Goal: Task Accomplishment & Management: Manage account settings

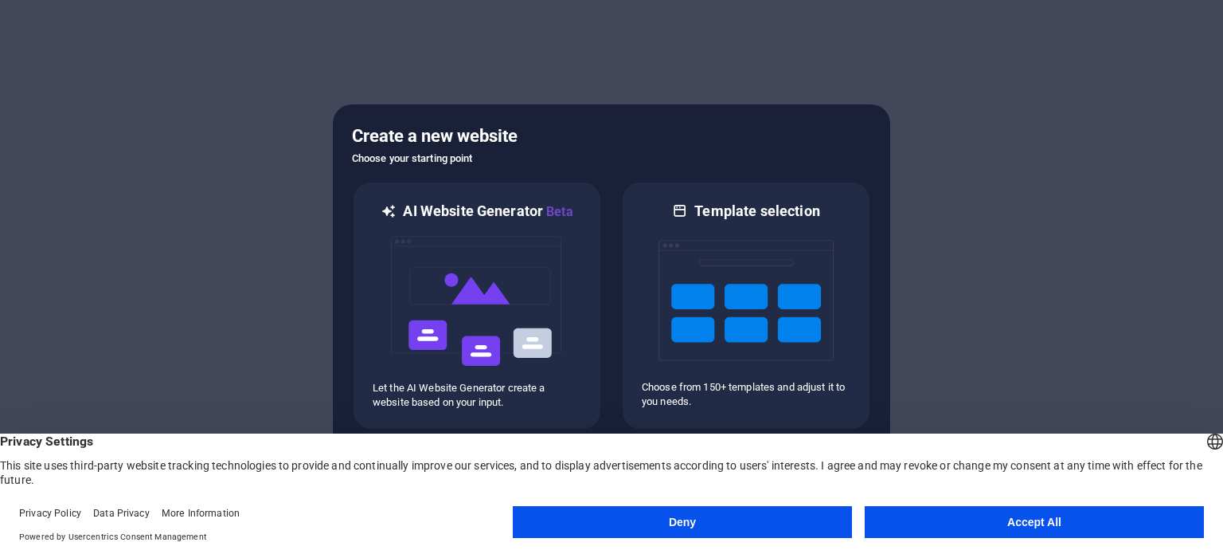
click at [1051, 515] on button "Accept All" at bounding box center [1034, 522] width 339 height 32
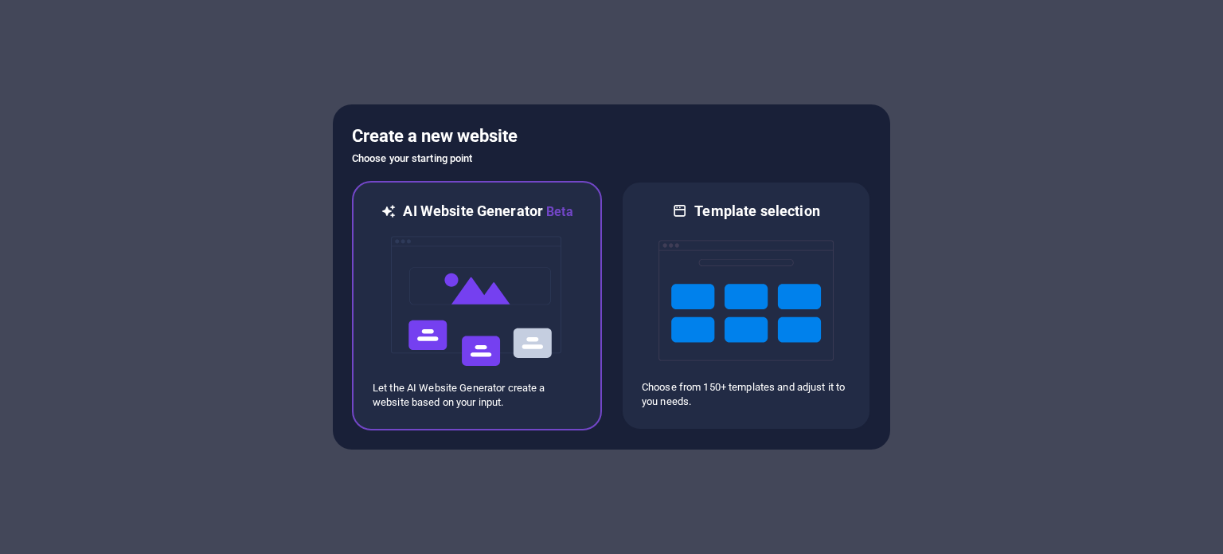
click at [497, 289] on img at bounding box center [476, 300] width 175 height 159
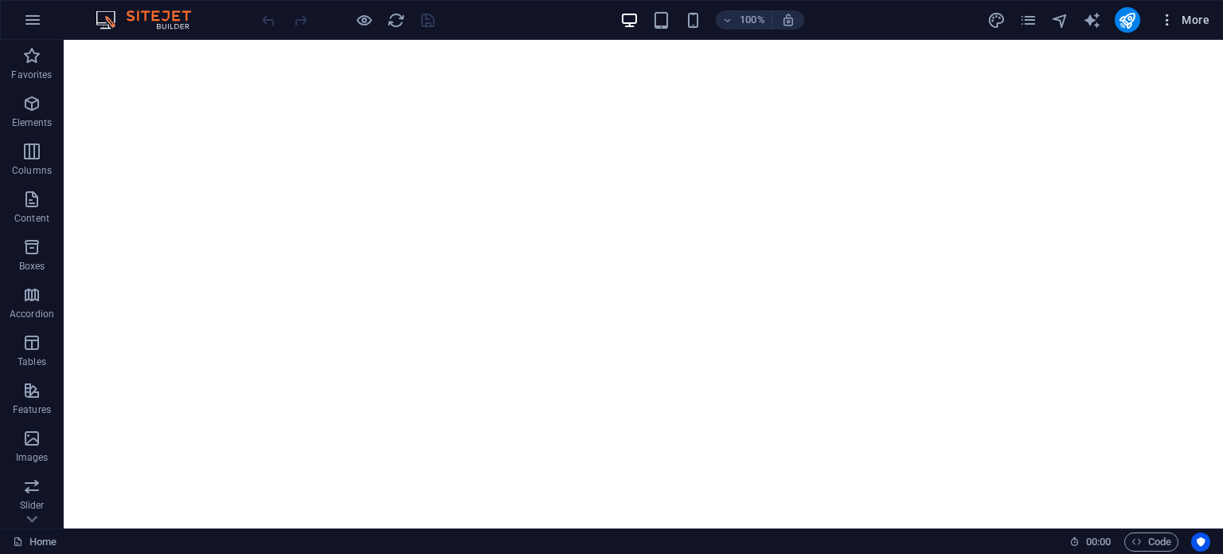
click at [1166, 19] on icon "button" at bounding box center [1168, 20] width 16 height 16
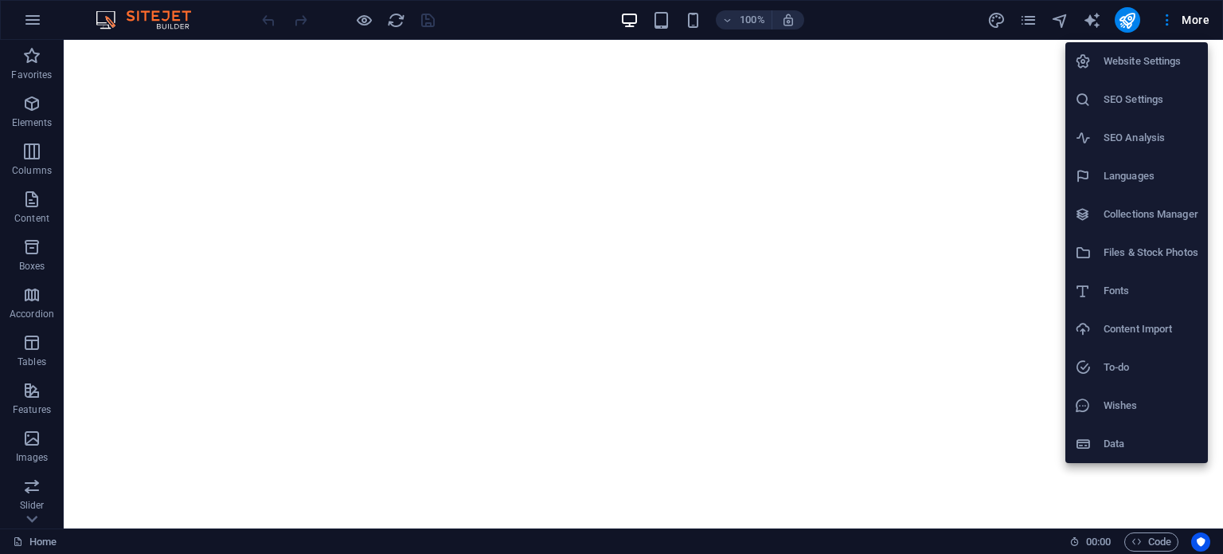
click at [1199, 17] on div at bounding box center [611, 277] width 1223 height 554
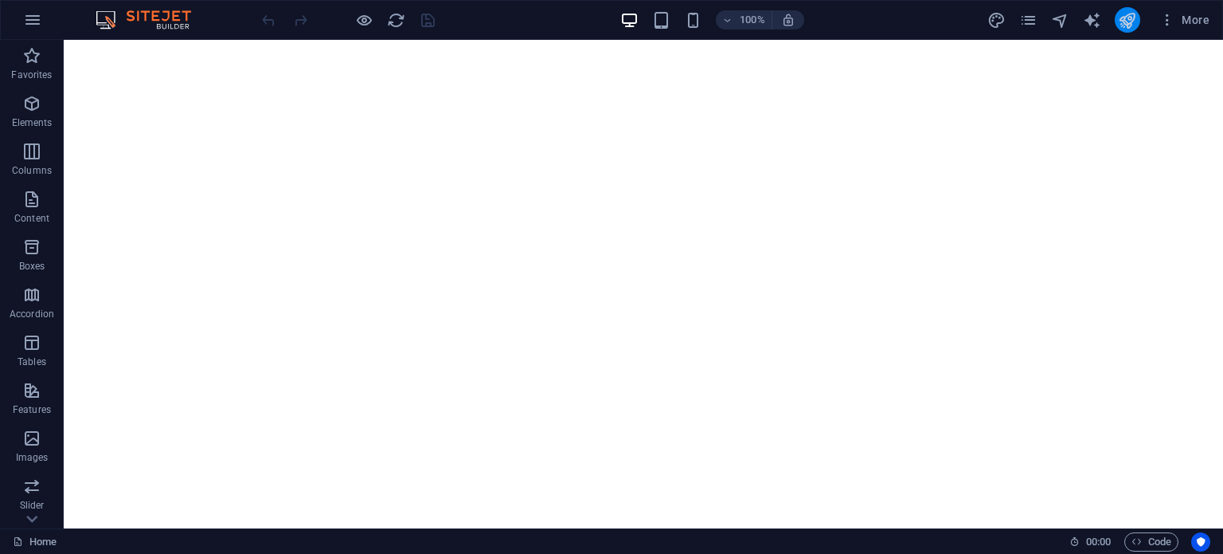
click at [1118, 14] on button "publish" at bounding box center [1127, 19] width 25 height 25
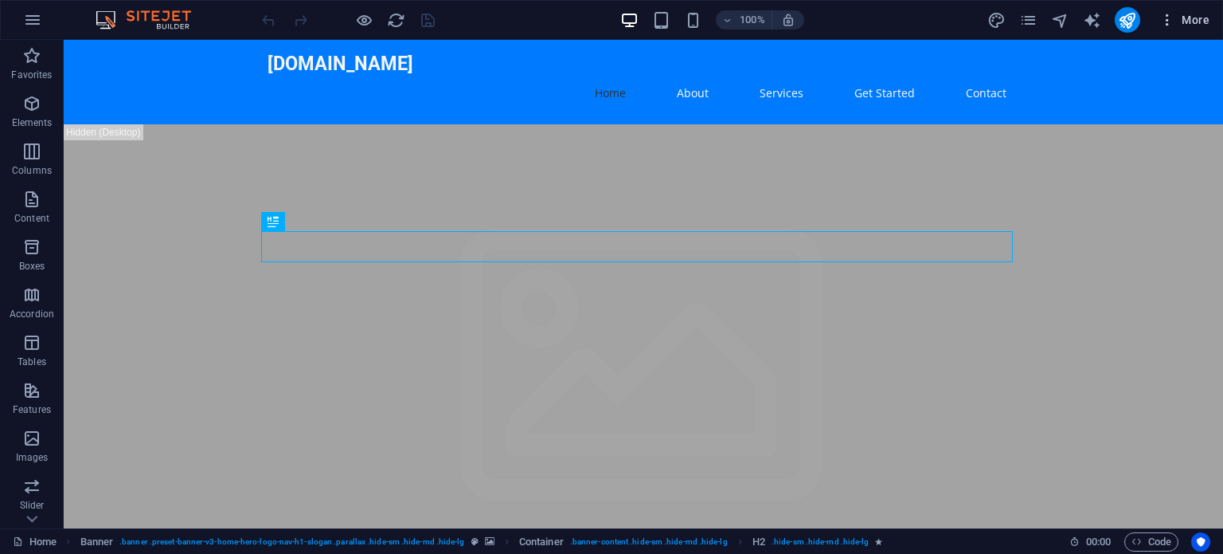
click at [1164, 22] on icon "button" at bounding box center [1168, 20] width 16 height 16
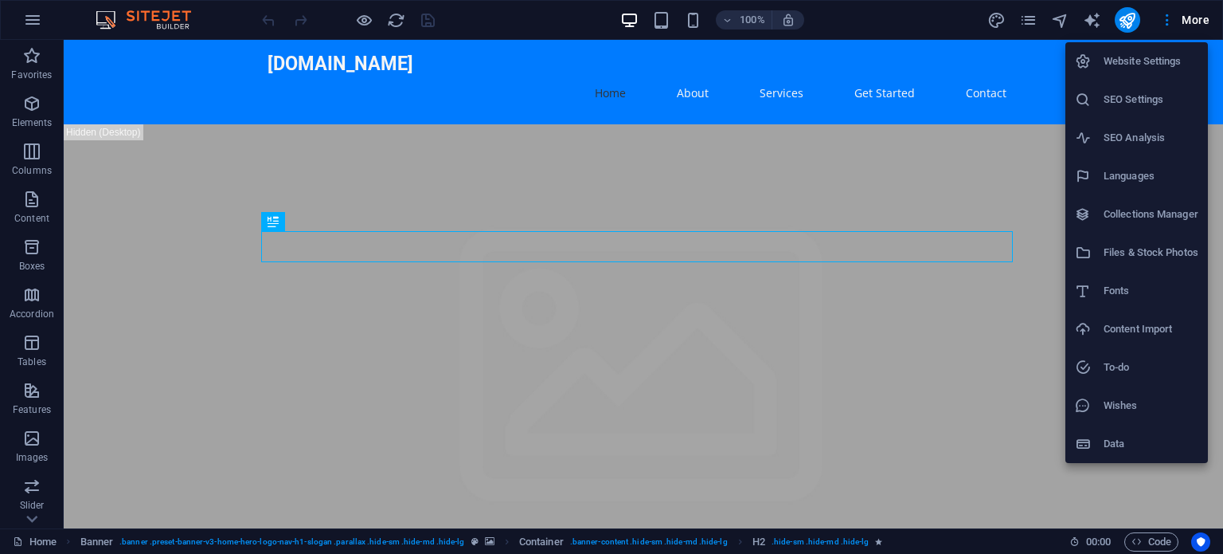
click at [1154, 55] on h6 "Website Settings" at bounding box center [1151, 61] width 95 height 19
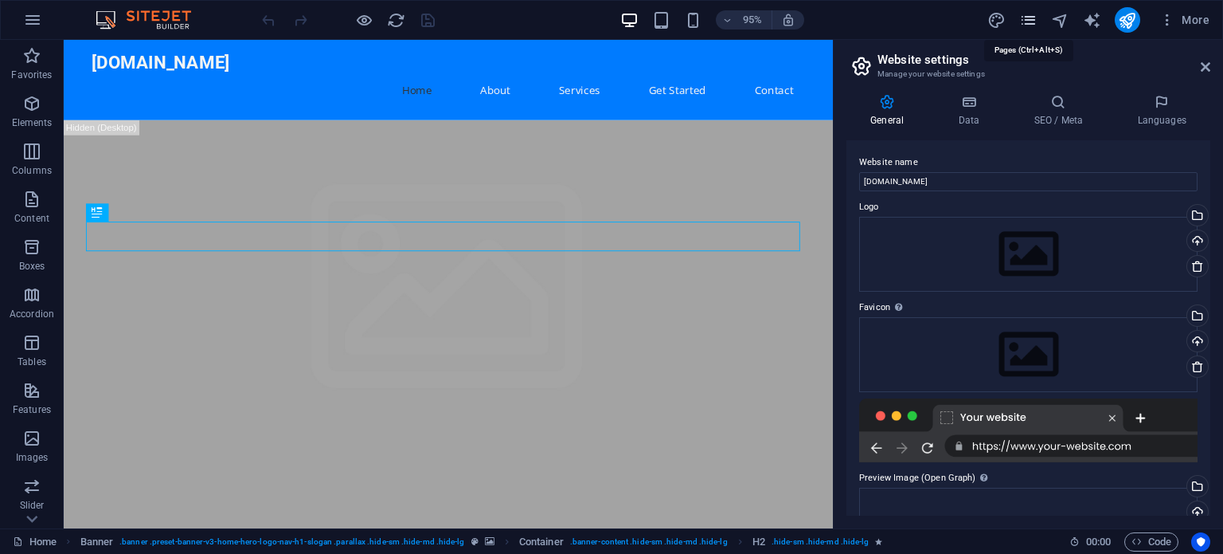
click at [1025, 22] on icon "pages" at bounding box center [1028, 20] width 18 height 18
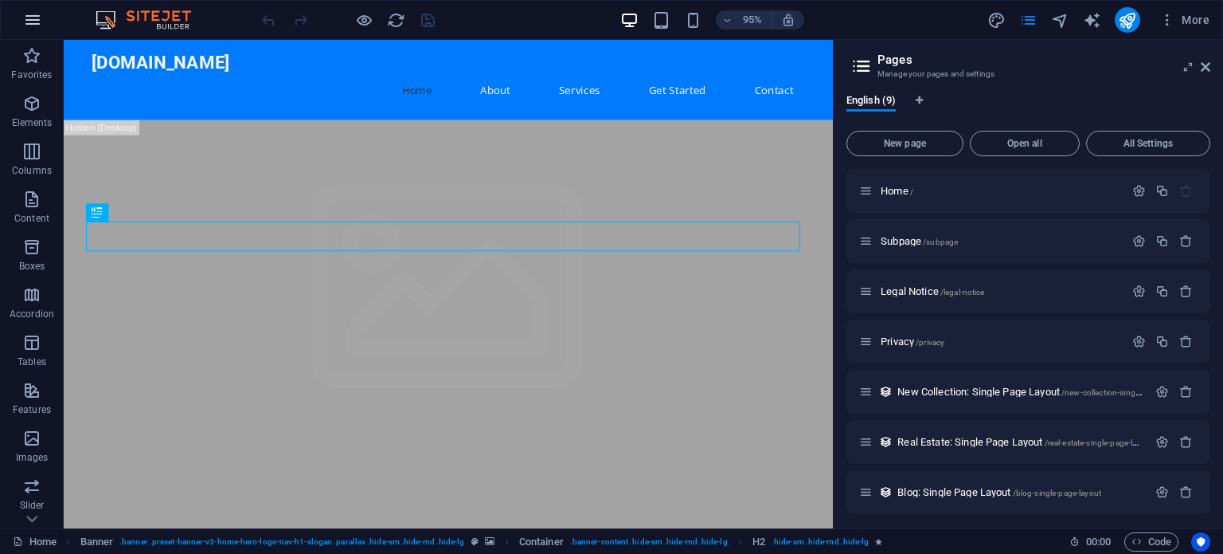
click at [32, 30] on button "button" at bounding box center [33, 20] width 38 height 38
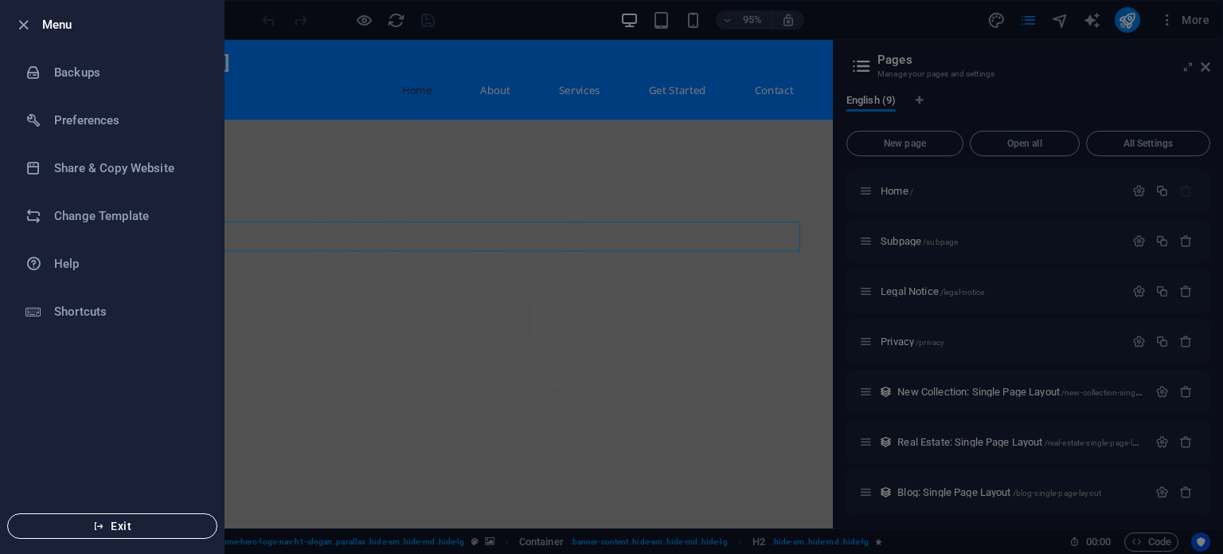
click at [106, 525] on span "Exit" at bounding box center [112, 525] width 183 height 13
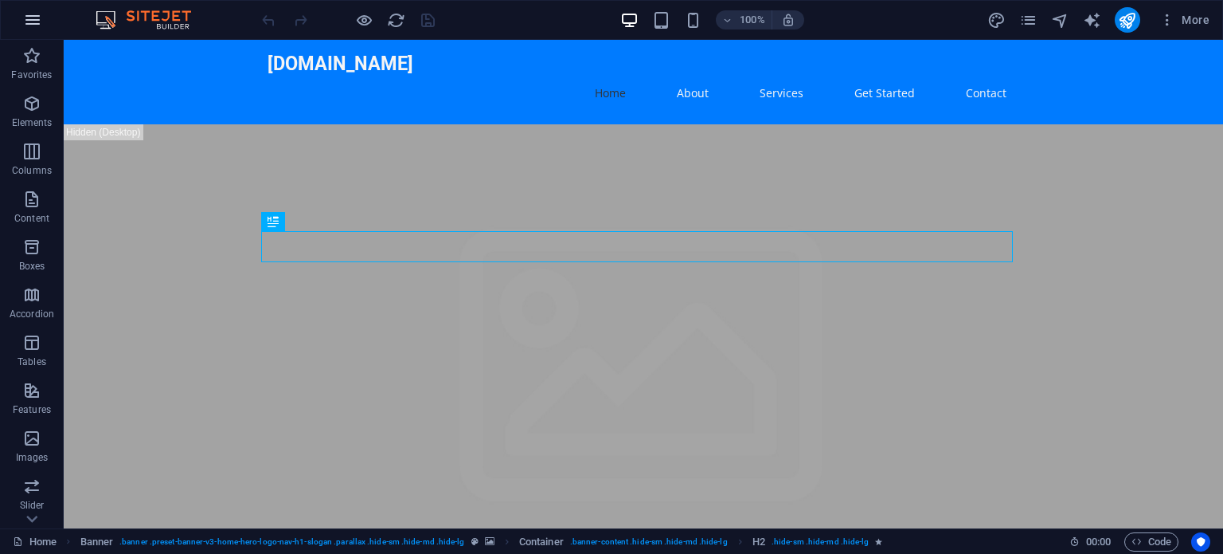
click at [39, 11] on icon "button" at bounding box center [32, 19] width 19 height 19
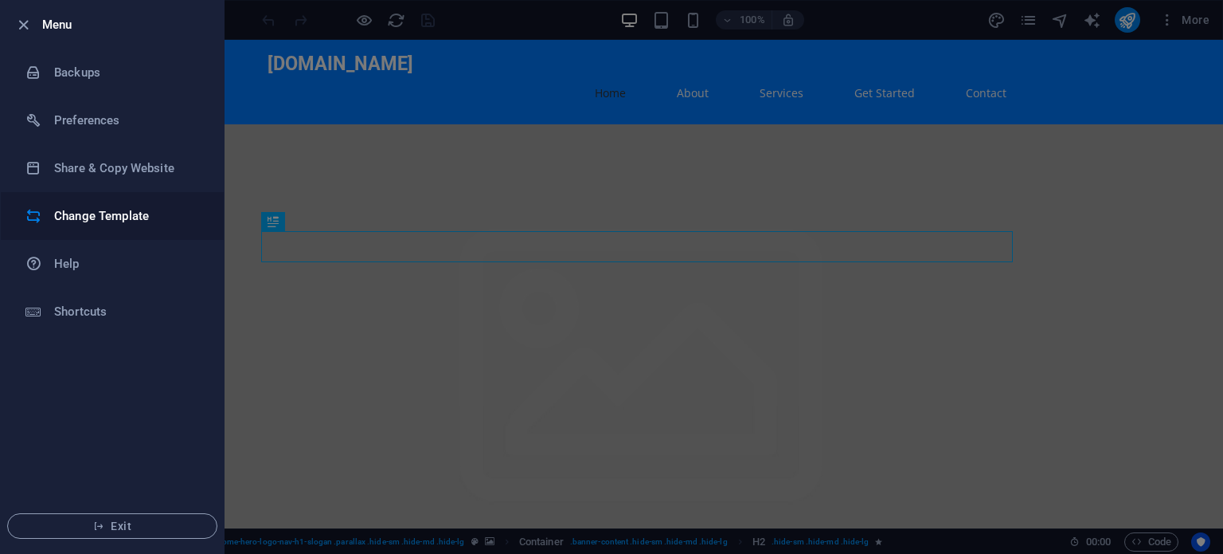
click at [75, 220] on h6 "Change Template" at bounding box center [127, 215] width 147 height 19
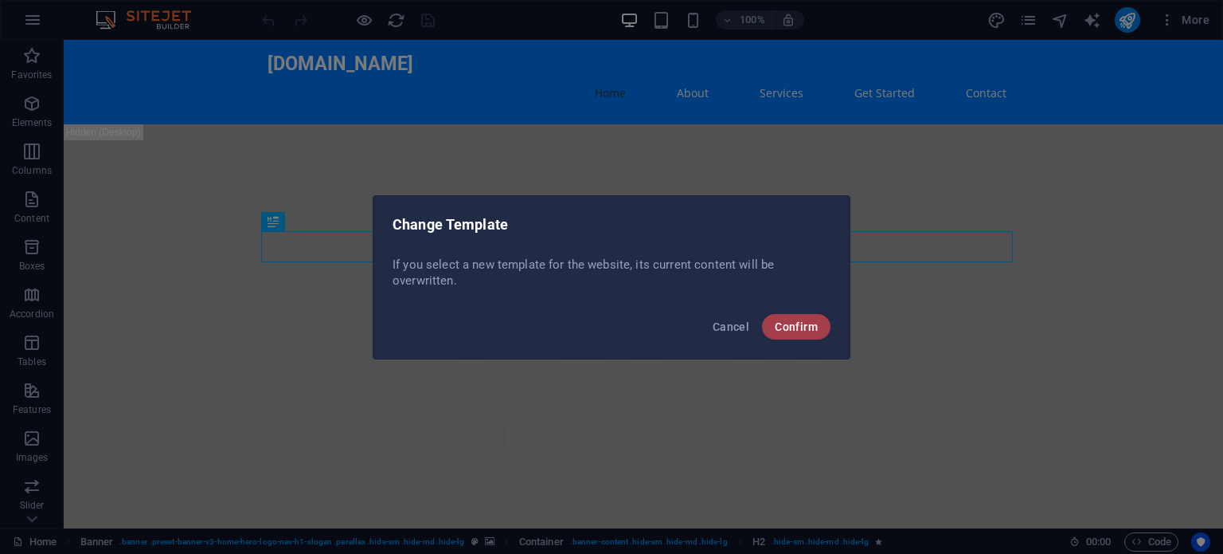
click at [784, 325] on span "Confirm" at bounding box center [796, 326] width 43 height 13
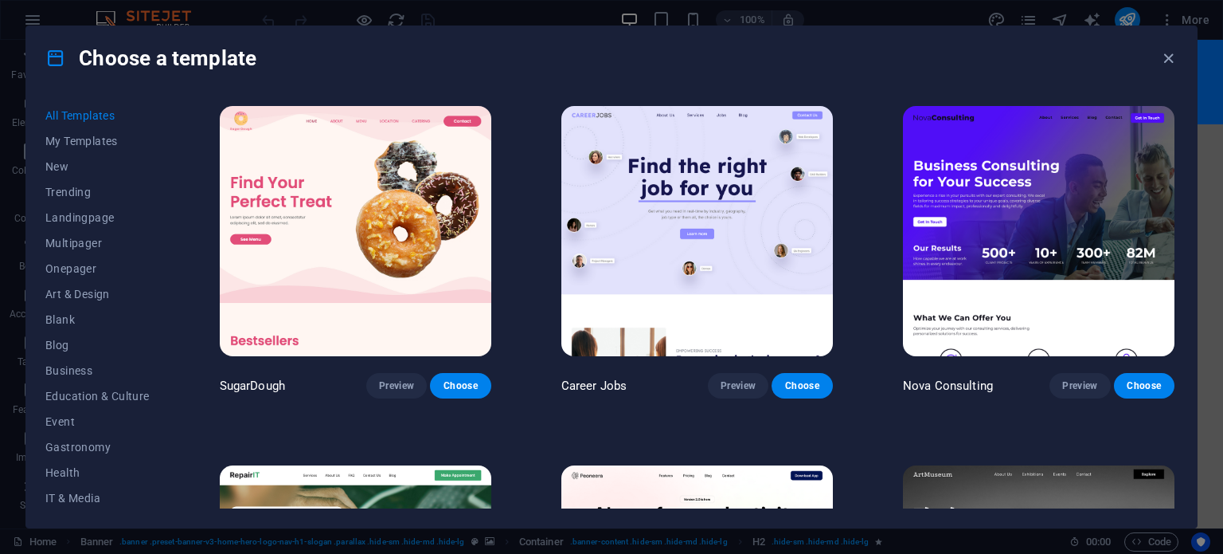
click at [788, 325] on img at bounding box center [697, 231] width 272 height 250
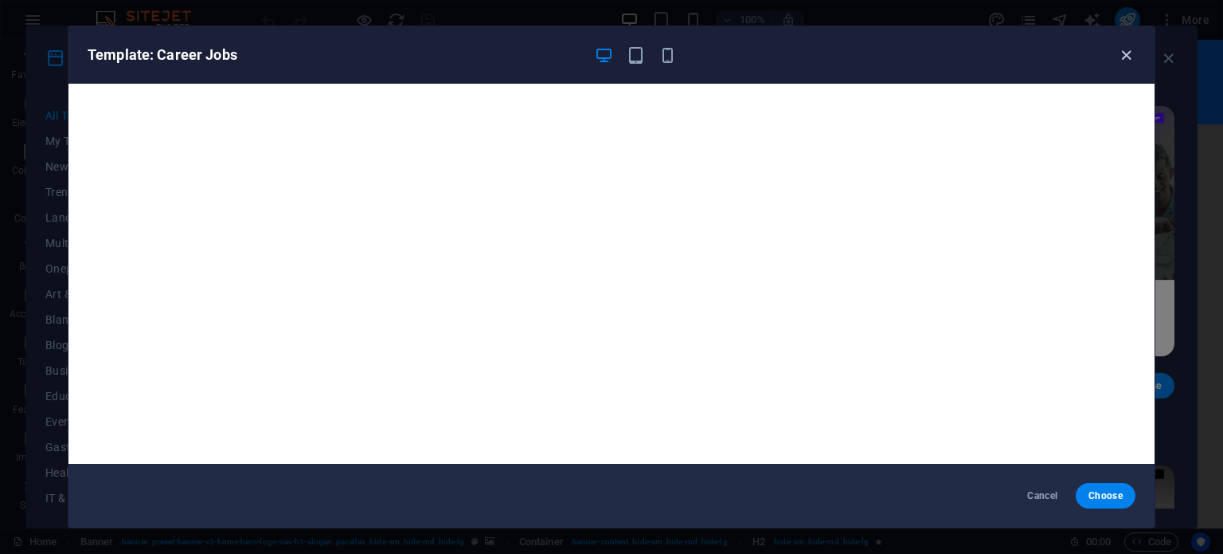
click at [1124, 53] on icon "button" at bounding box center [1126, 55] width 18 height 18
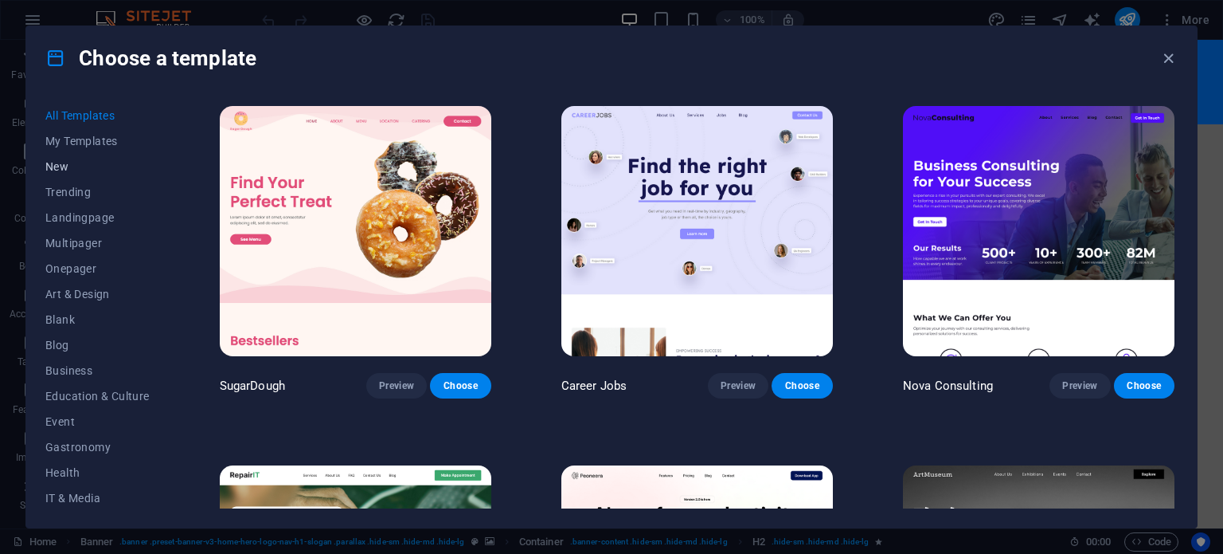
click at [60, 166] on span "New" at bounding box center [97, 166] width 104 height 13
click at [180, 301] on div "All Templates My Templates New Trending Landingpage Multipager Onepager Art & D…" at bounding box center [611, 308] width 1171 height 437
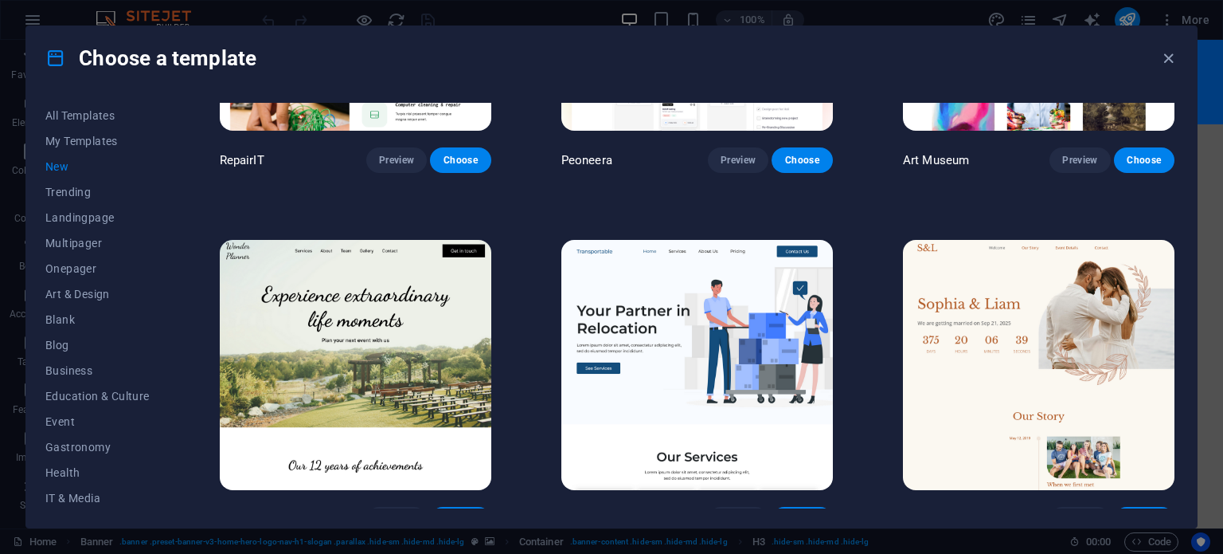
scroll to position [32, 0]
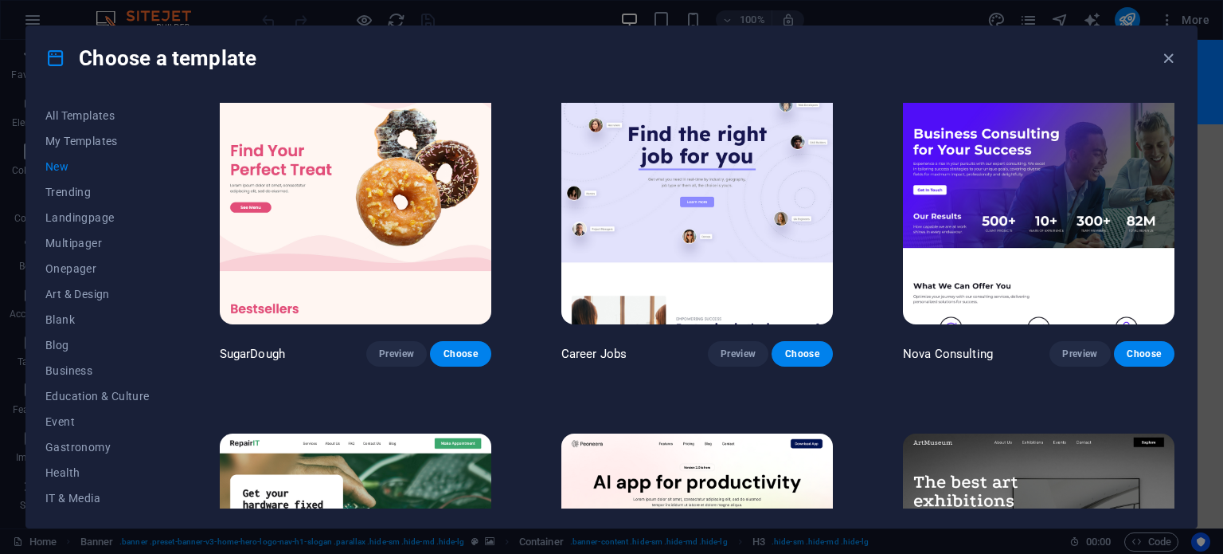
click at [1180, 60] on div "Choose a template" at bounding box center [611, 58] width 1171 height 64
click at [1168, 55] on icon "button" at bounding box center [1169, 58] width 18 height 18
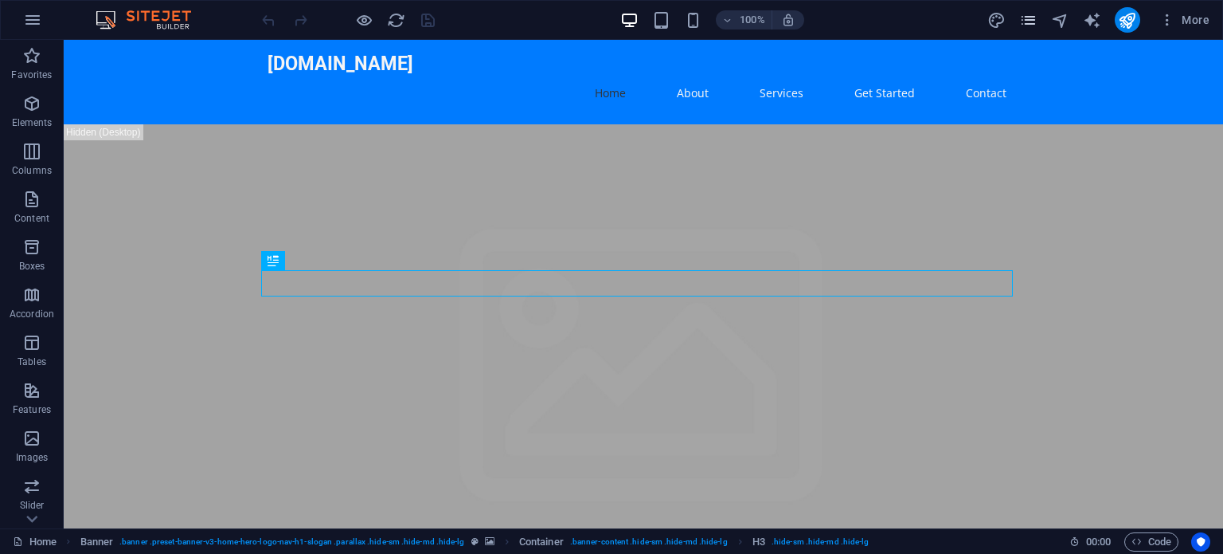
click at [1019, 12] on span "pages" at bounding box center [1028, 20] width 19 height 18
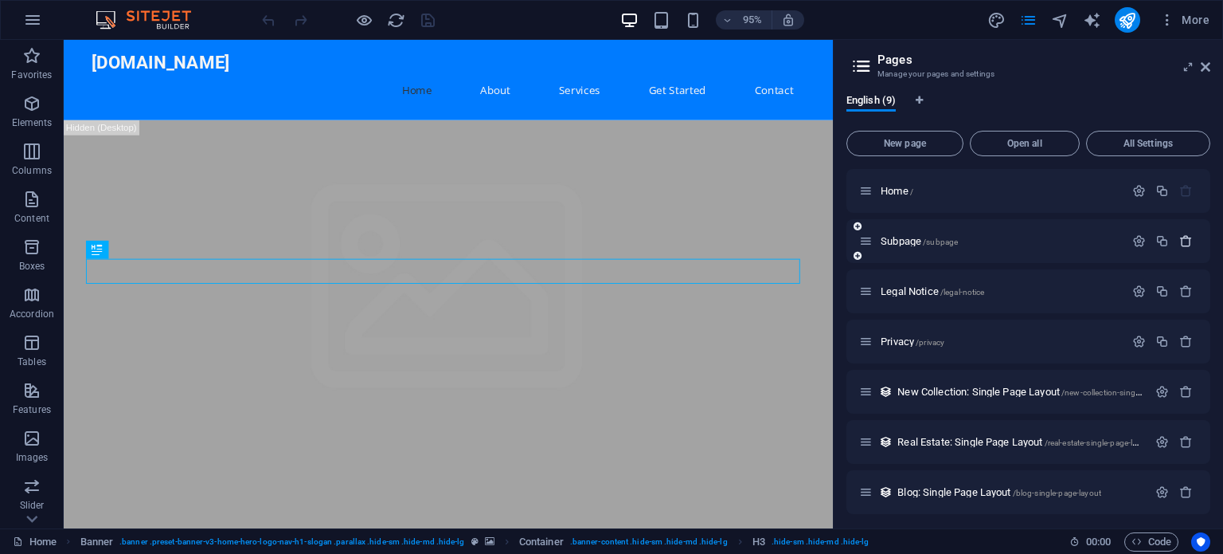
click at [1192, 241] on button "button" at bounding box center [1186, 241] width 23 height 14
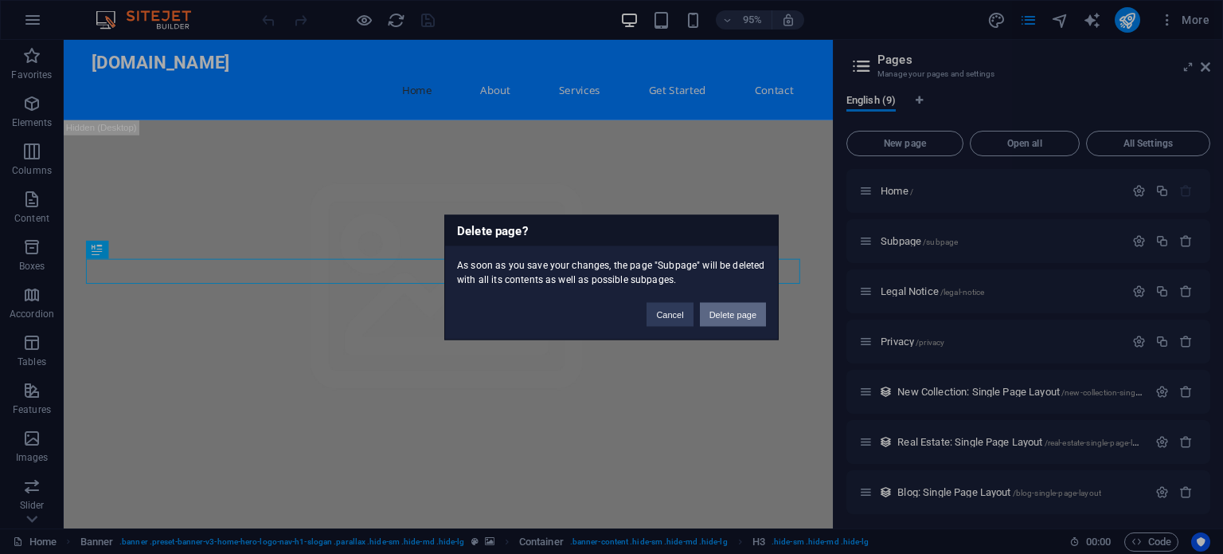
click at [734, 311] on button "Delete page" at bounding box center [733, 314] width 66 height 24
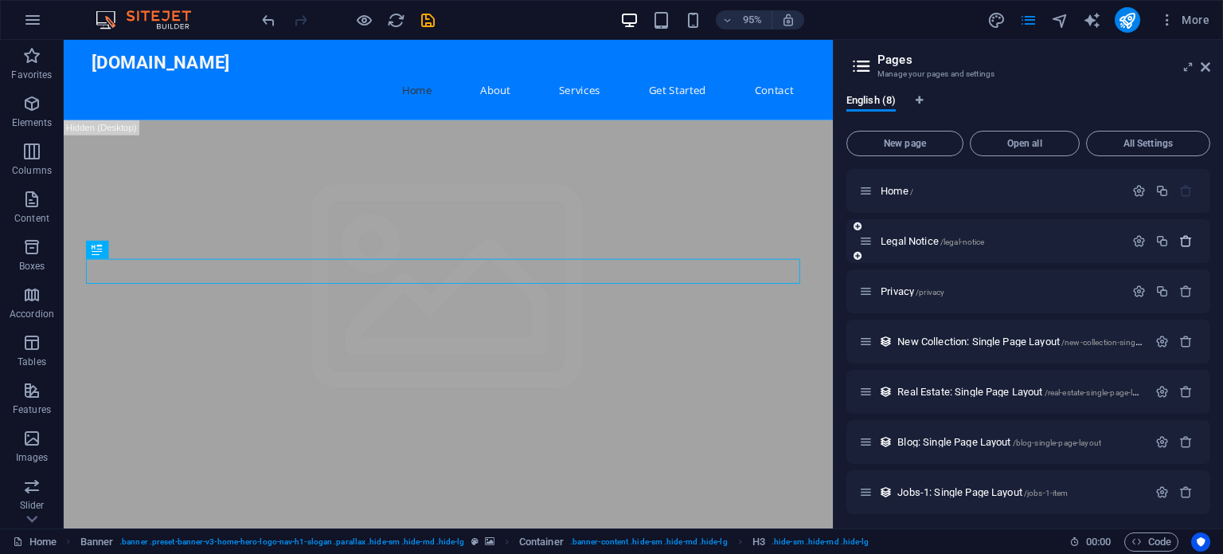
click at [1181, 237] on icon "button" at bounding box center [1187, 241] width 14 height 14
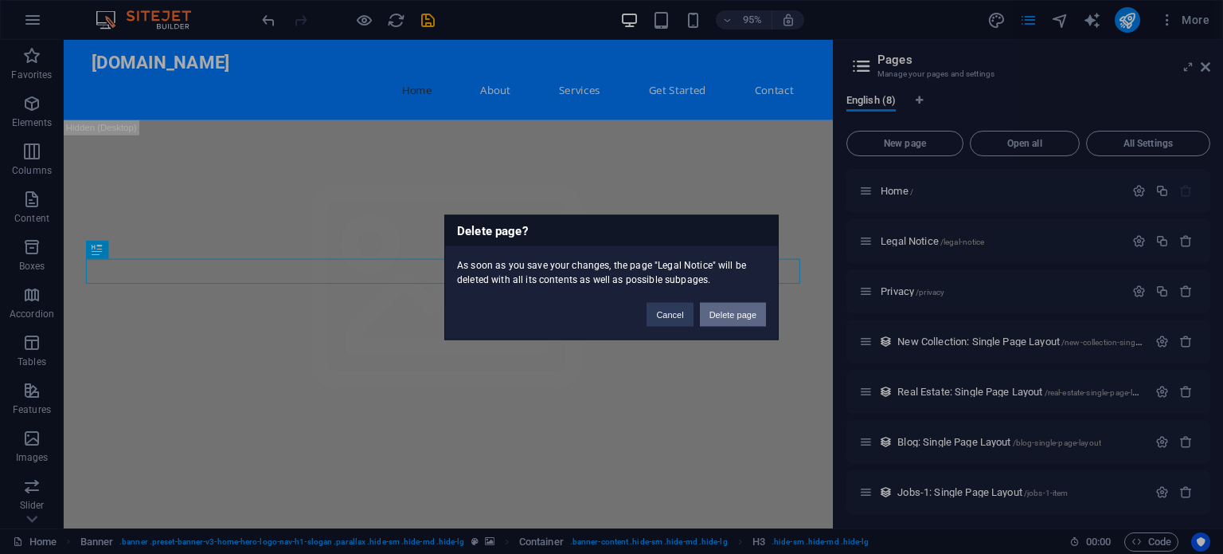
click at [727, 313] on button "Delete page" at bounding box center [733, 314] width 66 height 24
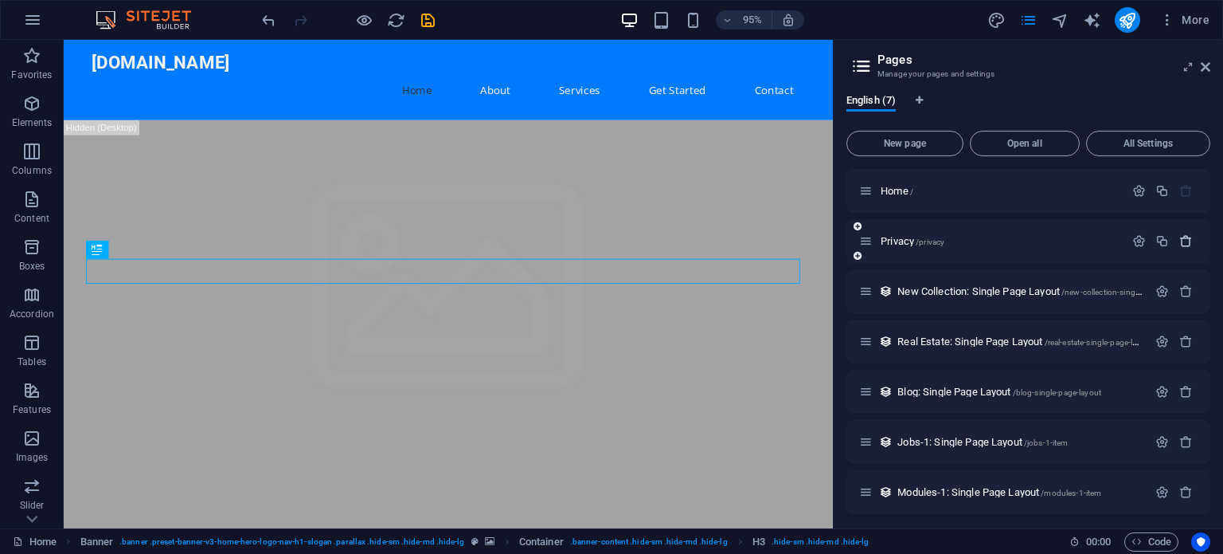
click at [1184, 241] on icon "button" at bounding box center [1187, 241] width 14 height 14
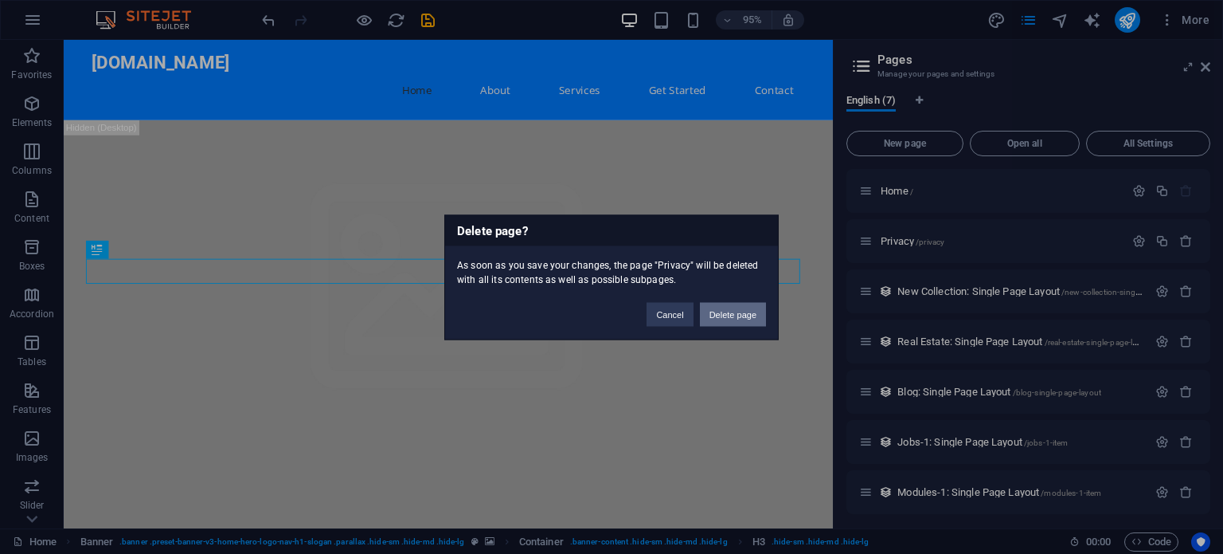
click at [759, 306] on button "Delete page" at bounding box center [733, 314] width 66 height 24
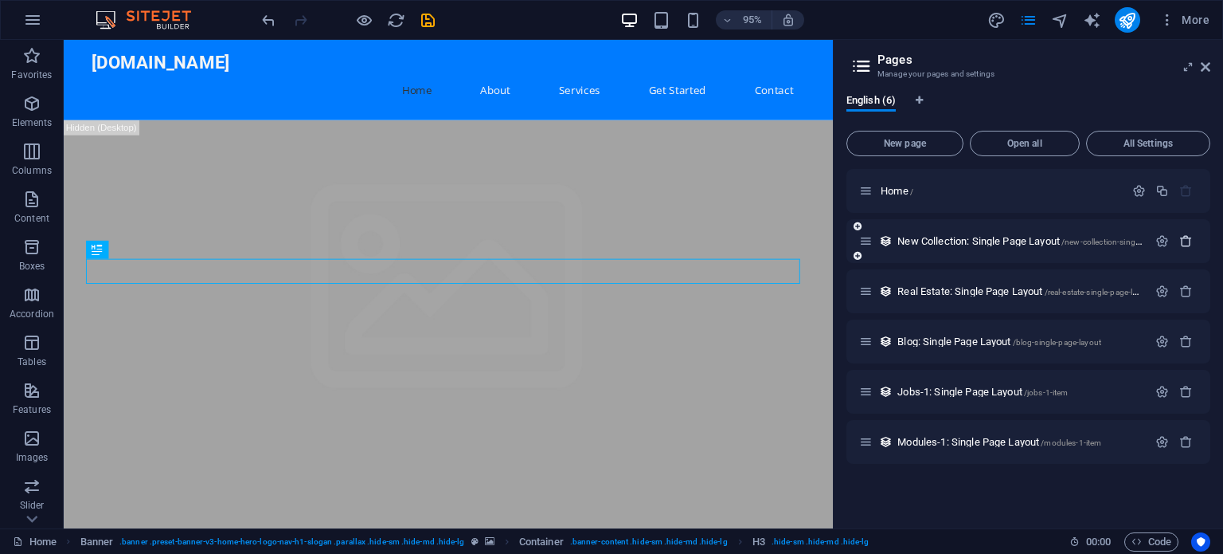
click at [1194, 243] on button "button" at bounding box center [1186, 241] width 23 height 14
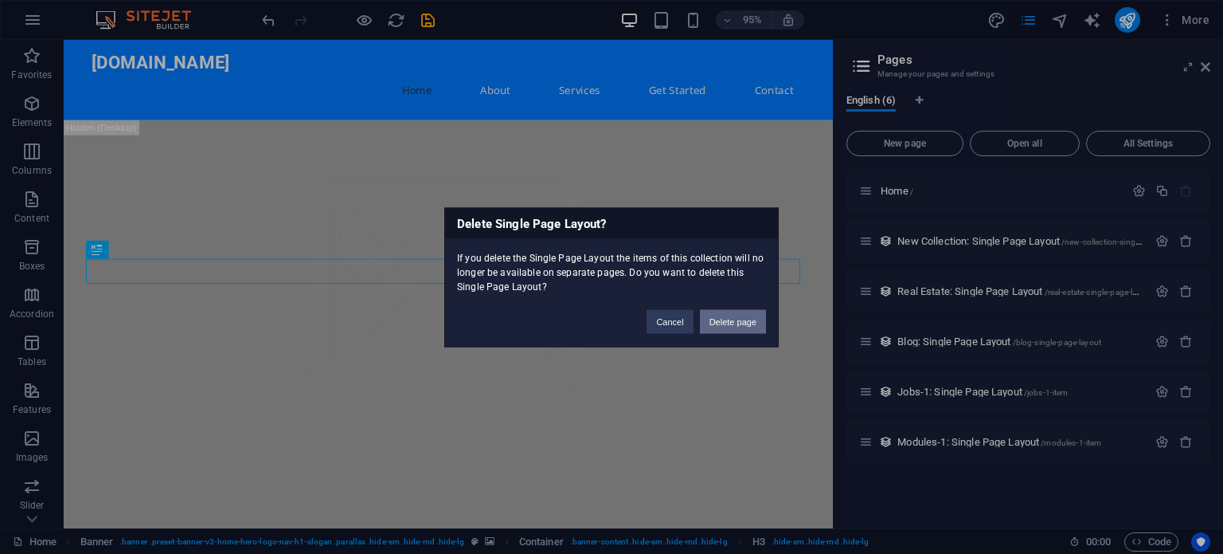
click at [734, 317] on button "Delete page" at bounding box center [733, 321] width 66 height 24
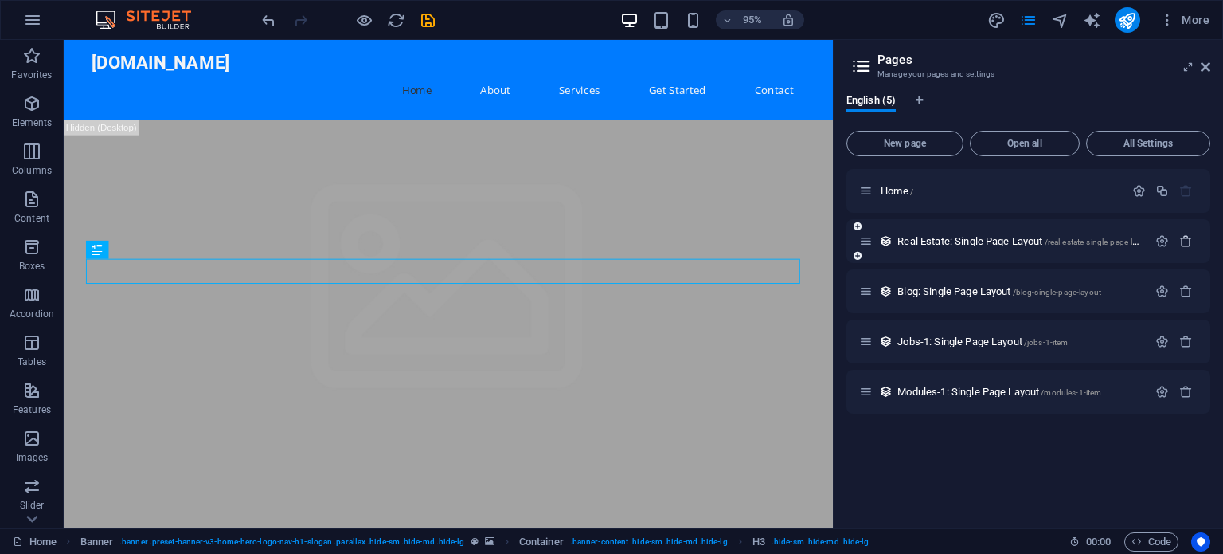
click at [1185, 239] on icon "button" at bounding box center [1187, 241] width 14 height 14
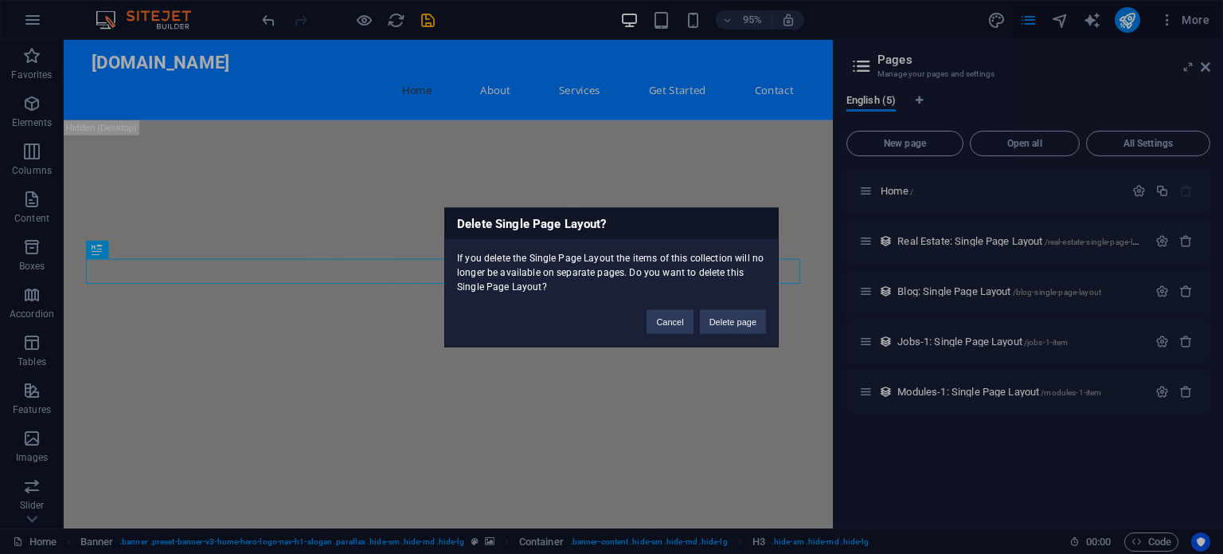
click at [1185, 284] on div "Delete Single Page Layout? If you delete the Single Page Layout the items of th…" at bounding box center [611, 277] width 1223 height 554
click at [738, 324] on button "Delete page" at bounding box center [733, 321] width 66 height 24
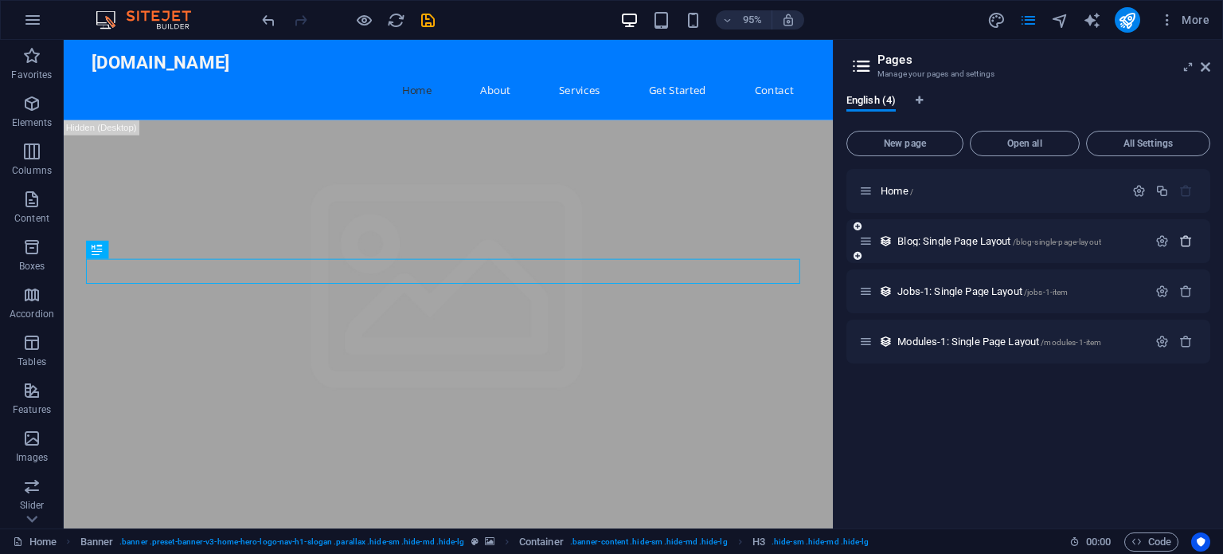
click at [1192, 238] on icon "button" at bounding box center [1187, 241] width 14 height 14
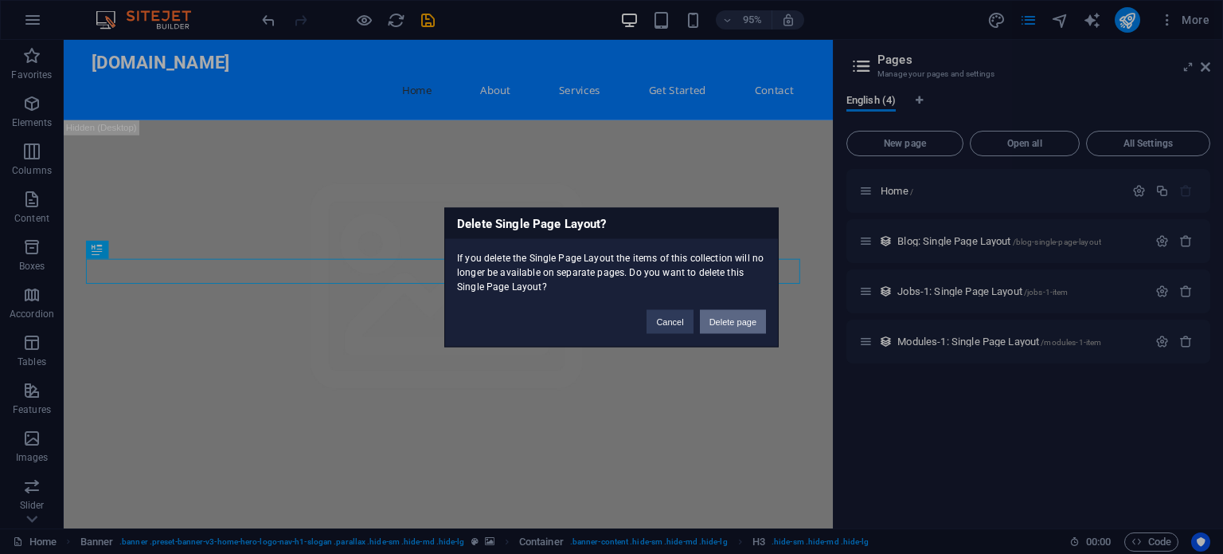
click at [730, 323] on button "Delete page" at bounding box center [733, 321] width 66 height 24
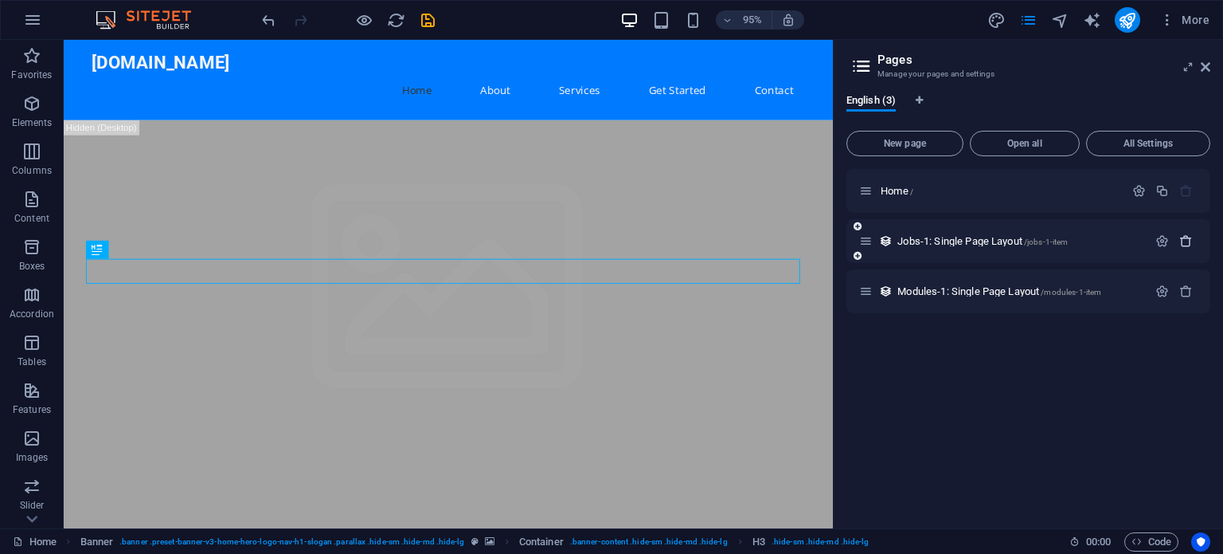
click at [1184, 240] on icon "button" at bounding box center [1187, 241] width 14 height 14
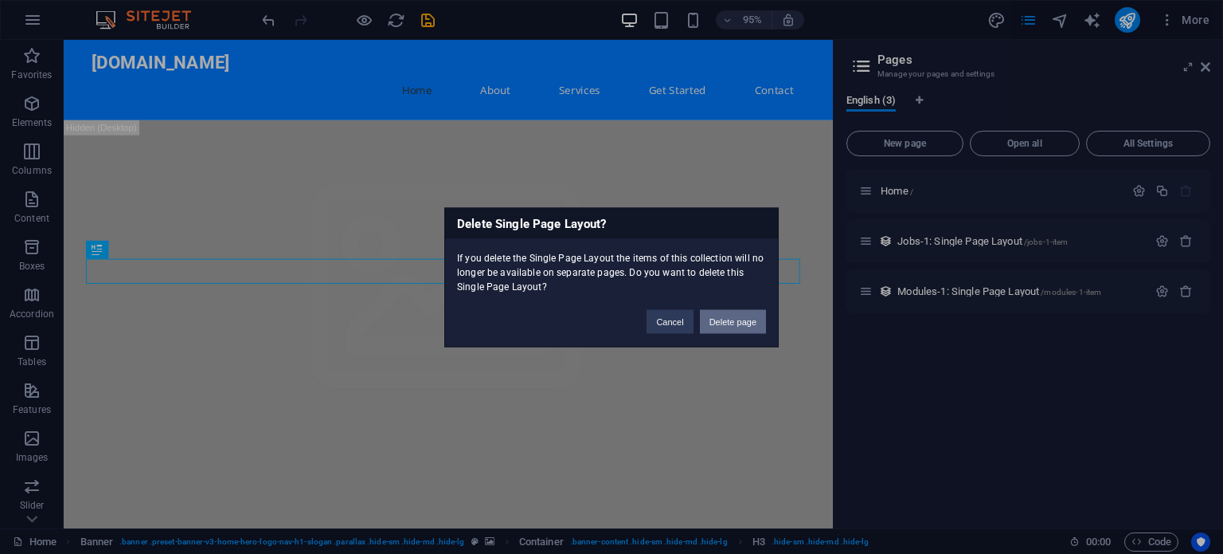
click at [734, 326] on button "Delete page" at bounding box center [733, 321] width 66 height 24
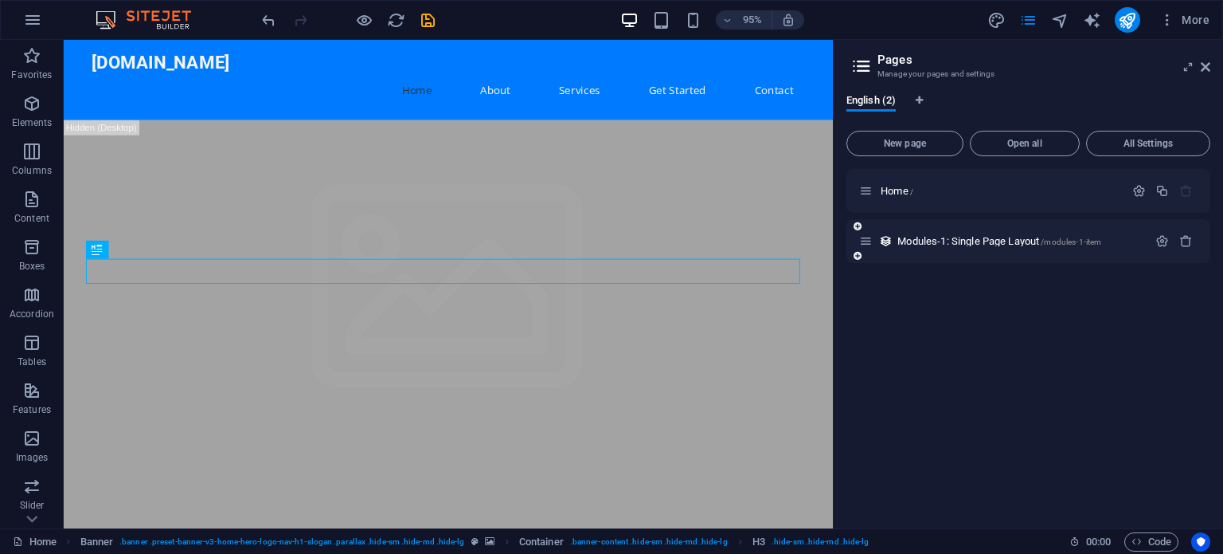
click at [1191, 233] on div at bounding box center [1174, 242] width 47 height 18
click at [1186, 239] on icon "button" at bounding box center [1187, 241] width 14 height 14
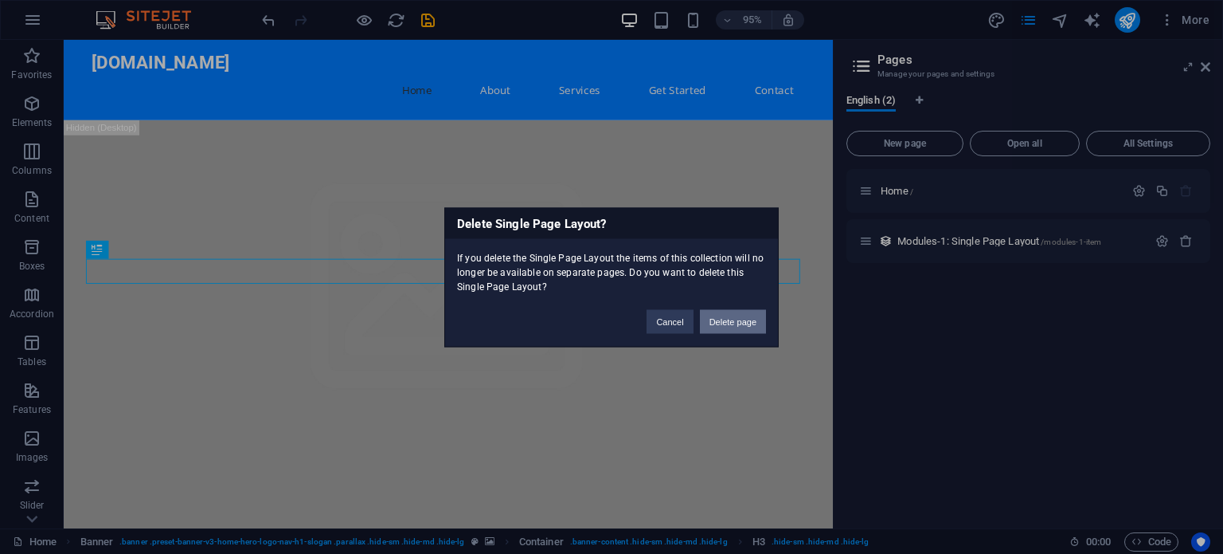
click at [741, 326] on button "Delete page" at bounding box center [733, 321] width 66 height 24
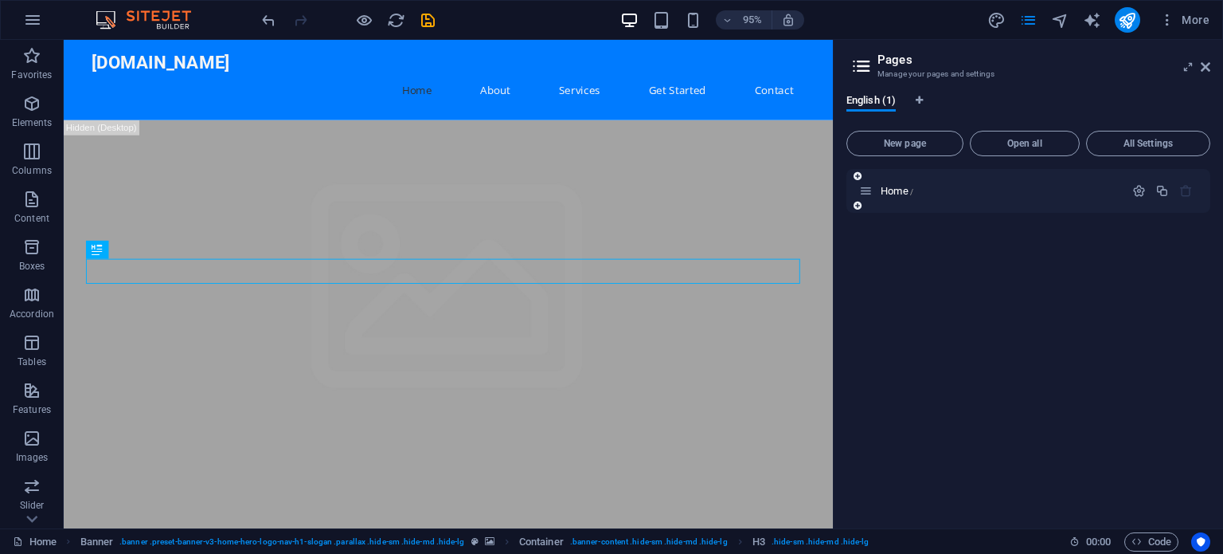
click at [870, 194] on icon at bounding box center [866, 191] width 14 height 14
click at [889, 396] on div "Home /" at bounding box center [1029, 342] width 364 height 346
click at [1202, 61] on icon at bounding box center [1206, 67] width 10 height 13
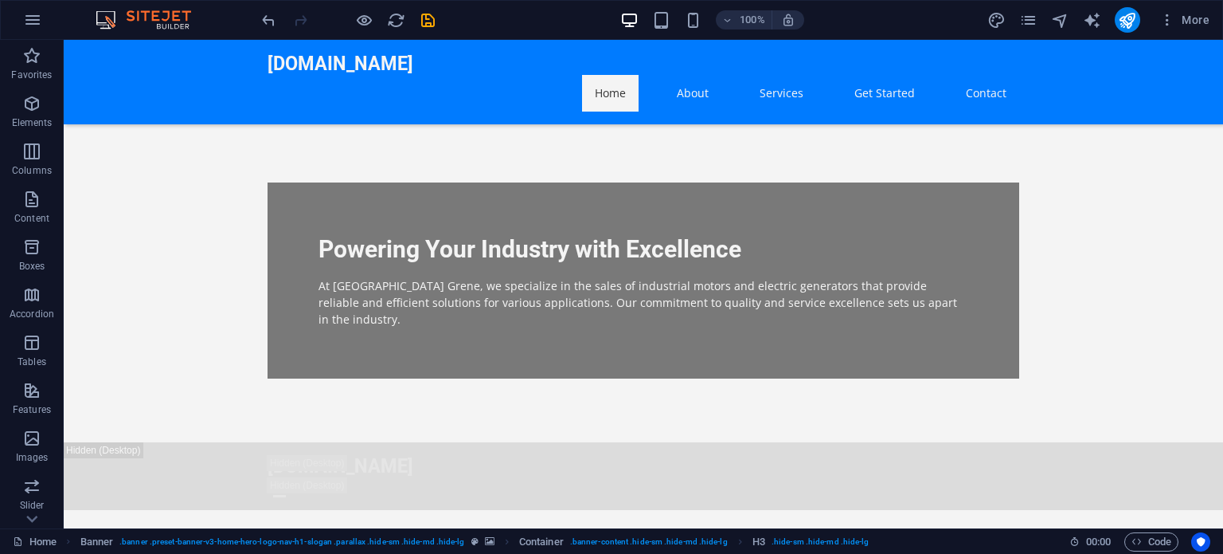
scroll to position [1083, 0]
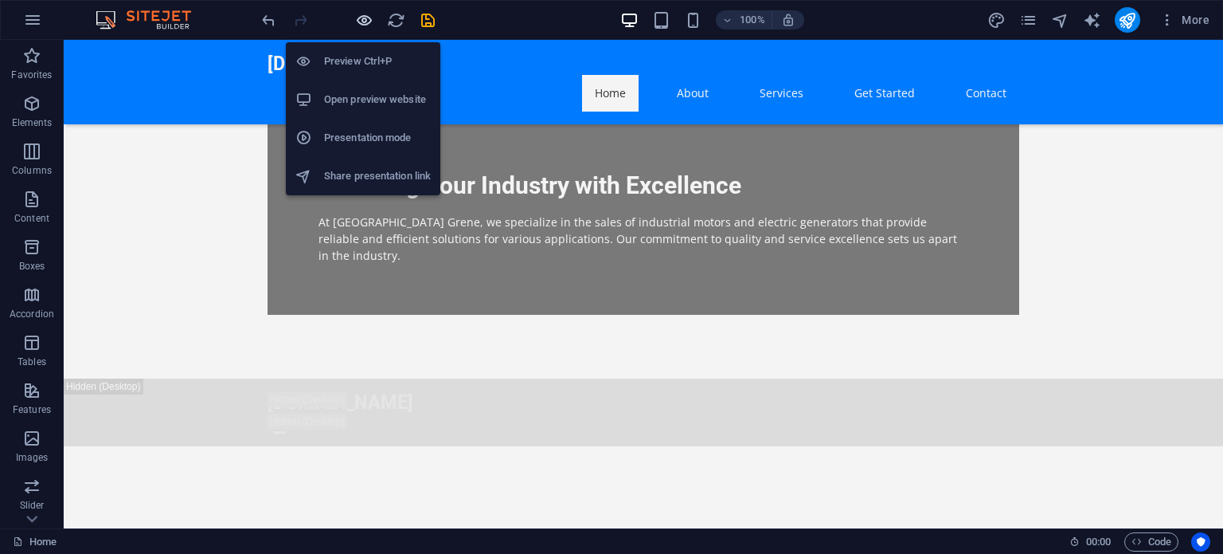
click at [363, 14] on icon "button" at bounding box center [364, 20] width 18 height 18
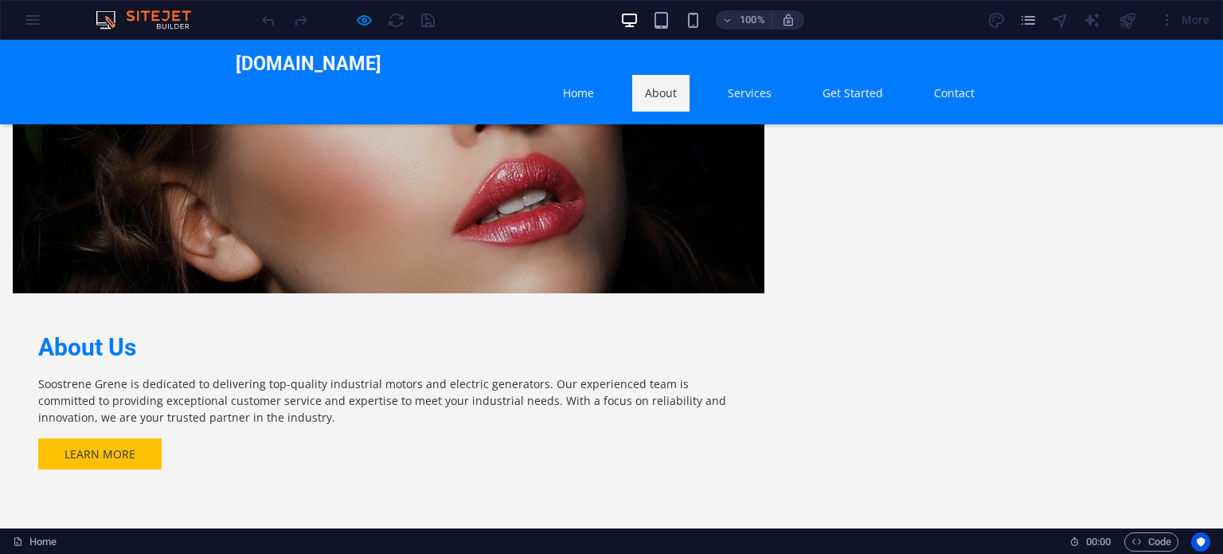
scroll to position [0, 0]
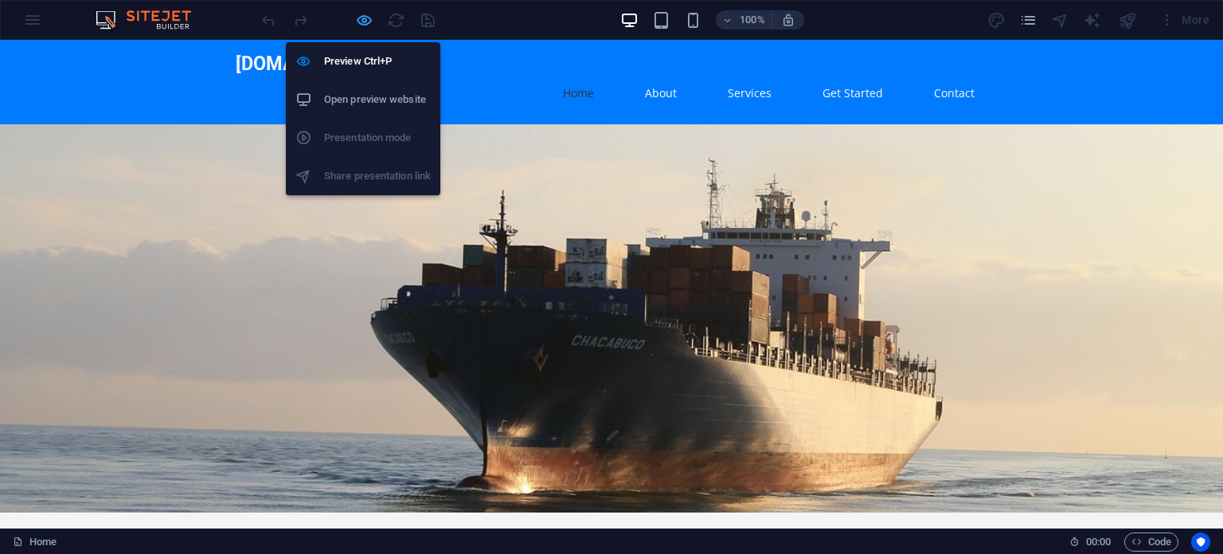
click at [370, 18] on icon "button" at bounding box center [364, 20] width 18 height 18
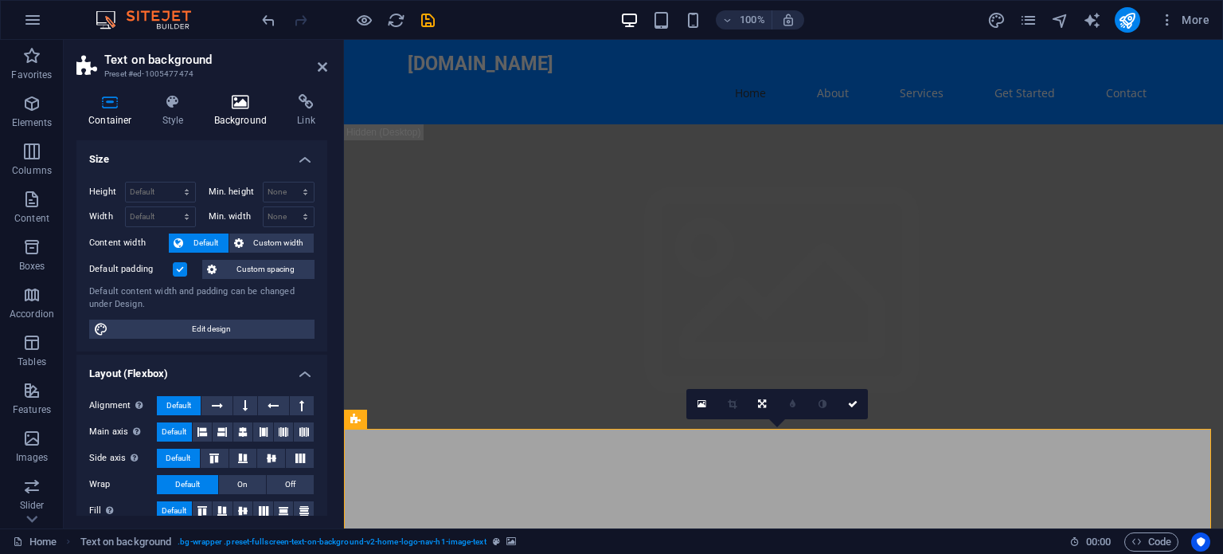
click at [229, 107] on icon at bounding box center [240, 102] width 77 height 16
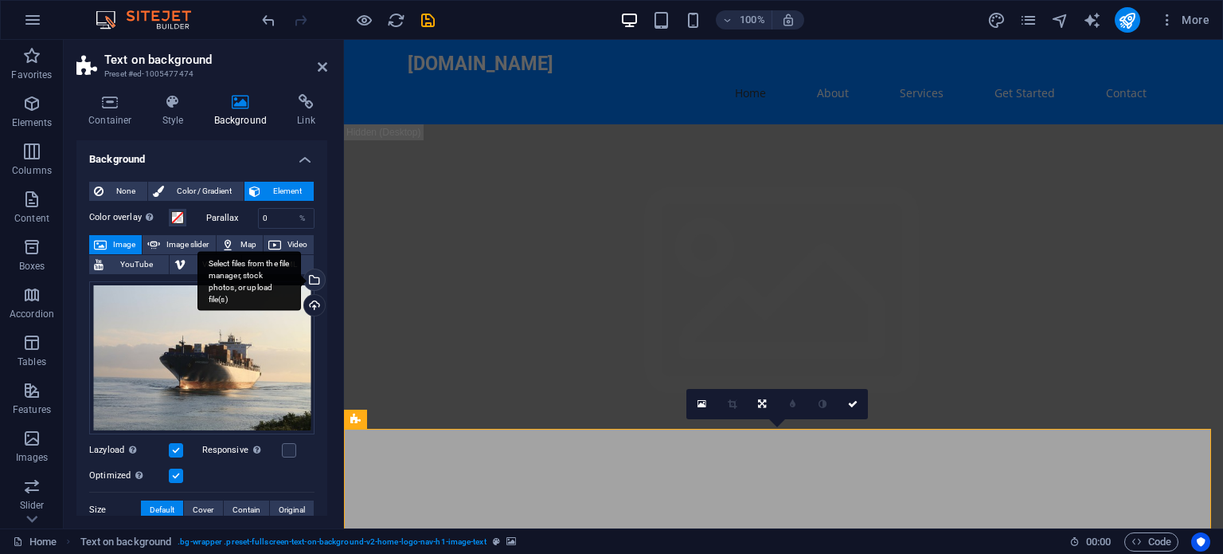
click at [312, 278] on div "Select files from the file manager, stock photos, or upload file(s)" at bounding box center [313, 281] width 24 height 24
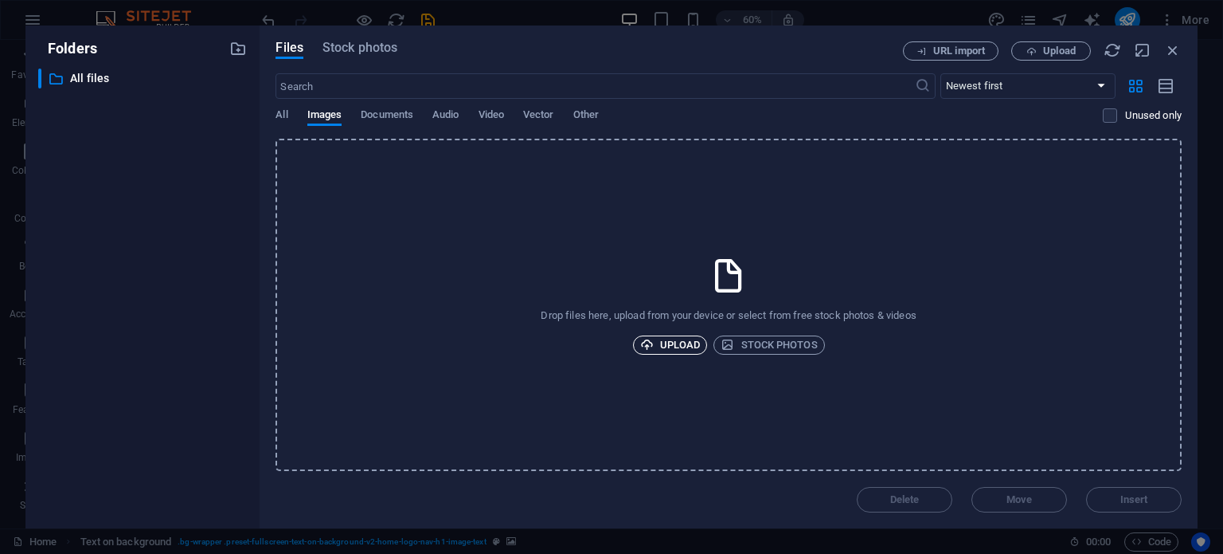
click at [666, 343] on span "Upload" at bounding box center [670, 344] width 61 height 19
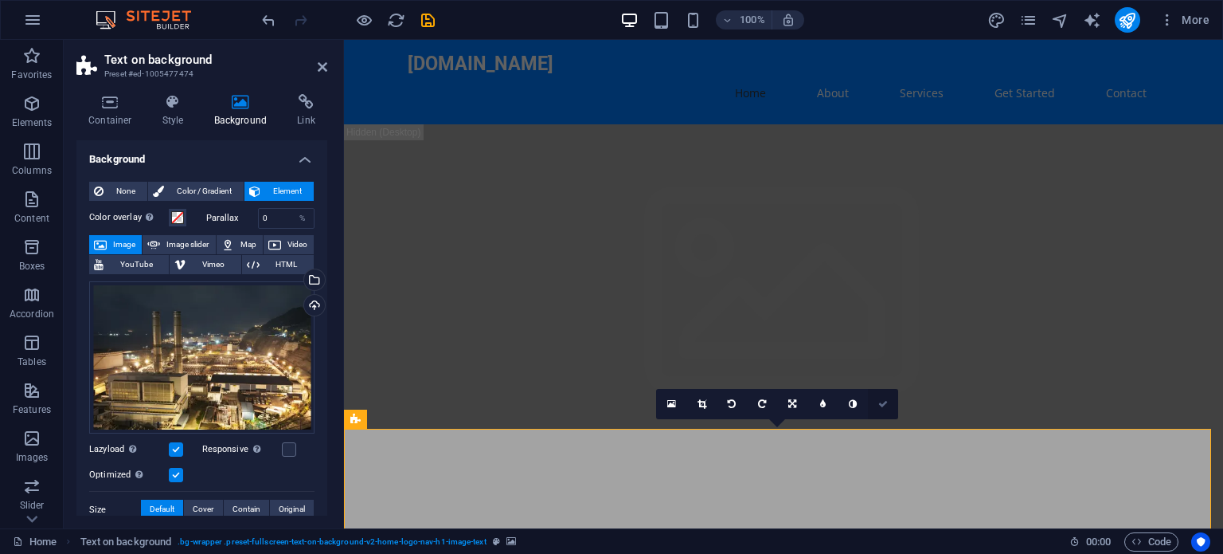
click at [882, 401] on icon at bounding box center [883, 404] width 10 height 10
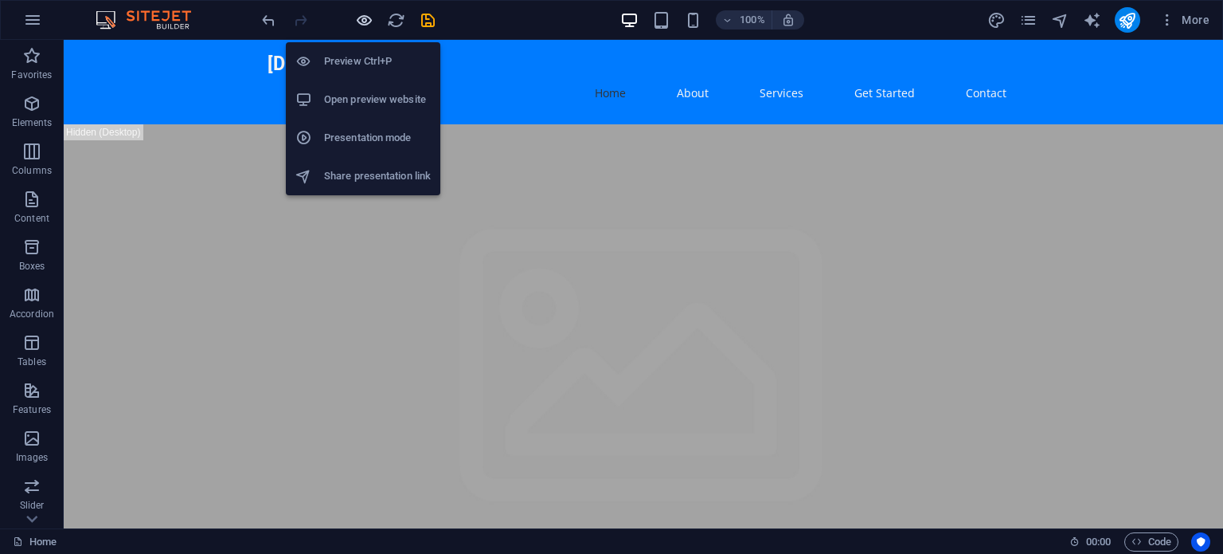
click at [363, 21] on icon "button" at bounding box center [364, 20] width 18 height 18
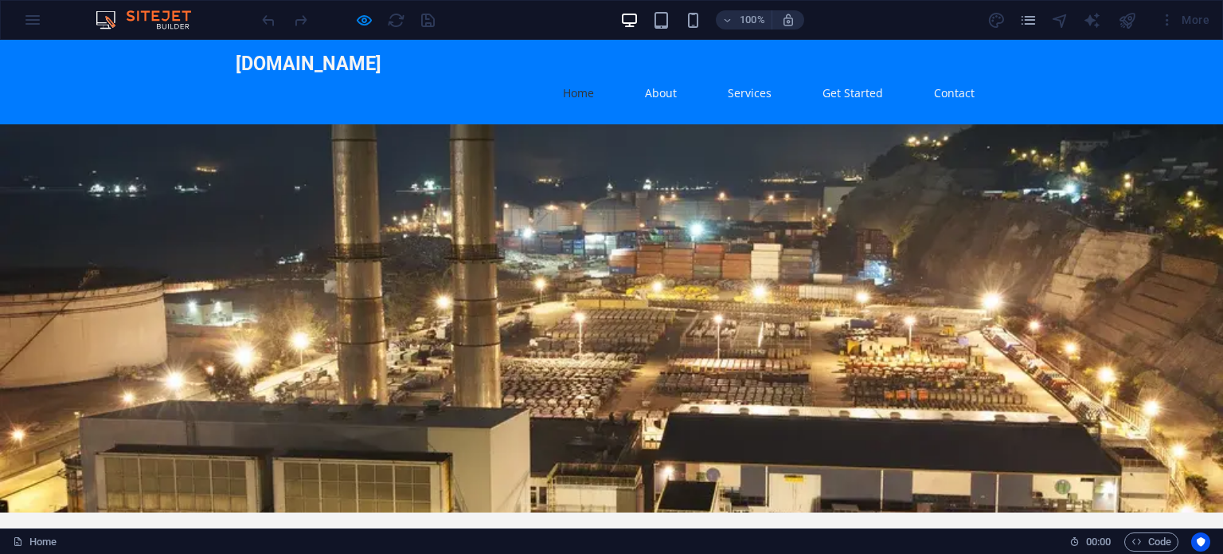
click at [105, 71] on div "[DOMAIN_NAME] Home About Services Get Started Contact" at bounding box center [611, 82] width 1223 height 84
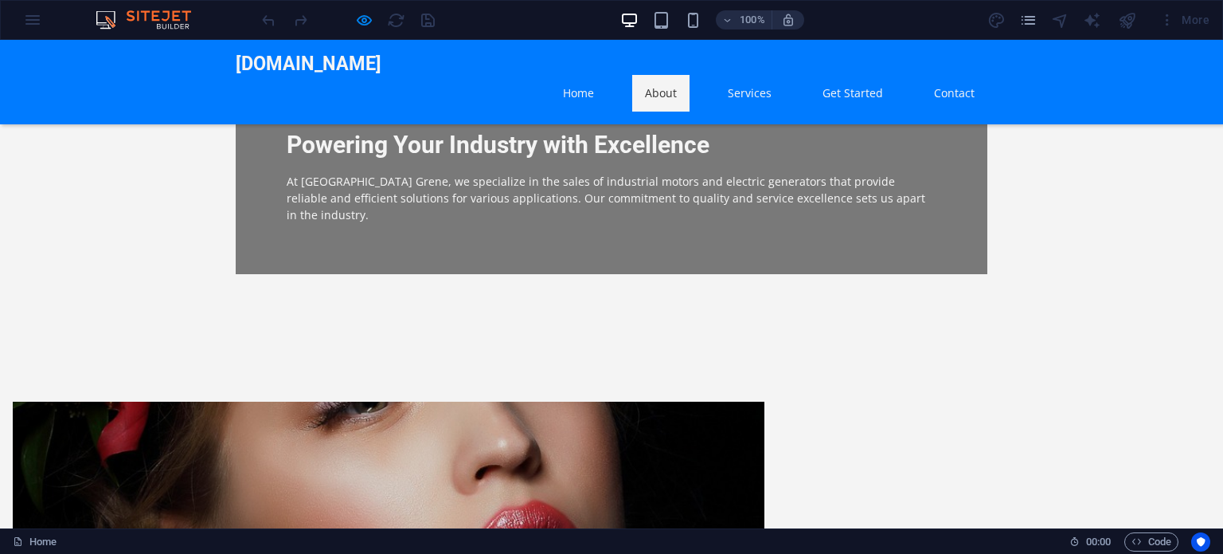
scroll to position [382, 0]
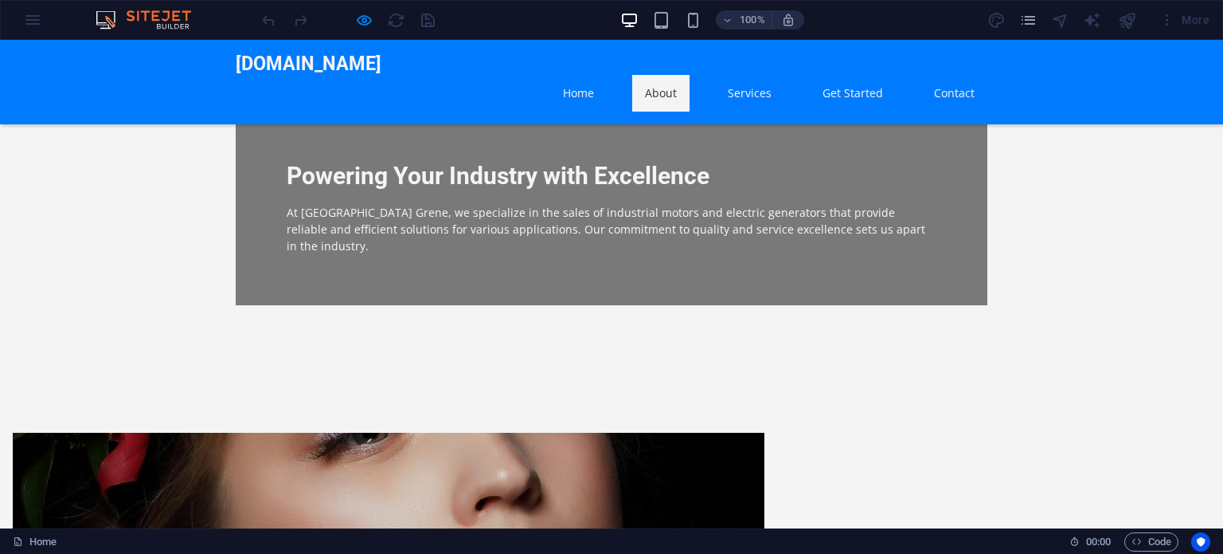
click at [280, 432] on div at bounding box center [389, 551] width 752 height 239
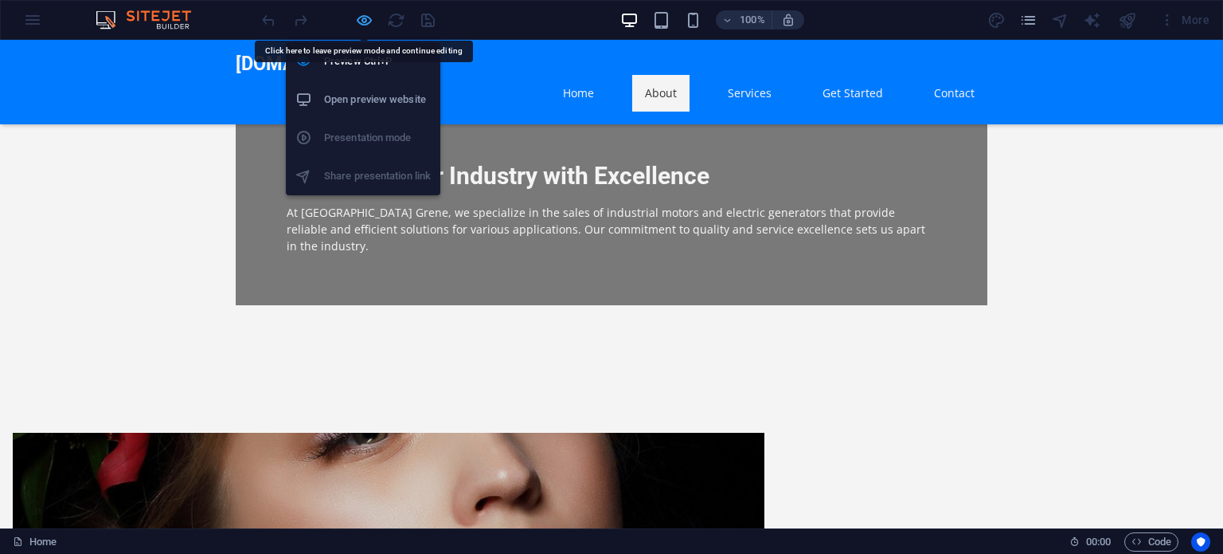
drag, startPoint x: 364, startPoint y: 16, endPoint x: 375, endPoint y: 294, distance: 278.2
click at [364, 16] on icon "button" at bounding box center [364, 20] width 18 height 18
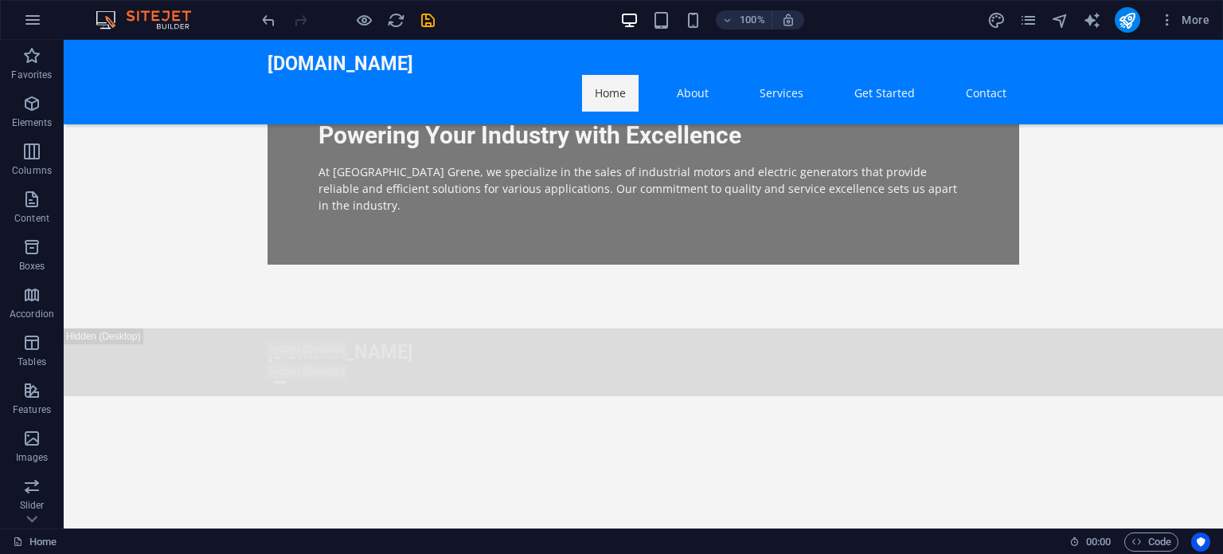
scroll to position [1651, 0]
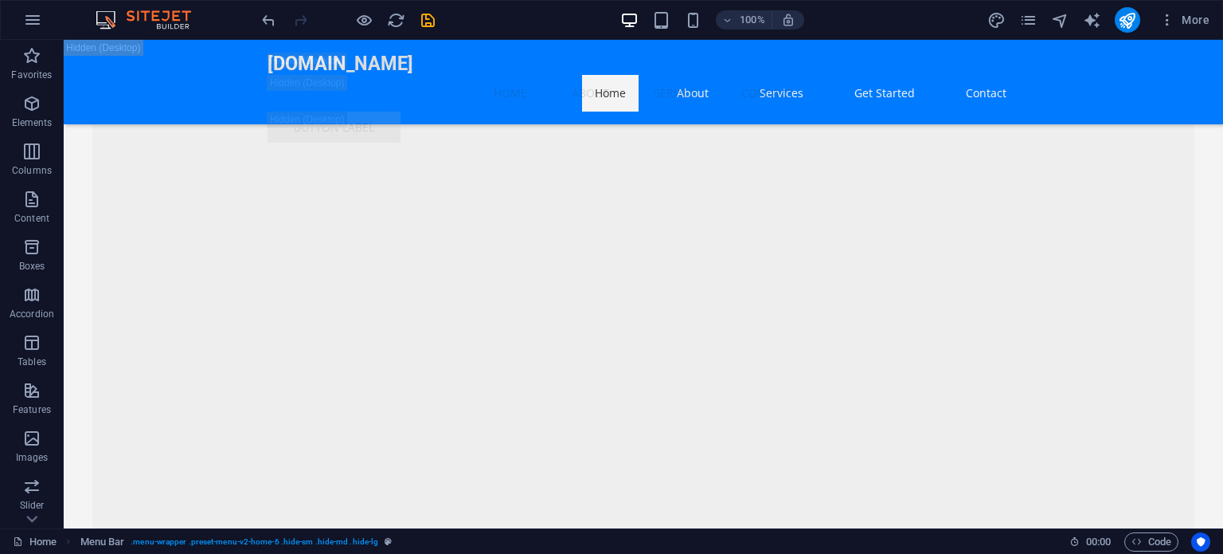
scroll to position [2495, 0]
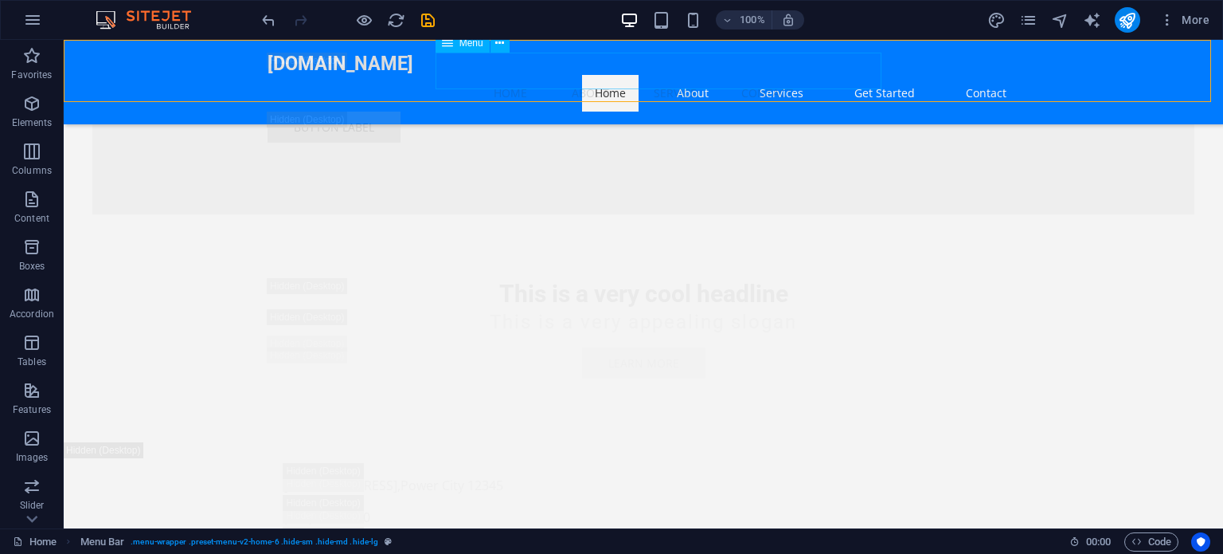
click at [684, 75] on nav "Home About Service Contact" at bounding box center [644, 93] width 752 height 37
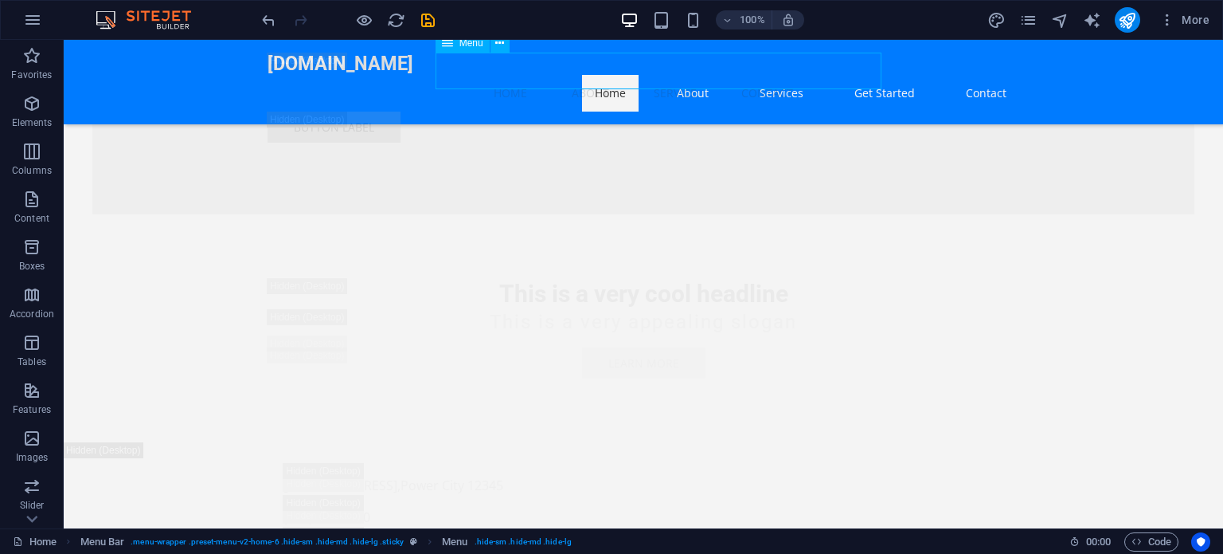
click at [684, 75] on nav "Home About Service Contact" at bounding box center [644, 93] width 752 height 37
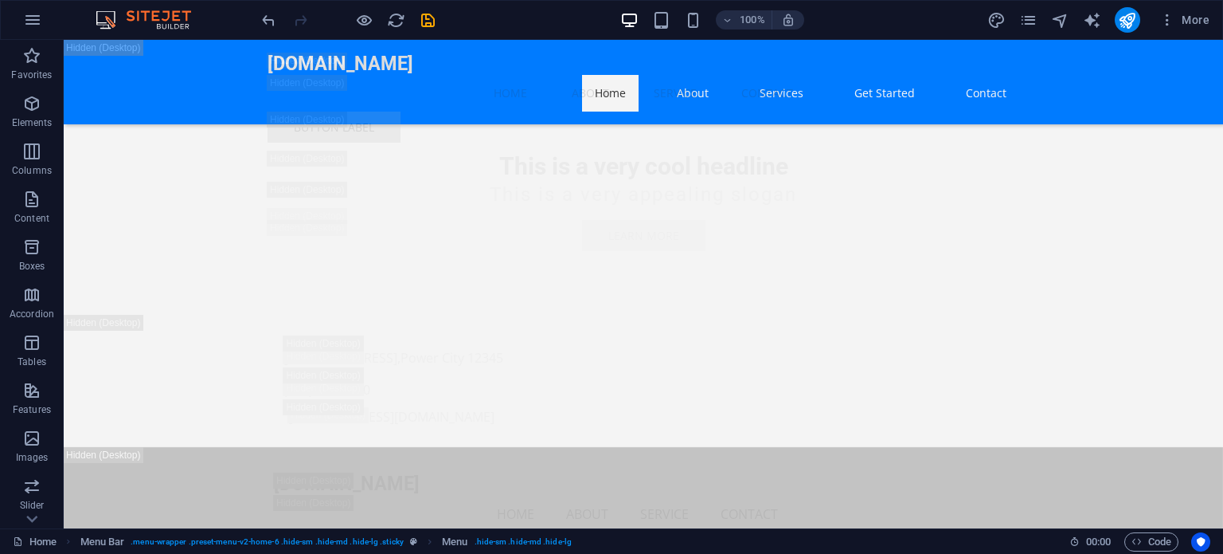
scroll to position [2750, 0]
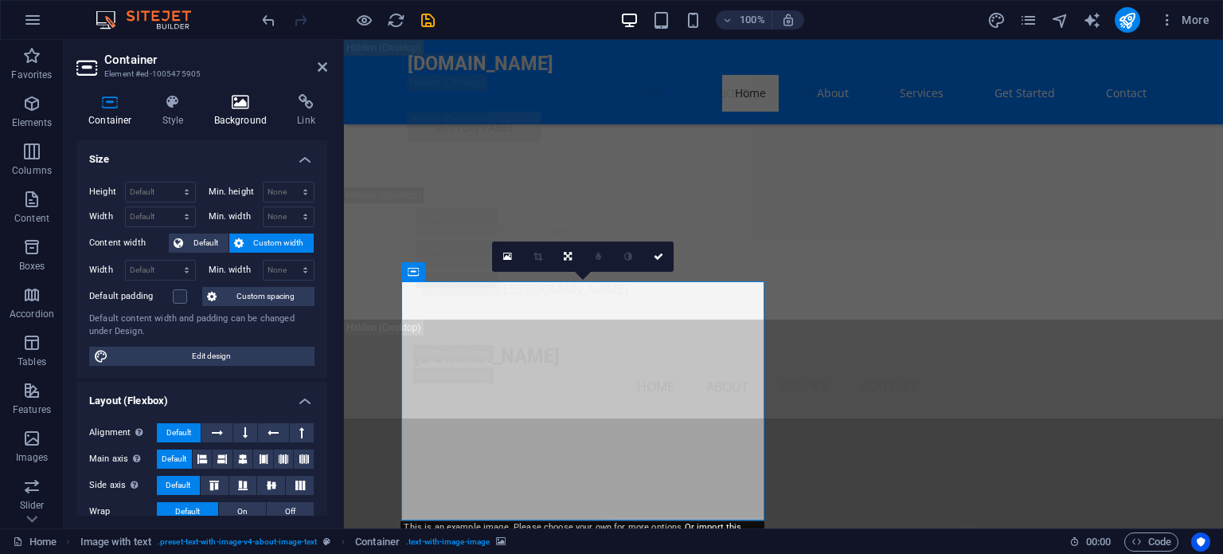
click at [243, 108] on icon at bounding box center [240, 102] width 77 height 16
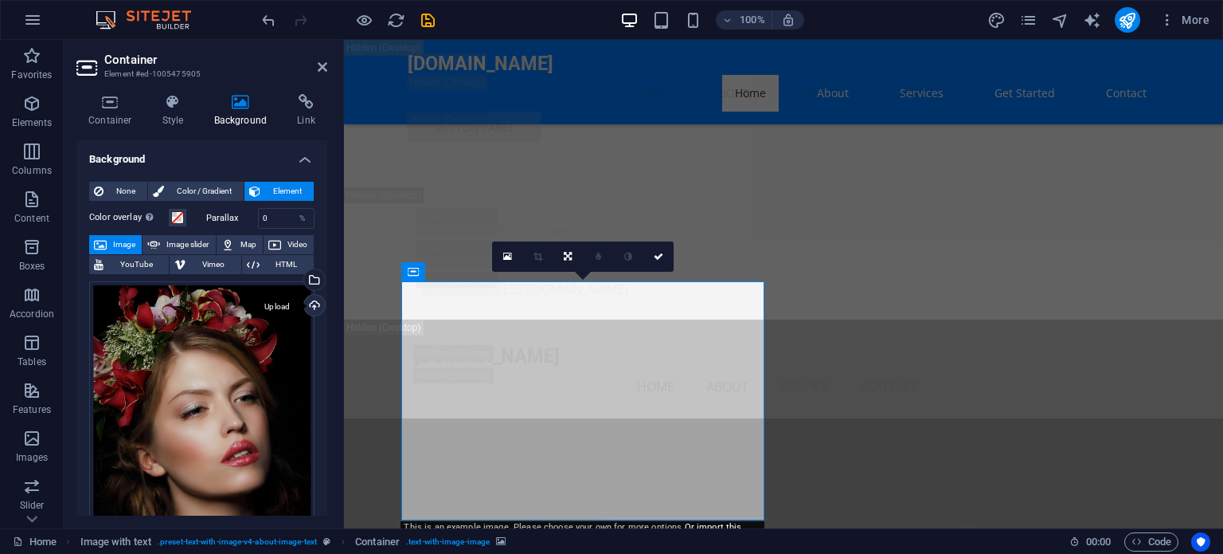
click at [312, 300] on div "Upload" at bounding box center [313, 307] width 24 height 24
click at [311, 280] on div "Select files from the file manager, stock photos, or upload file(s)" at bounding box center [313, 281] width 24 height 24
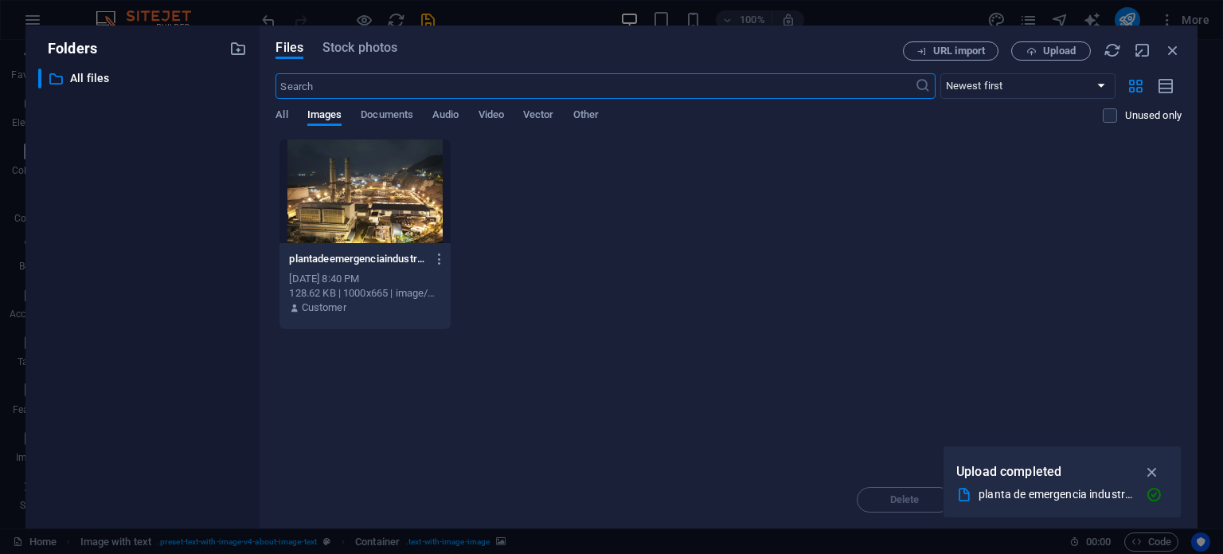
scroll to position [3745, 0]
click at [1153, 469] on icon "button" at bounding box center [1153, 472] width 18 height 18
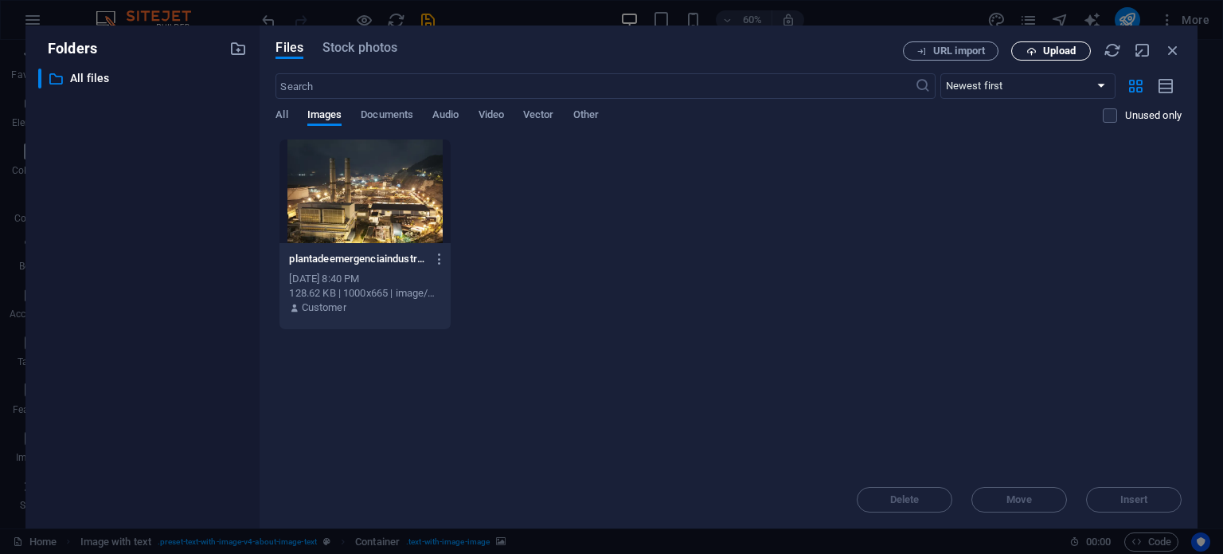
click at [1049, 53] on span "Upload" at bounding box center [1059, 51] width 33 height 10
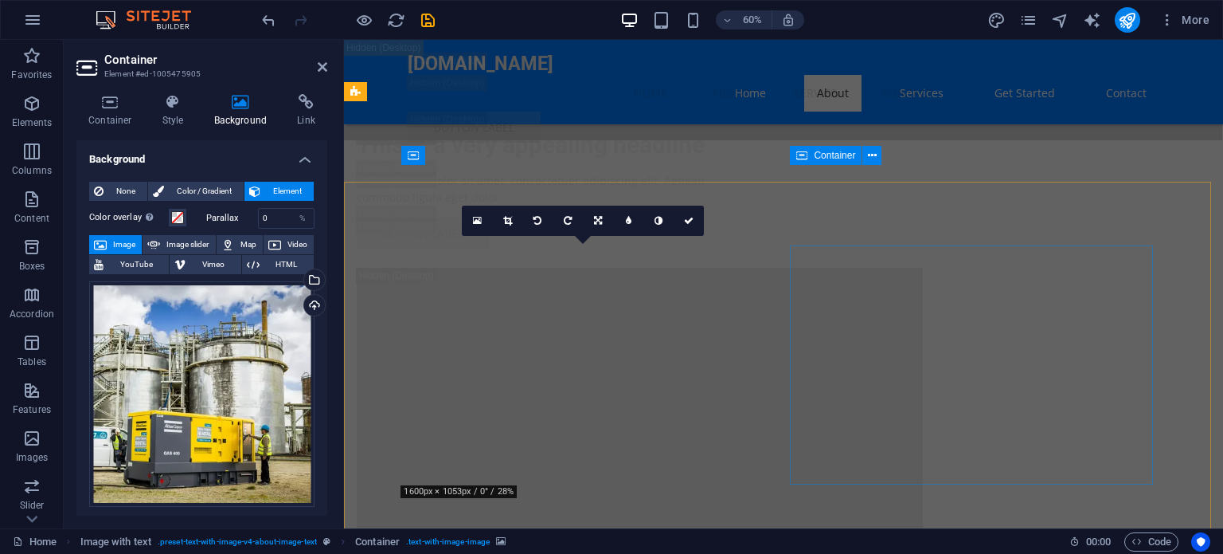
scroll to position [2866, 0]
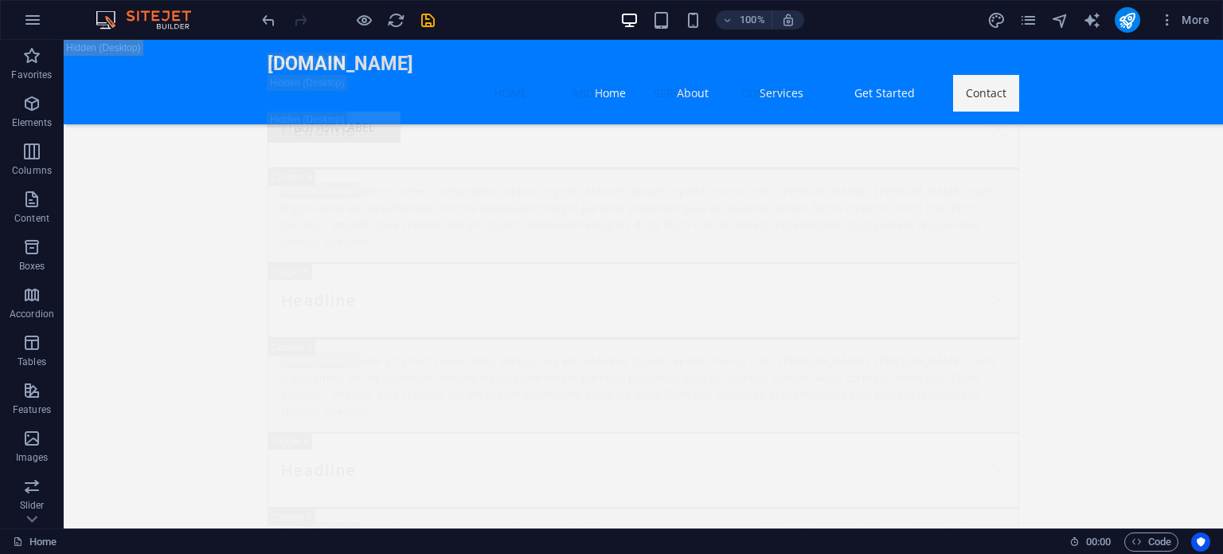
scroll to position [30734, 0]
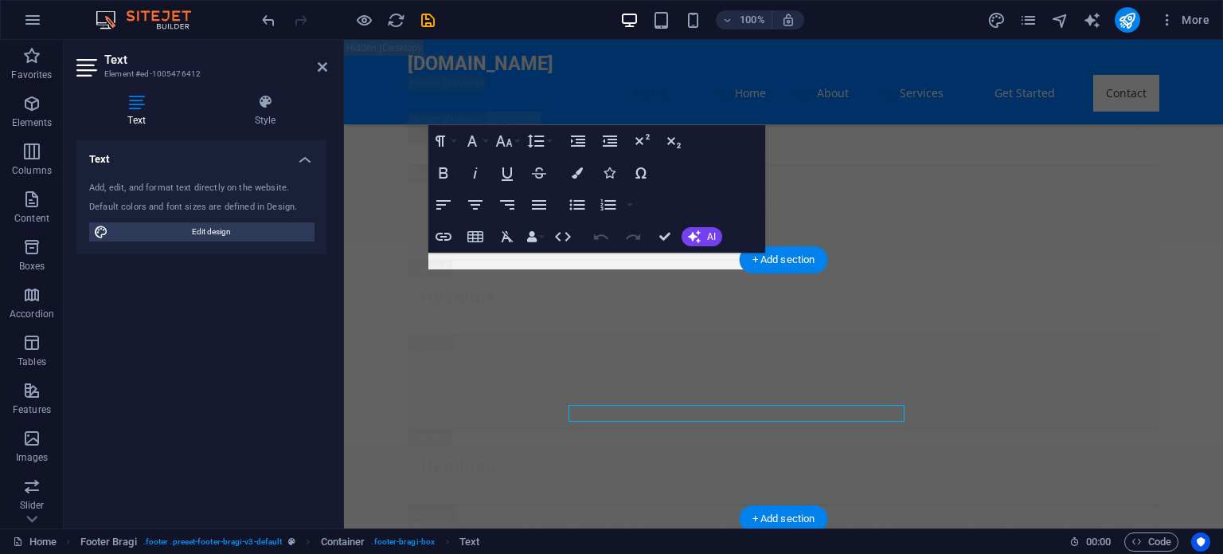
scroll to position [30582, 0]
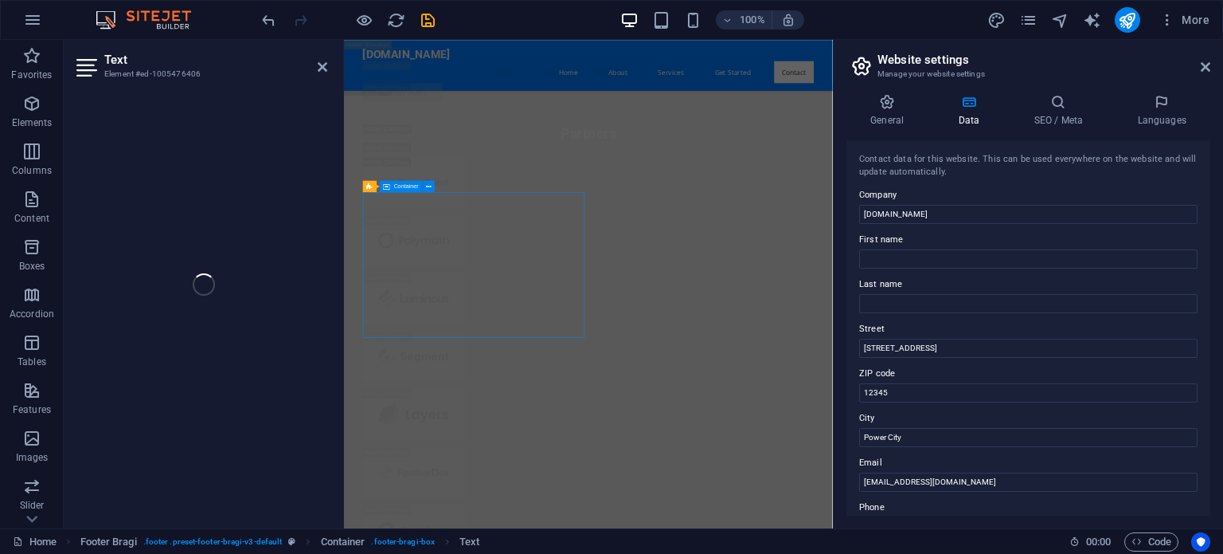
scroll to position [31408, 0]
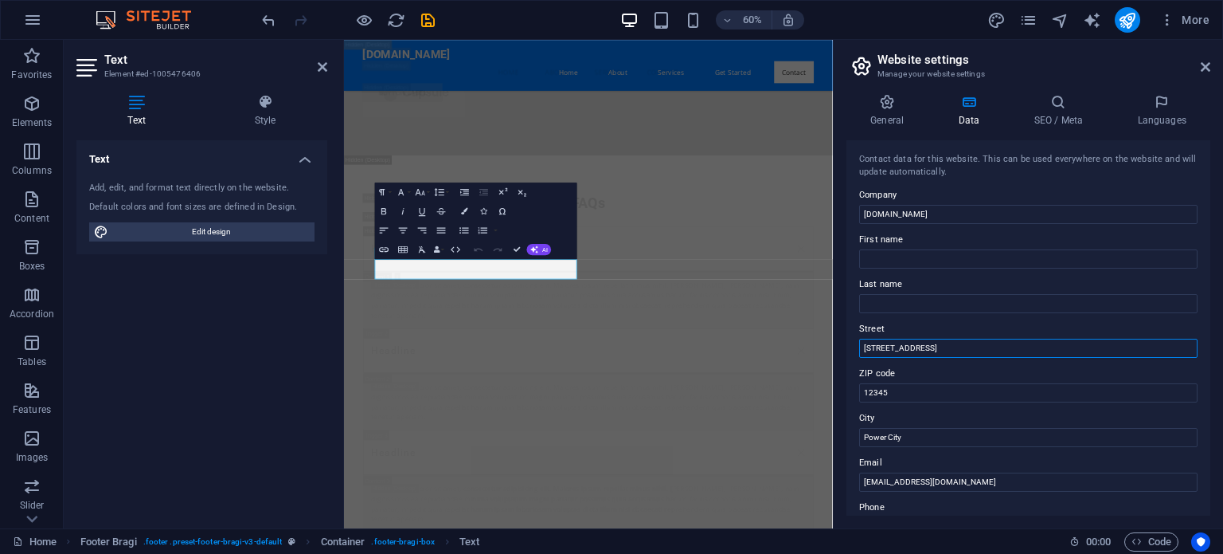
drag, startPoint x: 1309, startPoint y: 384, endPoint x: 1052, endPoint y: 512, distance: 286.7
click at [1003, 343] on input "[STREET_ADDRESS]" at bounding box center [1028, 347] width 338 height 19
type input "1"
type input "[GEOGRAPHIC_DATA]"
drag, startPoint x: 1256, startPoint y: 479, endPoint x: 855, endPoint y: 738, distance: 477.2
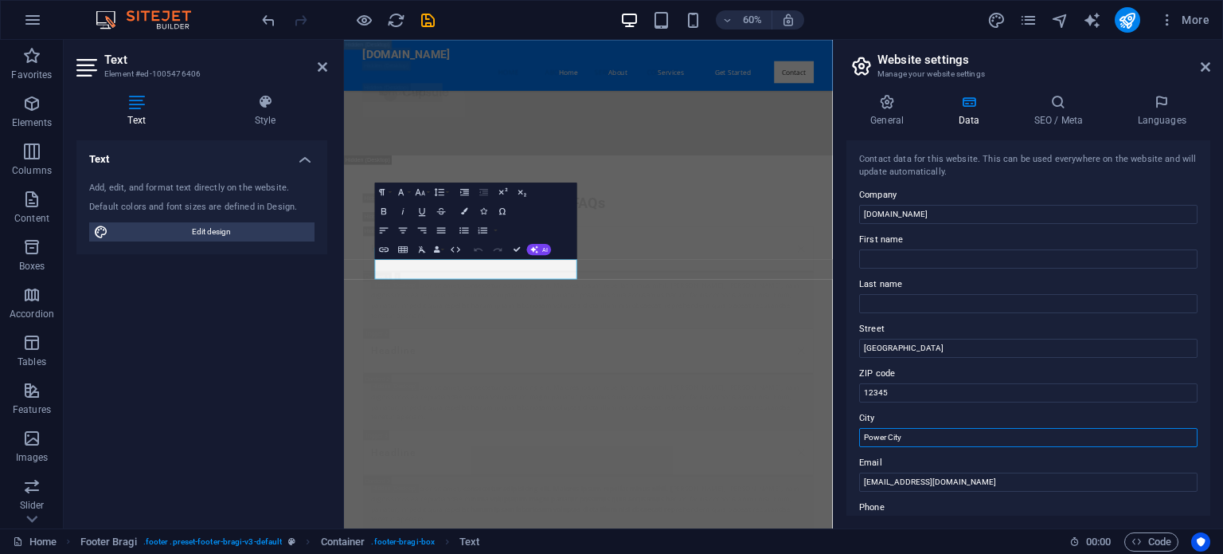
drag, startPoint x: 1280, startPoint y: 477, endPoint x: 1154, endPoint y: 698, distance: 254.7
type input "P"
type input "[GEOGRAPHIC_DATA]"
drag, startPoint x: 1211, startPoint y: 304, endPoint x: 1211, endPoint y: 338, distance: 34.3
click at [1211, 338] on div "General Data SEO / Meta Languages Website name [DOMAIN_NAME] Logo Drag files he…" at bounding box center [1028, 304] width 389 height 447
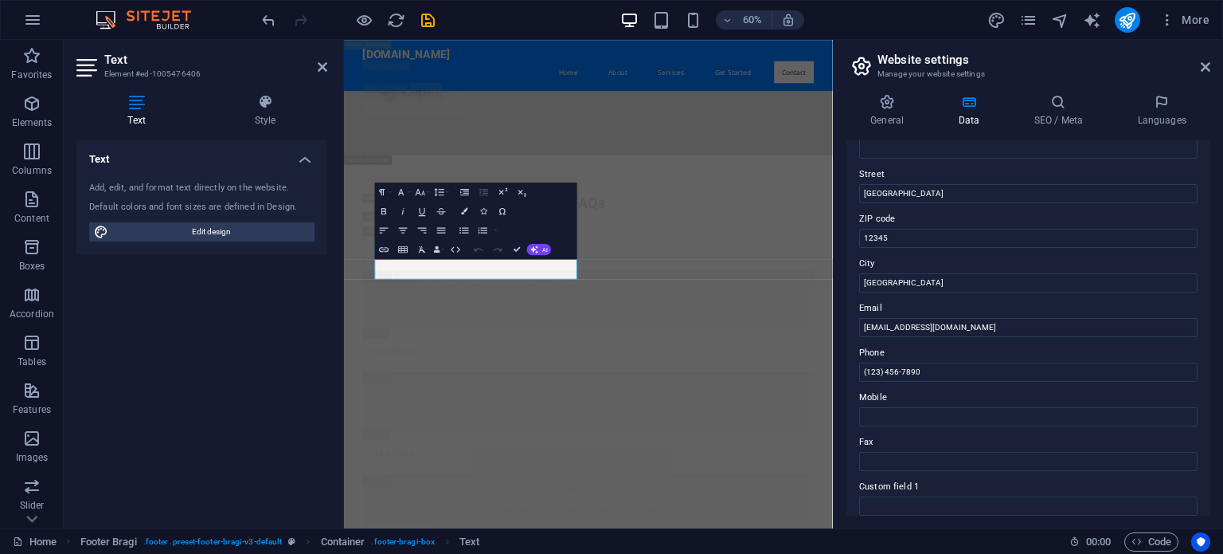
scroll to position [167, 0]
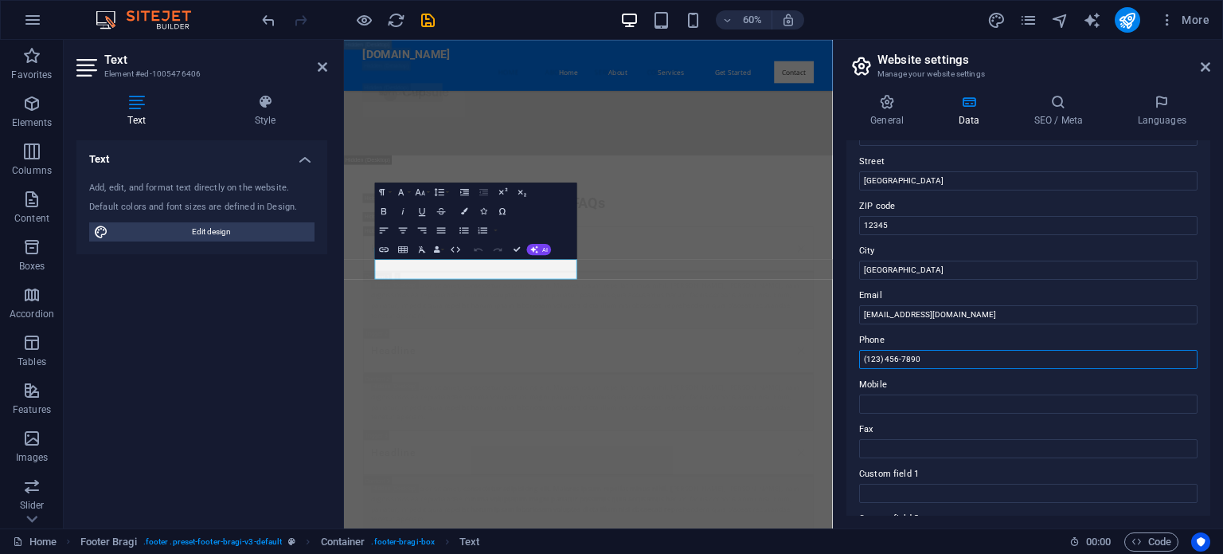
drag, startPoint x: 882, startPoint y: 356, endPoint x: 866, endPoint y: 356, distance: 15.9
click at [866, 356] on input "(123) 456-7890" at bounding box center [1028, 359] width 338 height 19
type input "[PHONE_NUMBER]"
drag, startPoint x: 1211, startPoint y: 288, endPoint x: 1212, endPoint y: 388, distance: 99.6
click at [1212, 388] on div "General Data SEO / Meta Languages Website name [DOMAIN_NAME] Logo Drag files he…" at bounding box center [1028, 304] width 389 height 447
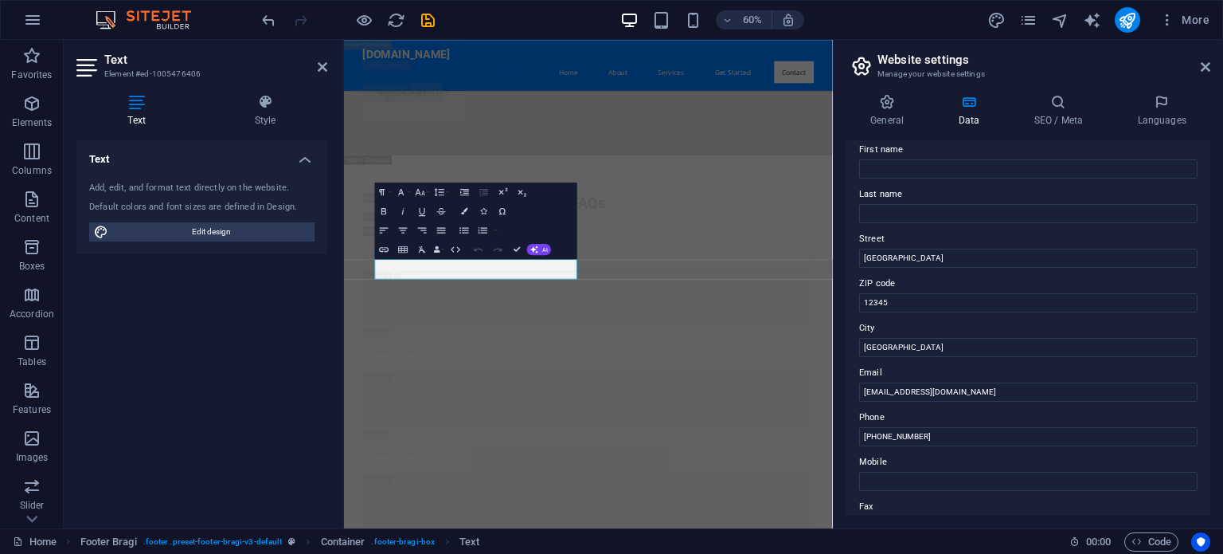
scroll to position [0, 0]
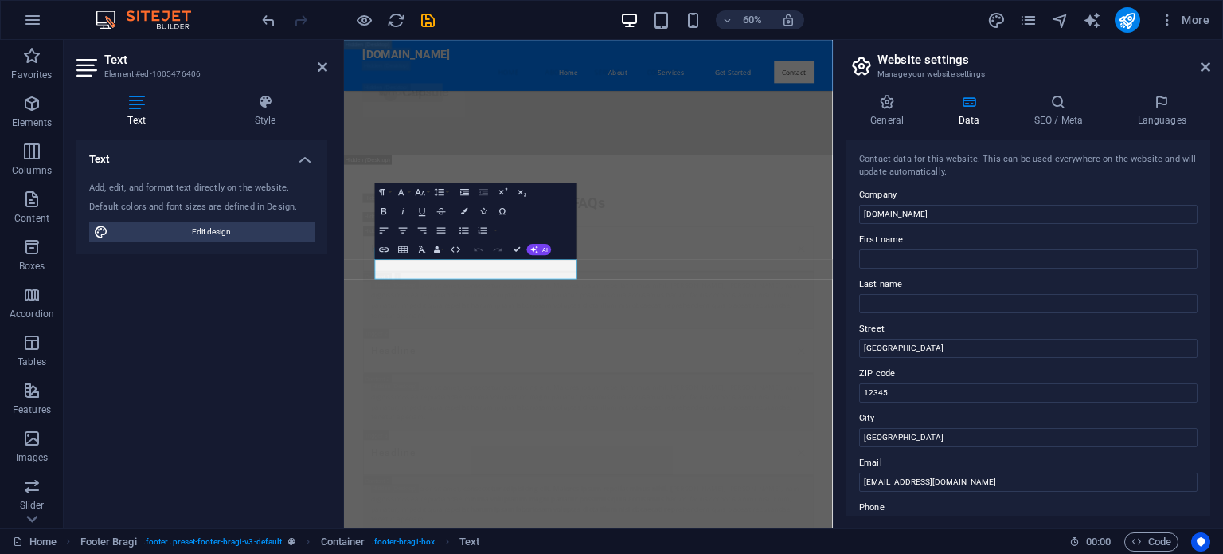
click at [551, 188] on div "Paragraph Format Normal Heading 1 Heading 2 Heading 3 Heading 4 Heading 5 Headi…" at bounding box center [476, 220] width 202 height 76
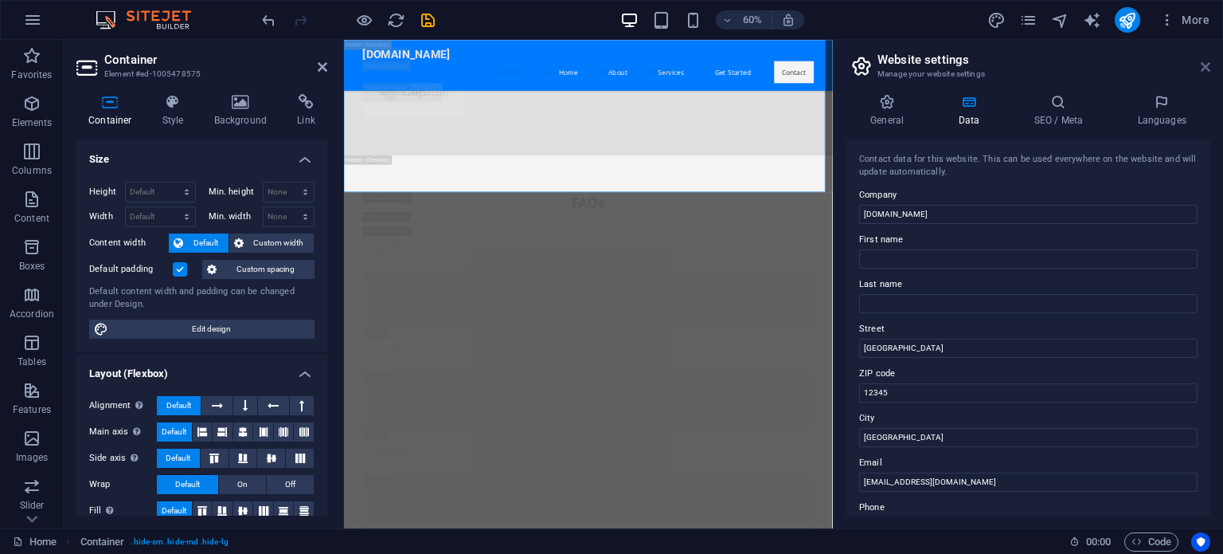
click at [1210, 64] on icon at bounding box center [1206, 67] width 10 height 13
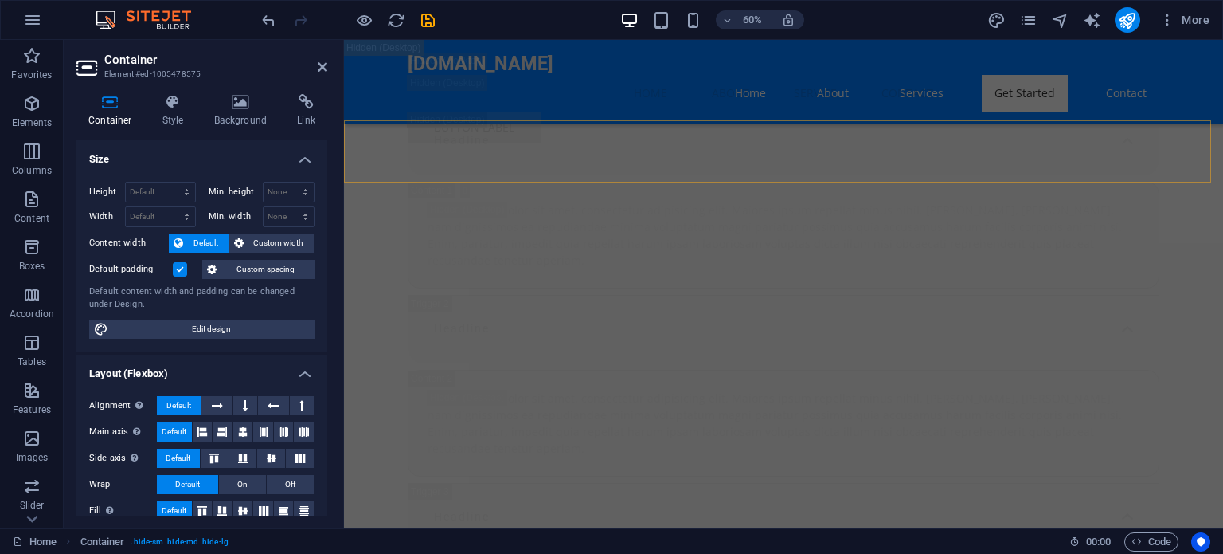
scroll to position [30395, 0]
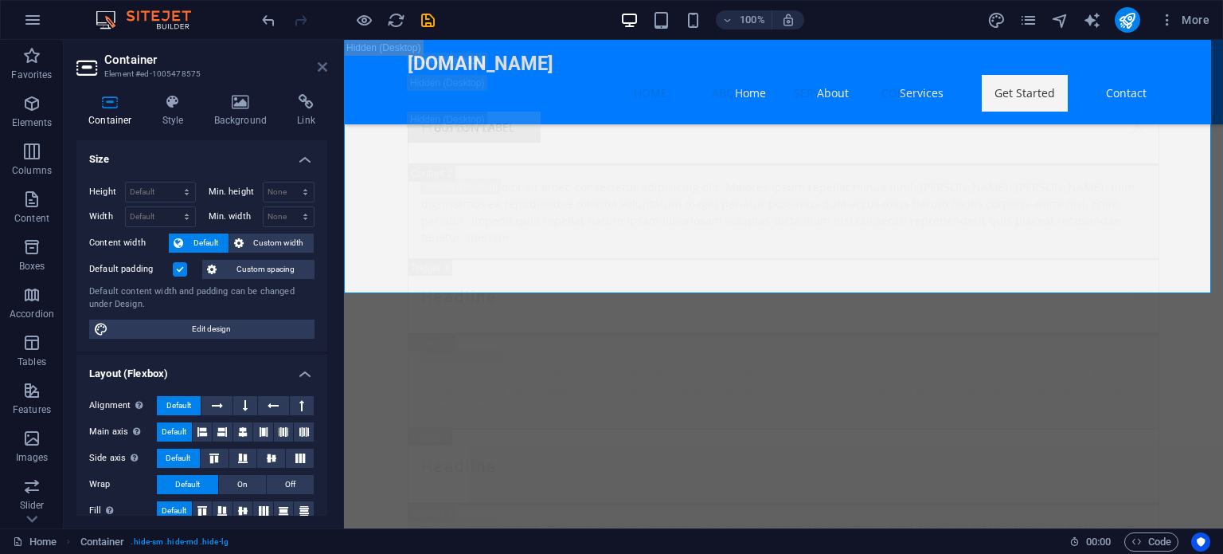
drag, startPoint x: 323, startPoint y: 66, endPoint x: 373, endPoint y: 113, distance: 68.2
click at [323, 66] on icon at bounding box center [323, 67] width 10 height 13
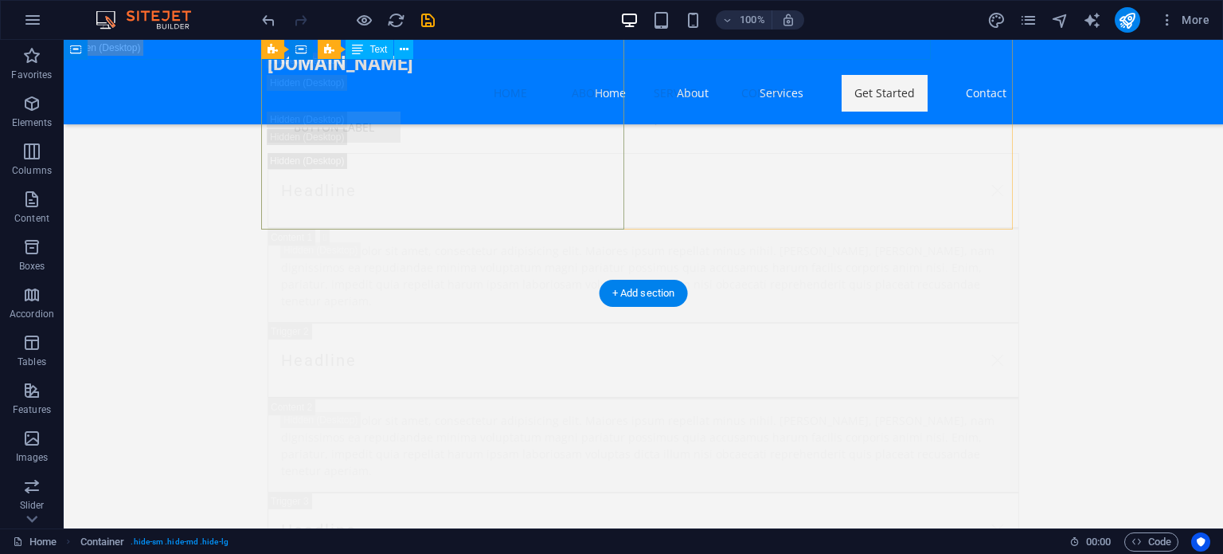
scroll to position [30629, 0]
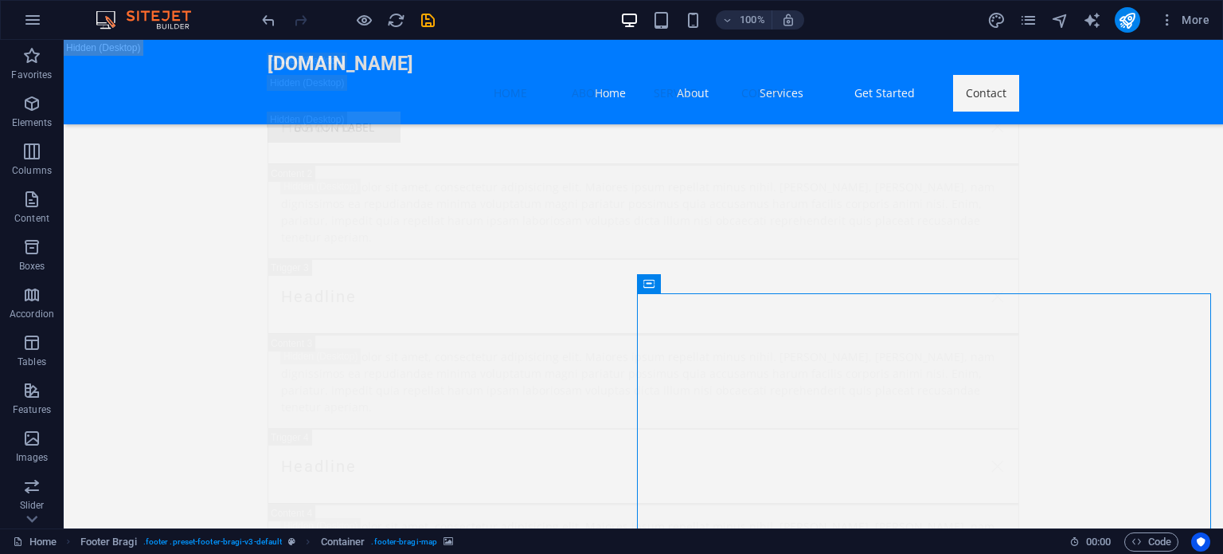
scroll to position [30820, 0]
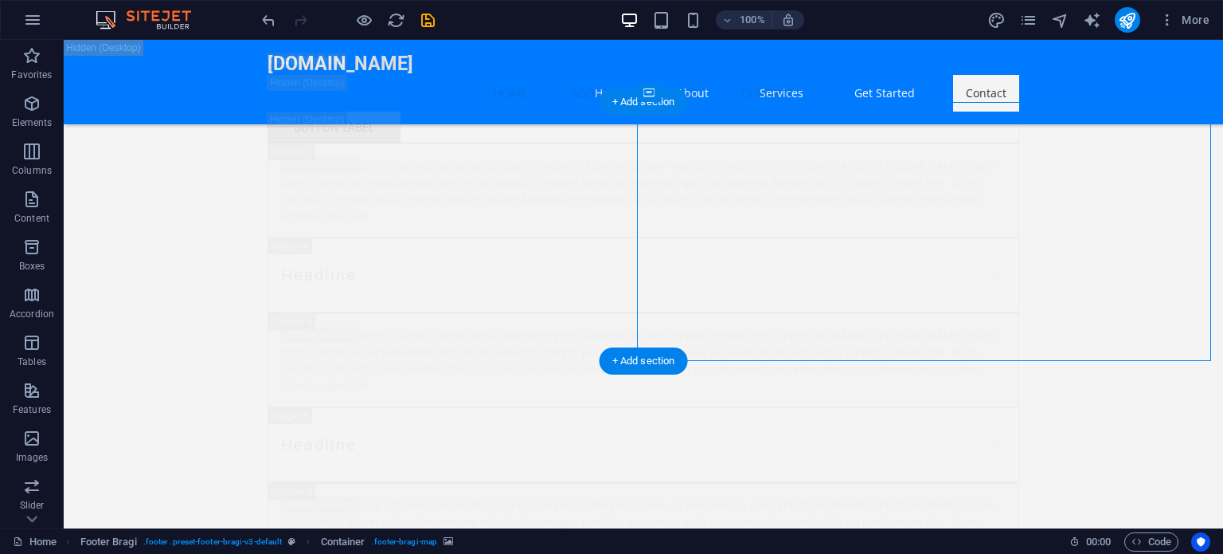
select select "px"
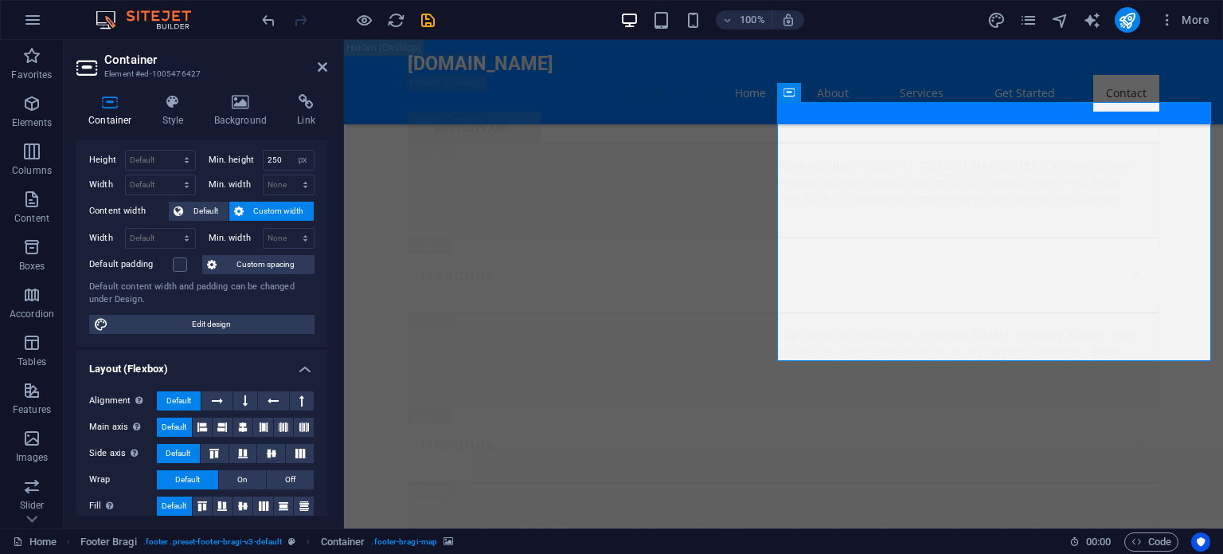
scroll to position [0, 0]
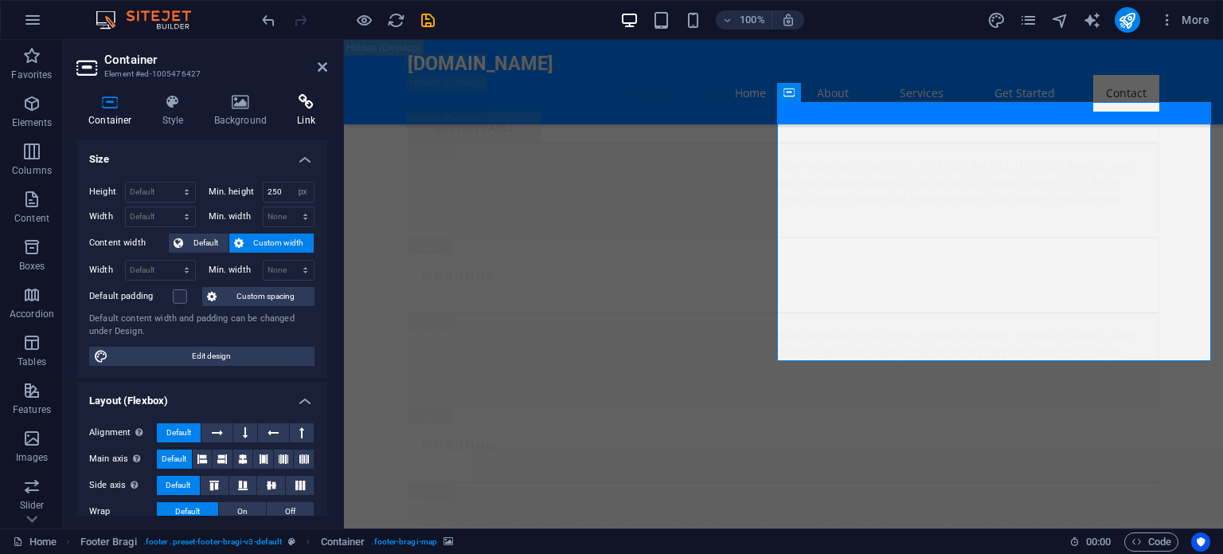
click at [299, 100] on icon at bounding box center [306, 102] width 42 height 16
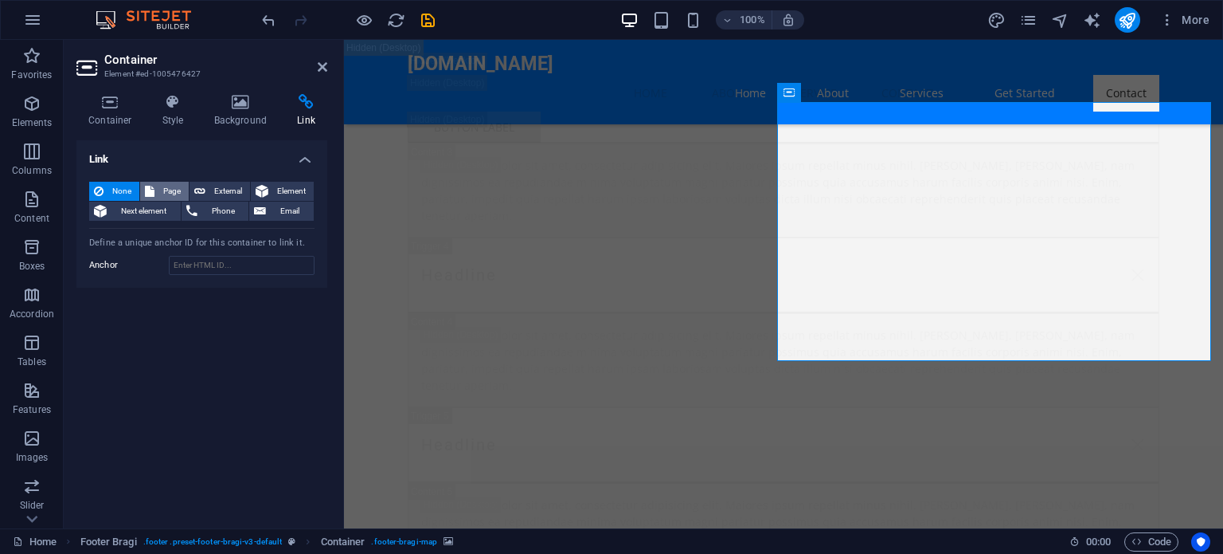
click at [155, 190] on button "Page" at bounding box center [164, 191] width 49 height 19
select select
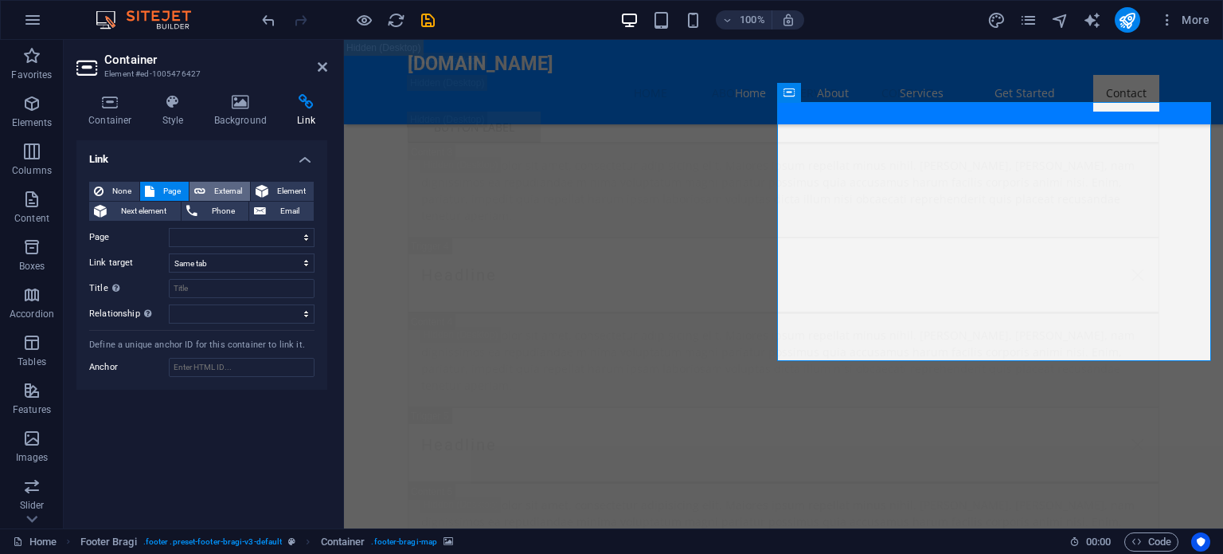
click at [207, 183] on button "External" at bounding box center [220, 191] width 61 height 19
select select "blank"
click at [277, 186] on span "Element" at bounding box center [291, 191] width 36 height 19
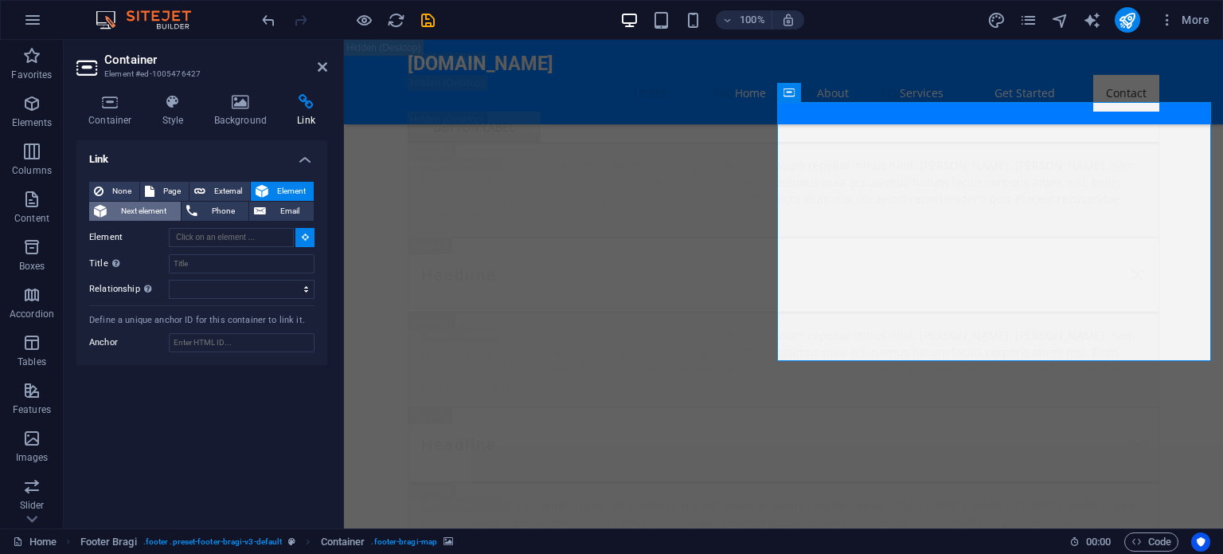
click at [135, 209] on span "Next element" at bounding box center [144, 210] width 65 height 19
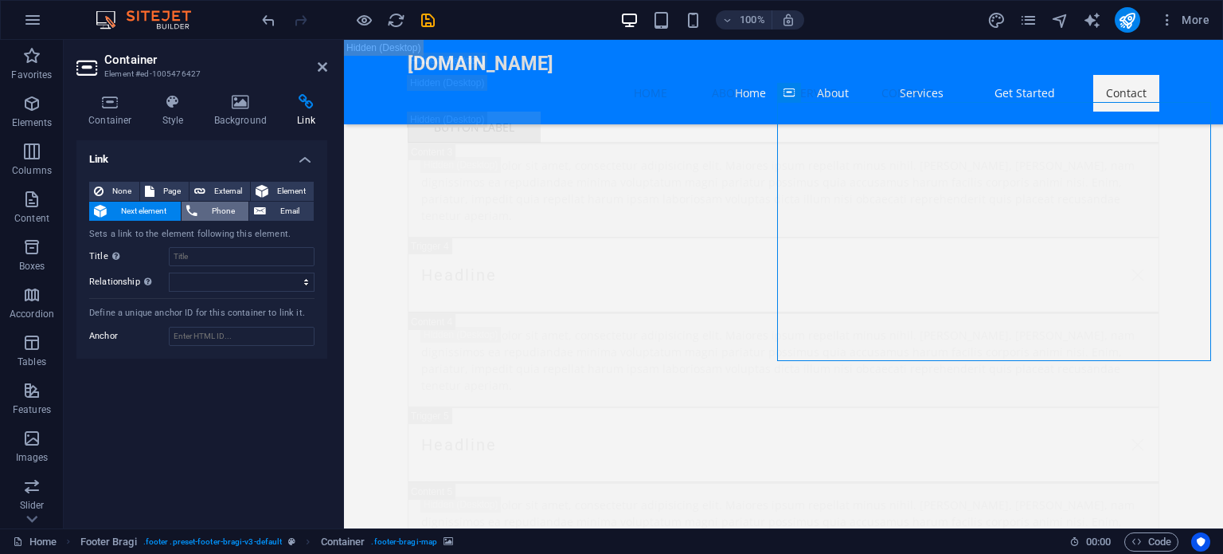
click at [202, 205] on span "Phone" at bounding box center [223, 210] width 42 height 19
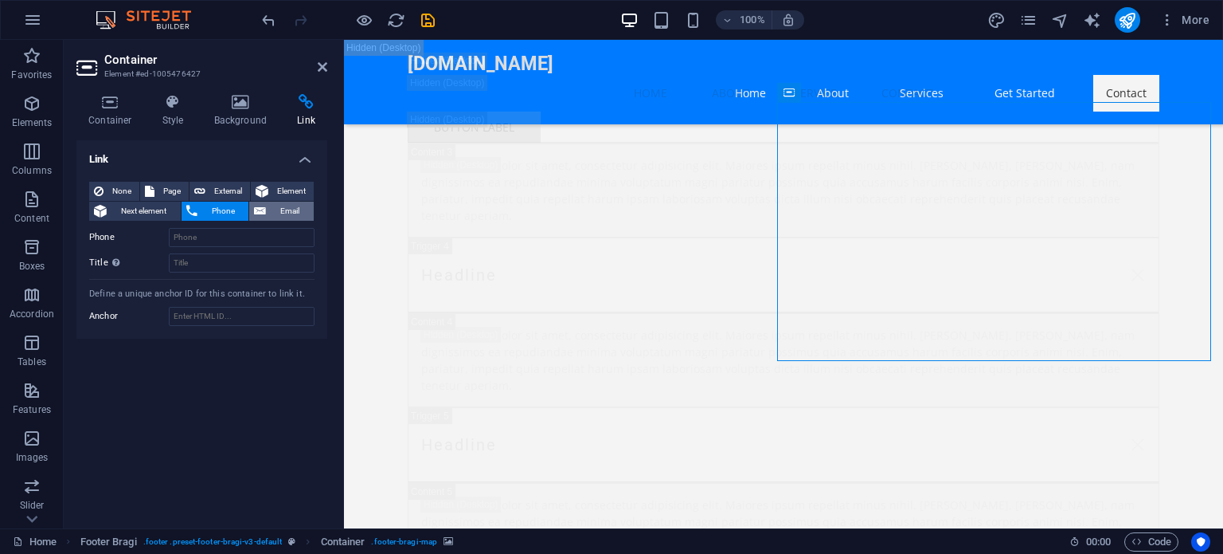
click at [278, 212] on span "Email" at bounding box center [290, 210] width 38 height 19
click at [323, 68] on icon at bounding box center [323, 67] width 10 height 13
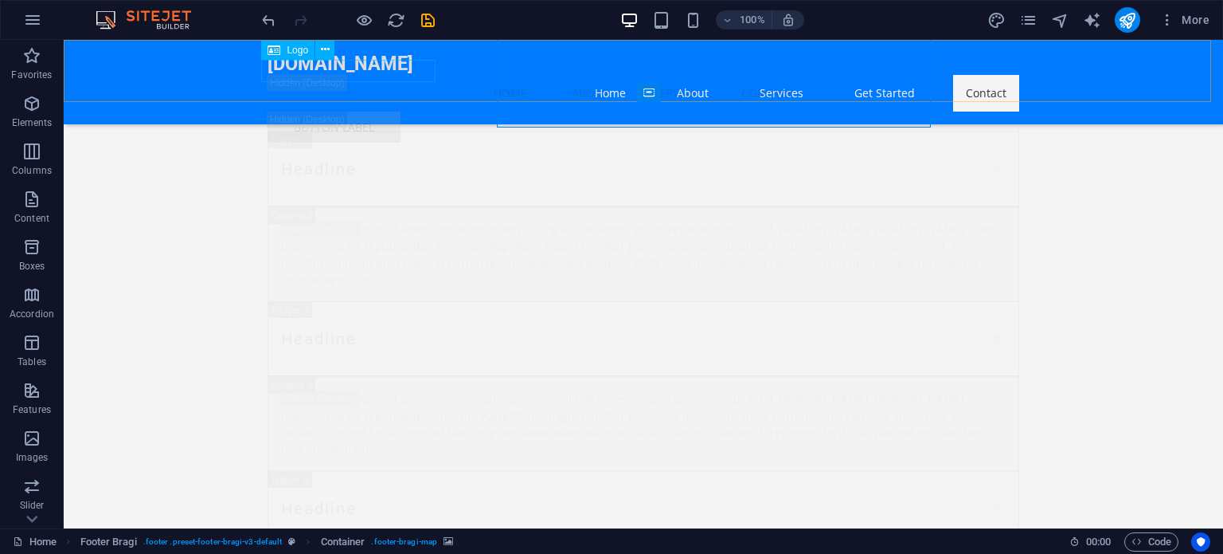
scroll to position [30820, 0]
click at [323, 65] on div "[DOMAIN_NAME]" at bounding box center [644, 64] width 752 height 22
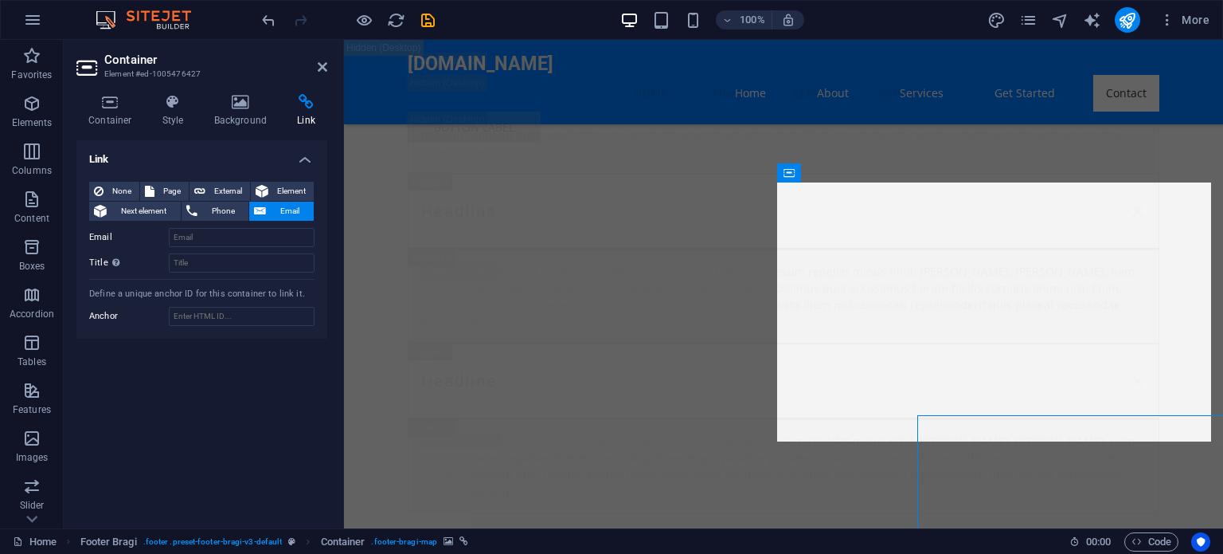
scroll to position [30586, 0]
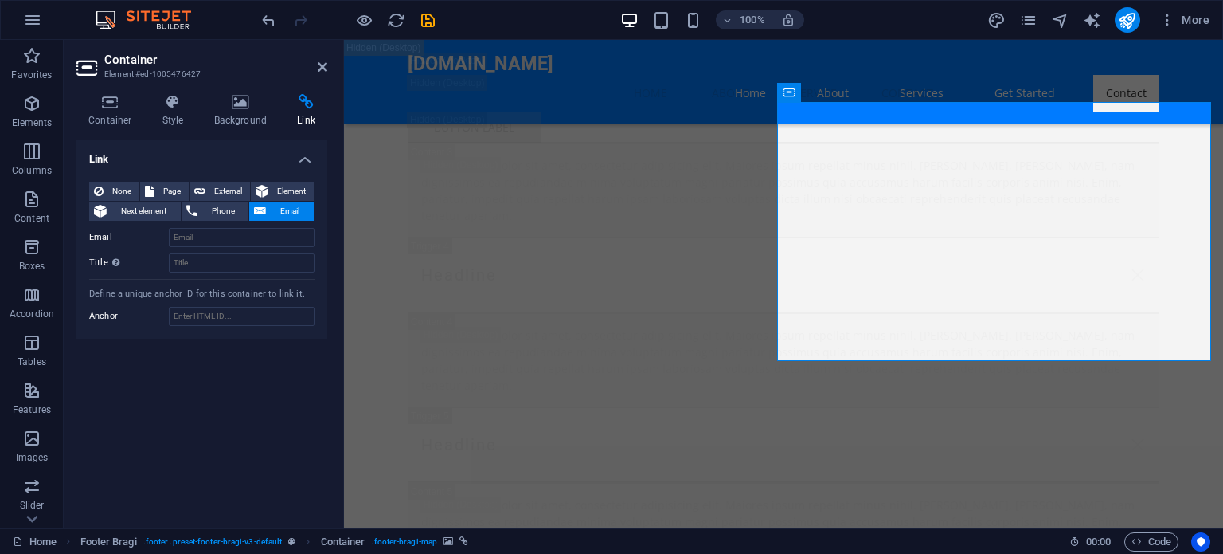
click at [199, 106] on h4 "Style" at bounding box center [177, 110] width 52 height 33
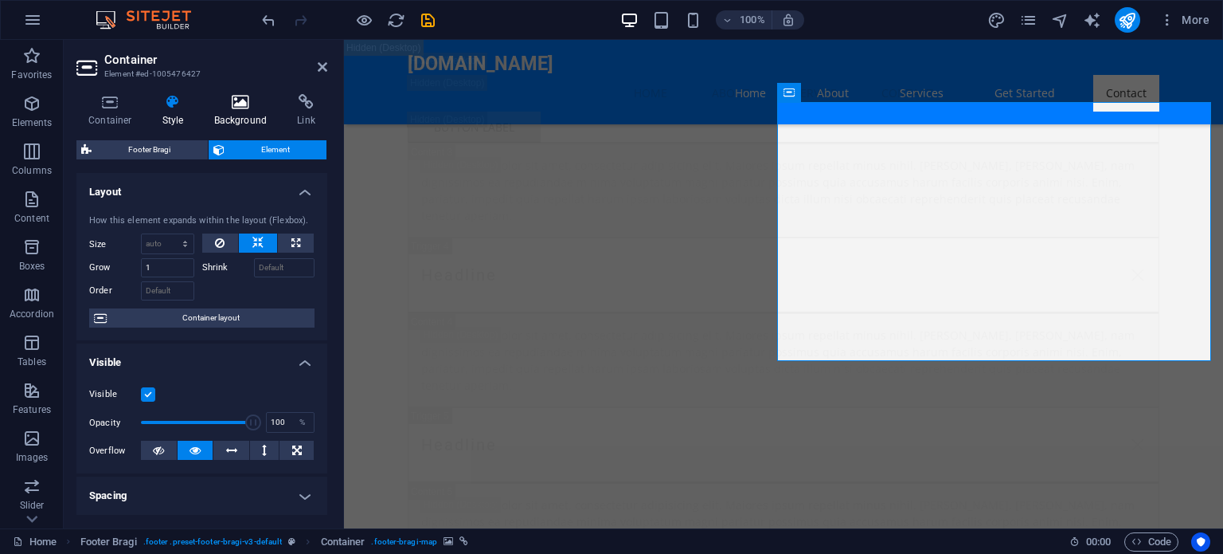
click at [225, 107] on icon at bounding box center [240, 102] width 77 height 16
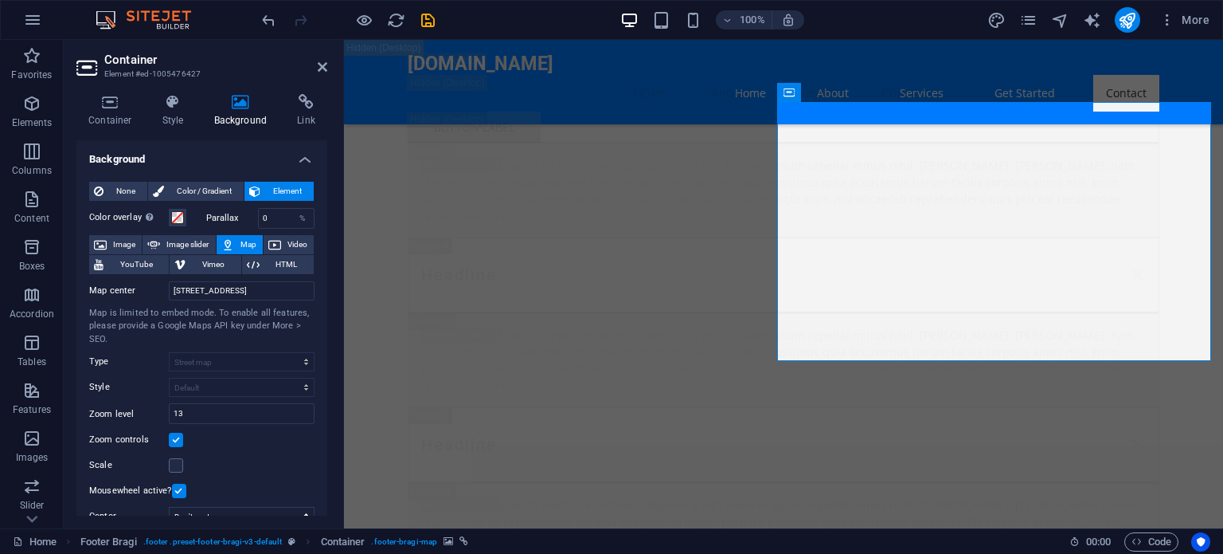
click at [239, 240] on span "Map" at bounding box center [248, 244] width 19 height 19
click at [264, 291] on input "[STREET_ADDRESS]" at bounding box center [242, 290] width 146 height 19
type input "s"
type input "[GEOGRAPHIC_DATA], terminal industrial Panam"
click at [324, 66] on icon at bounding box center [323, 67] width 10 height 13
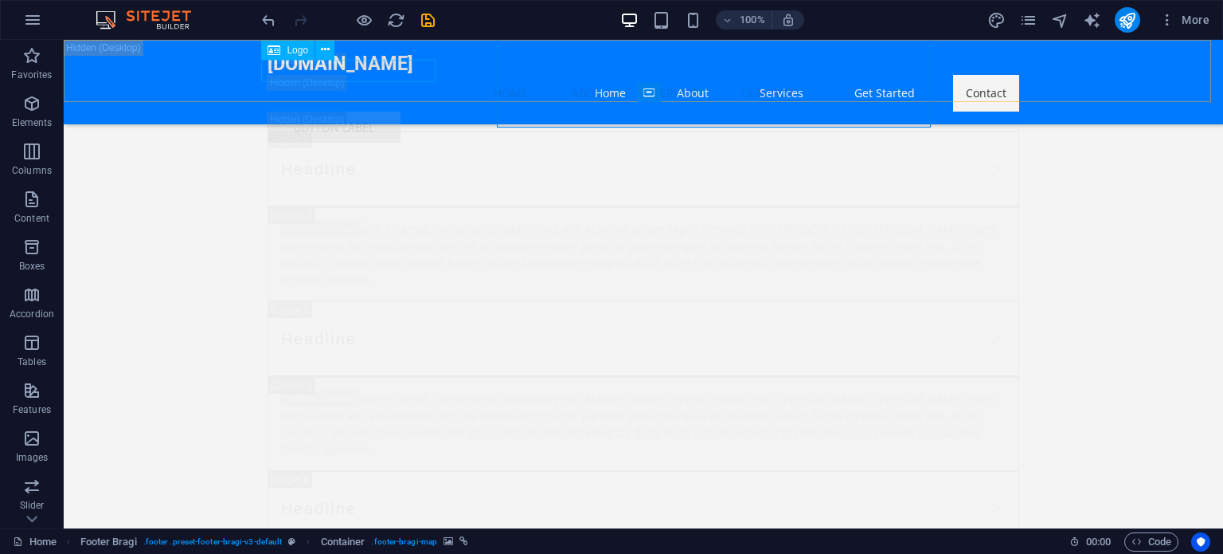
scroll to position [30820, 0]
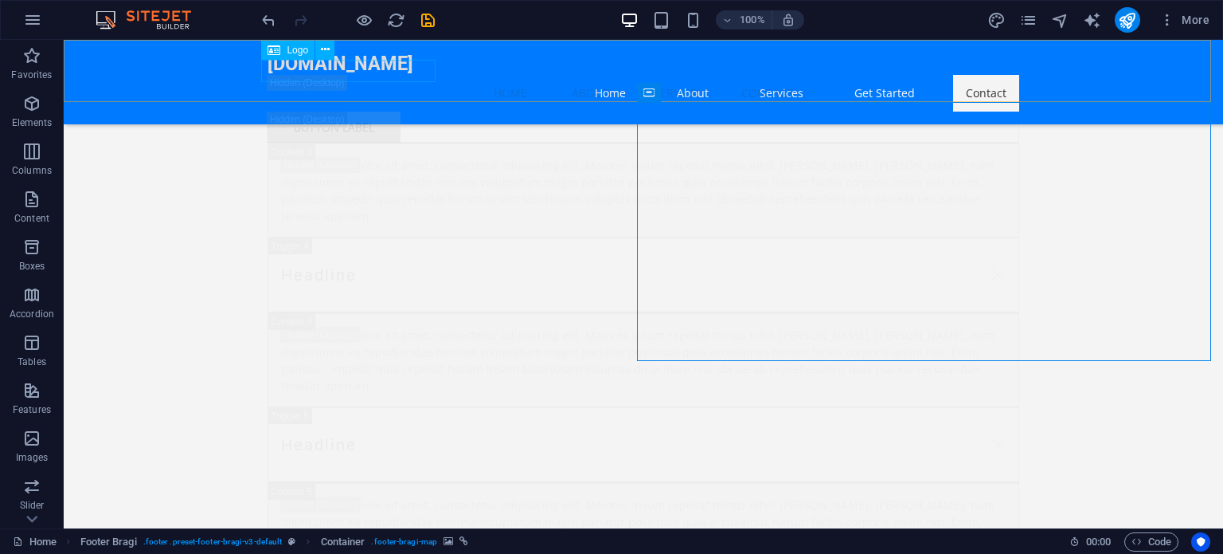
click at [372, 72] on div "[DOMAIN_NAME]" at bounding box center [644, 64] width 752 height 22
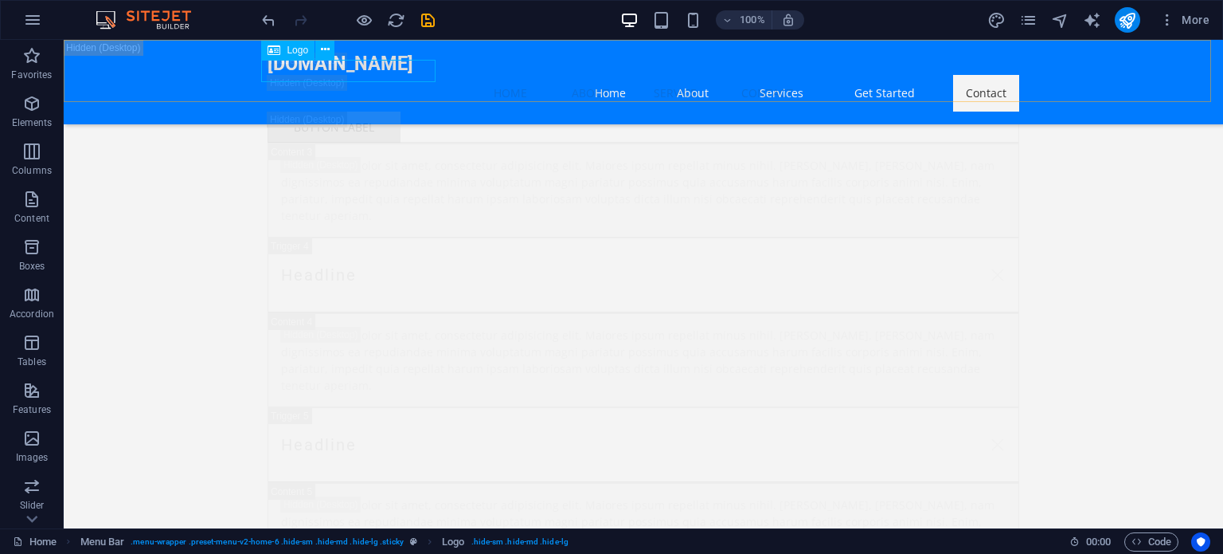
click at [300, 53] on span "Logo" at bounding box center [298, 50] width 22 height 10
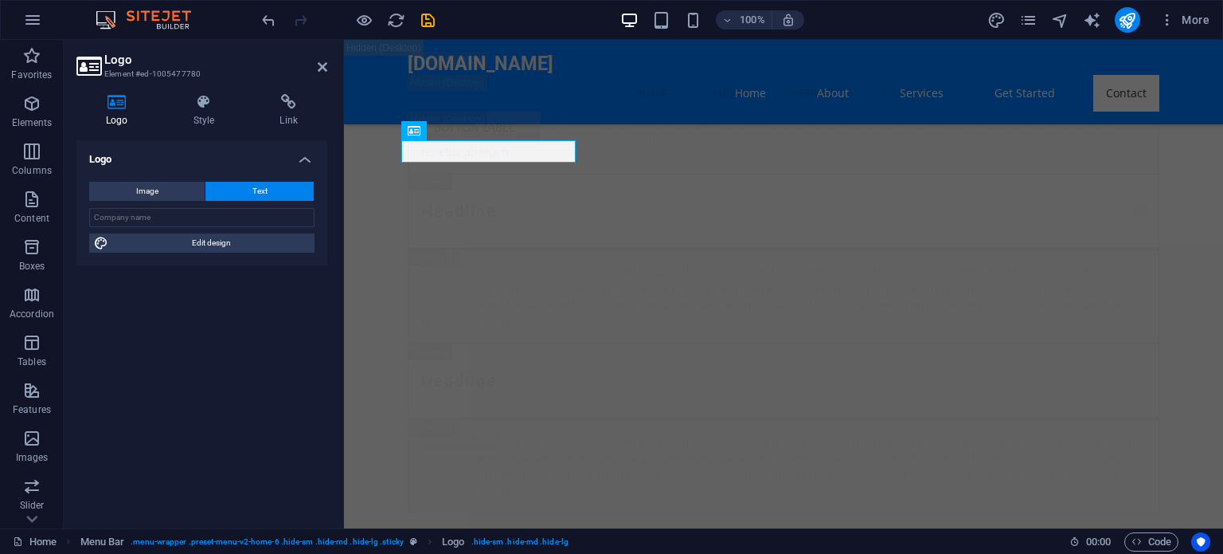
scroll to position [30586, 0]
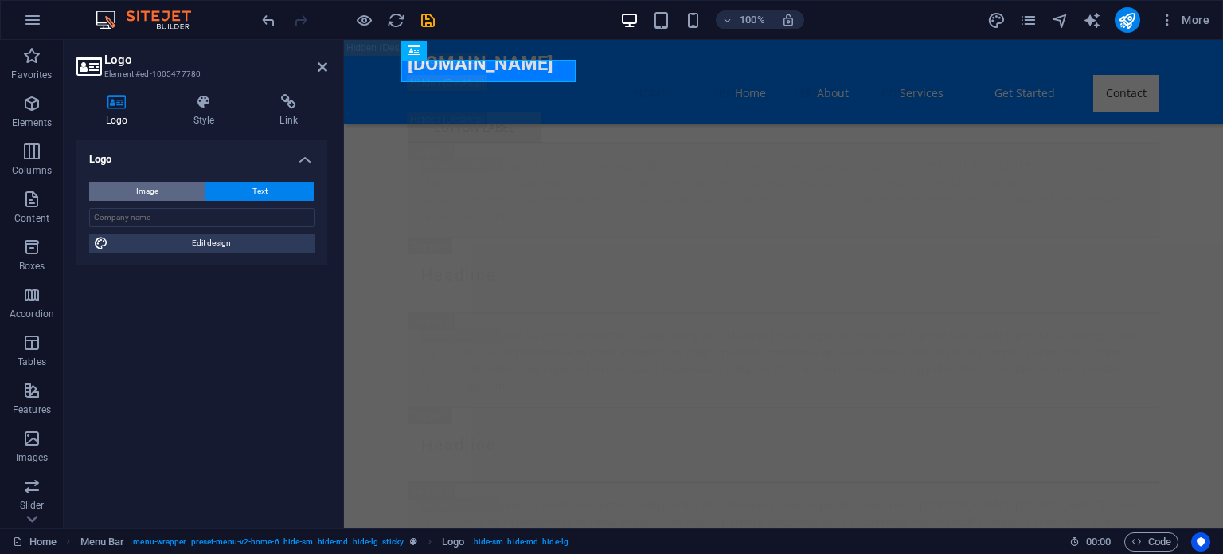
click at [159, 191] on button "Image" at bounding box center [146, 191] width 115 height 19
select select "DISABLED_OPTION_VALUE"
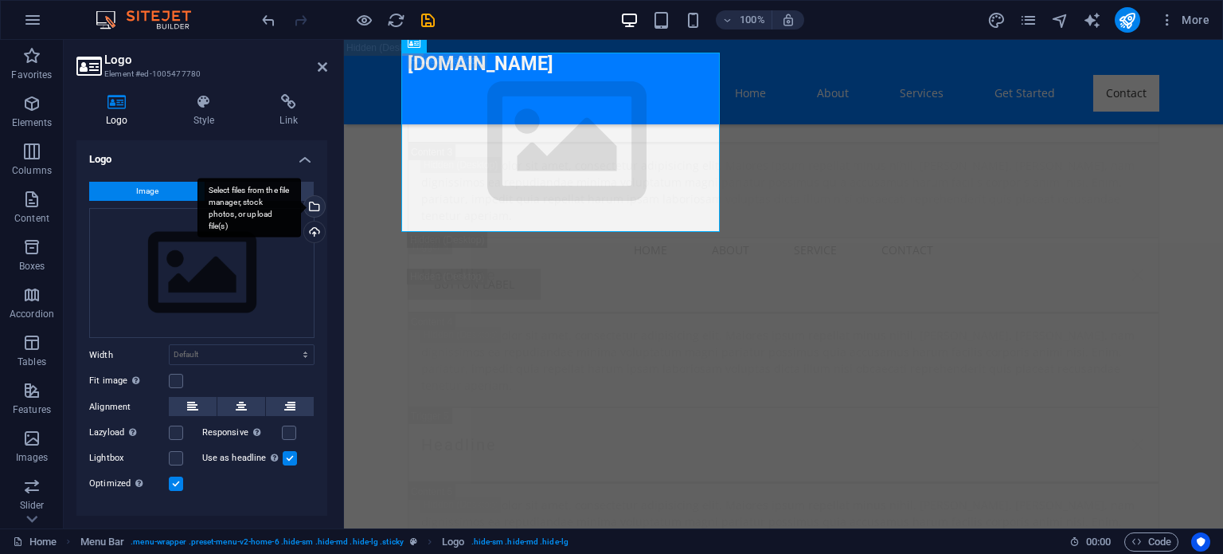
click at [312, 200] on div "Select files from the file manager, stock photos, or upload file(s)" at bounding box center [313, 208] width 24 height 24
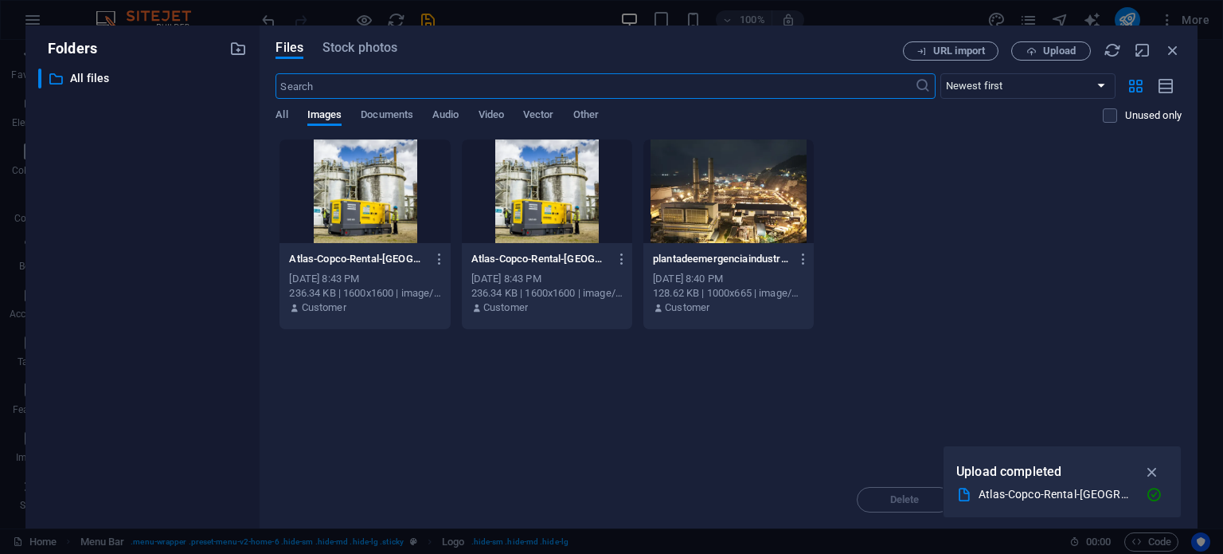
scroll to position [31460, 0]
click at [1048, 53] on span "Upload" at bounding box center [1059, 51] width 33 height 10
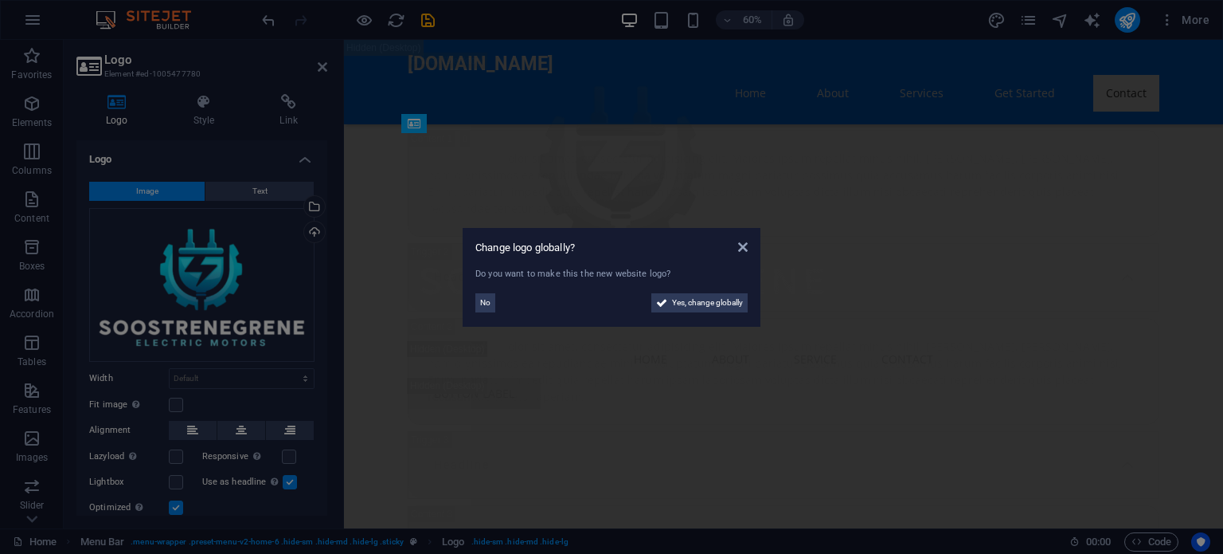
scroll to position [30586, 0]
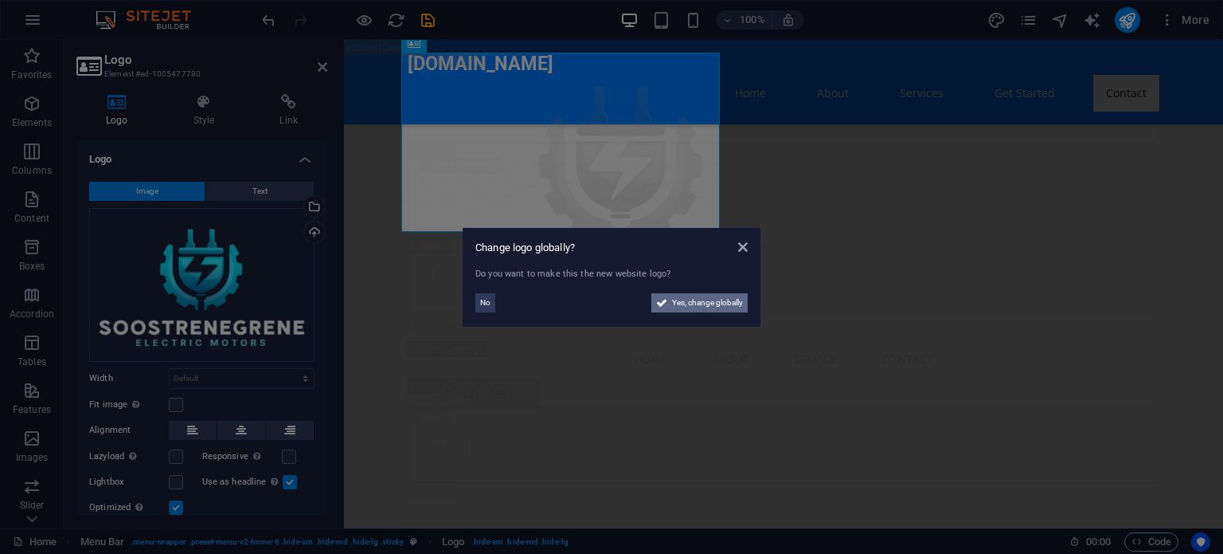
click at [717, 305] on span "Yes, change globally" at bounding box center [707, 302] width 71 height 19
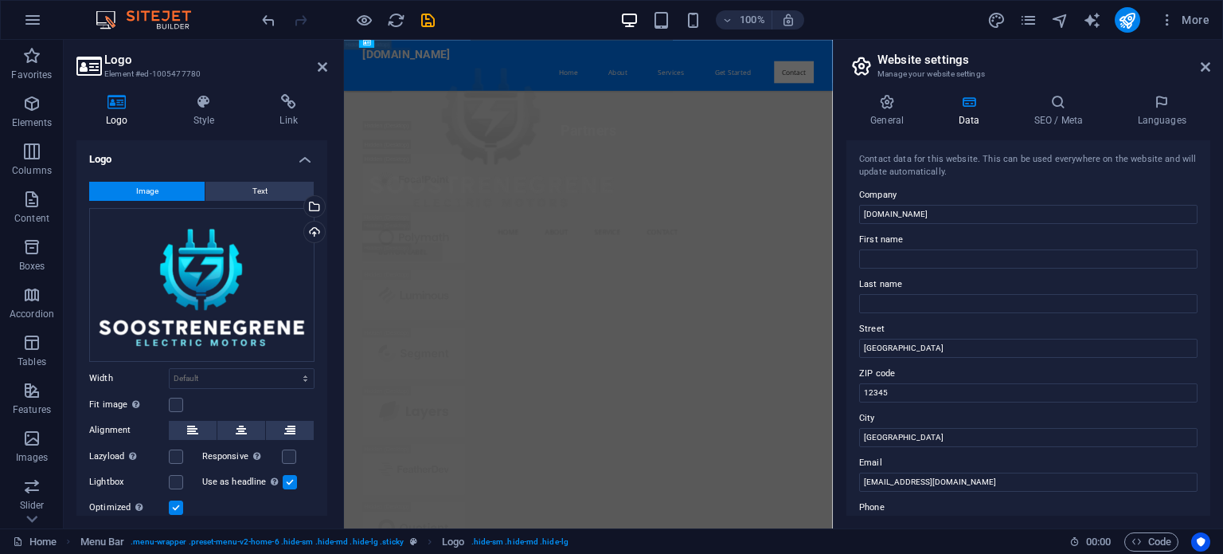
scroll to position [31460, 0]
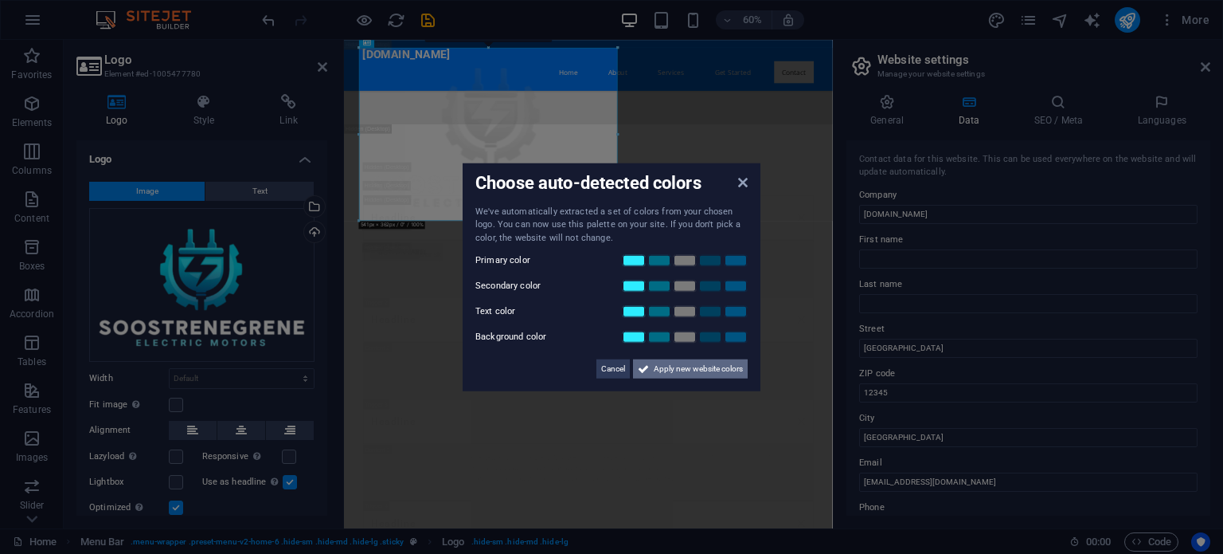
click at [669, 369] on span "Apply new website colors" at bounding box center [698, 368] width 89 height 19
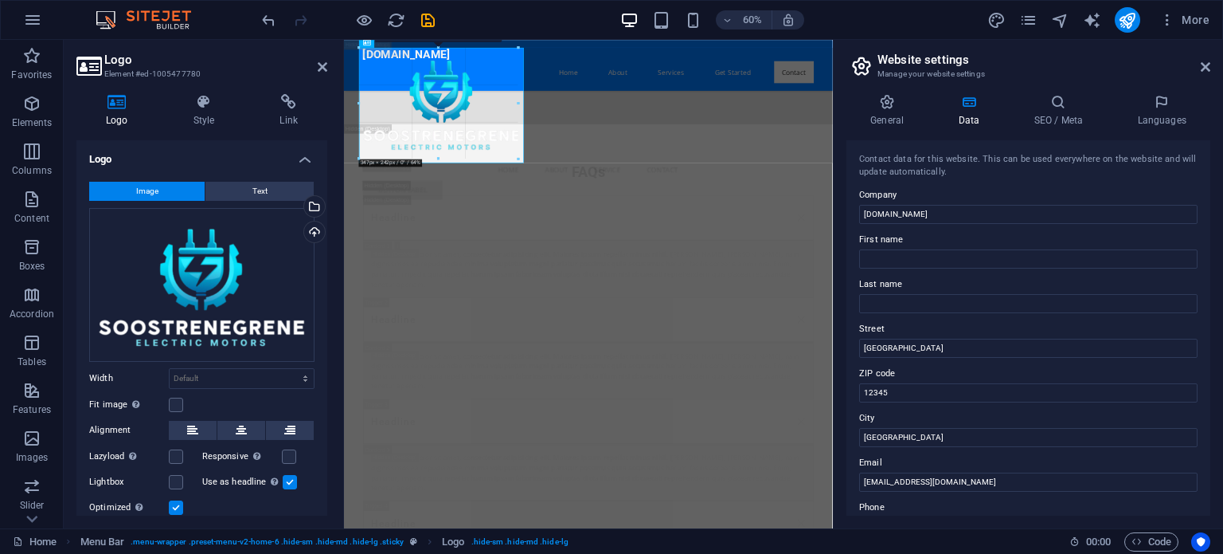
drag, startPoint x: 618, startPoint y: 220, endPoint x: 443, endPoint y: 113, distance: 205.2
type input "332"
select select "px"
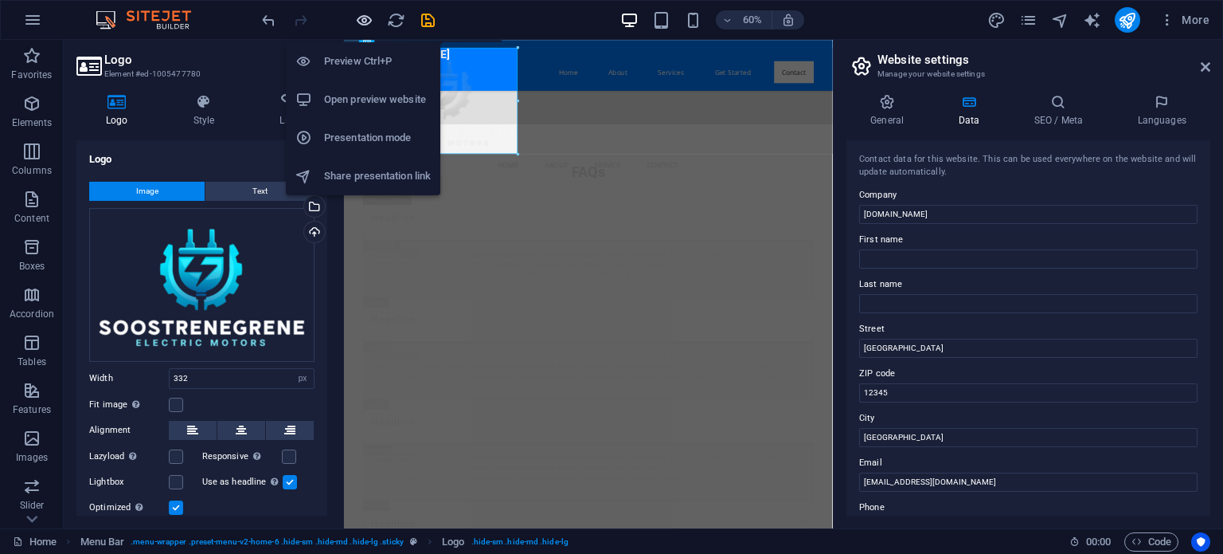
click at [366, 17] on icon "button" at bounding box center [364, 20] width 18 height 18
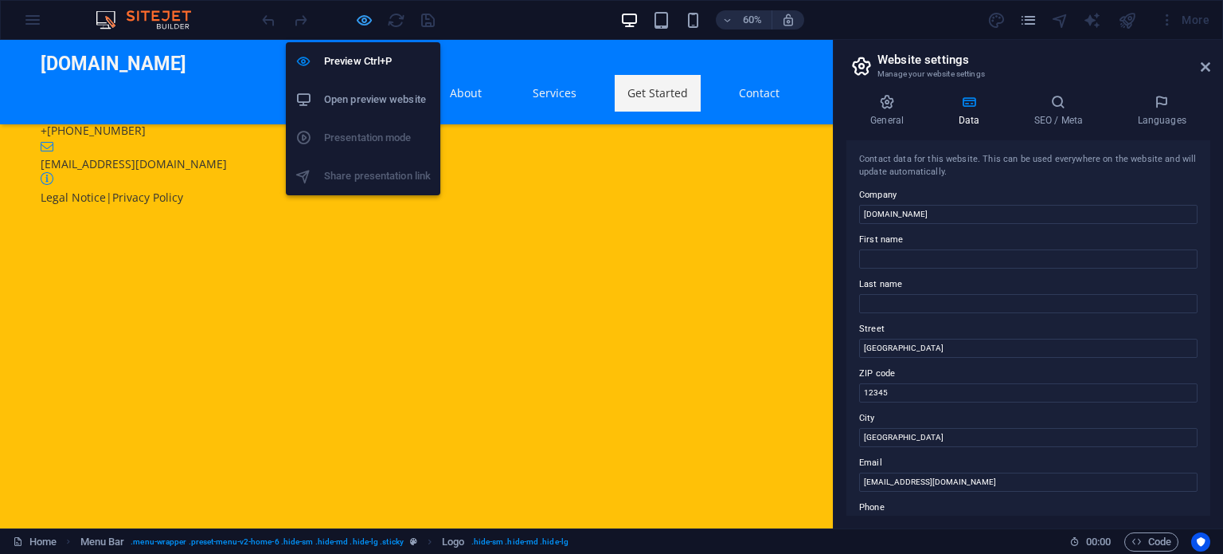
scroll to position [1382, 0]
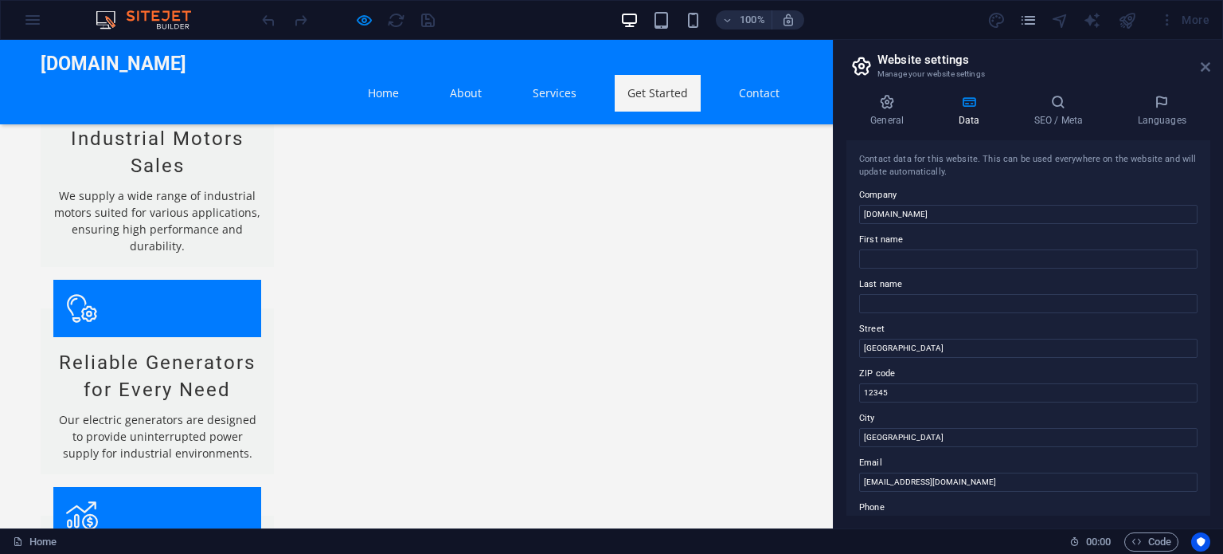
click at [1202, 66] on icon at bounding box center [1206, 67] width 10 height 13
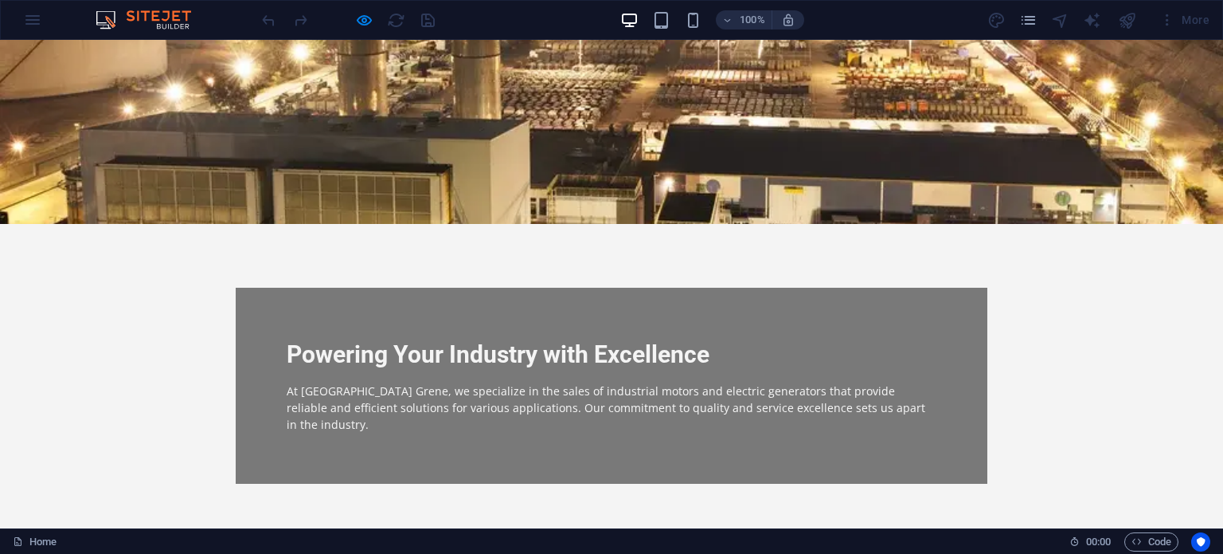
scroll to position [0, 0]
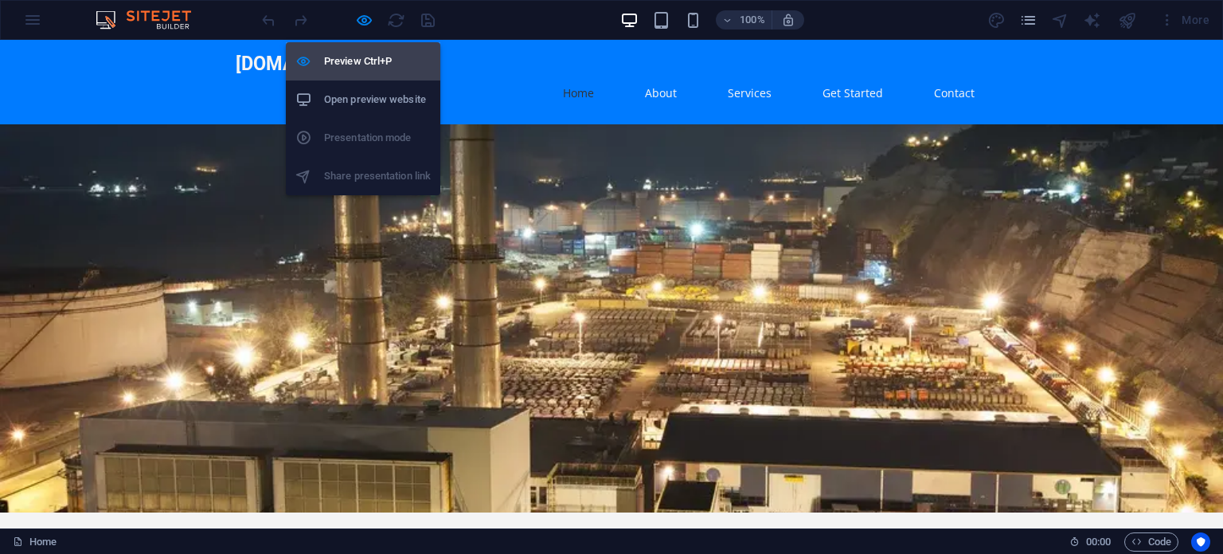
click at [362, 57] on h6 "Preview Ctrl+P" at bounding box center [377, 61] width 107 height 19
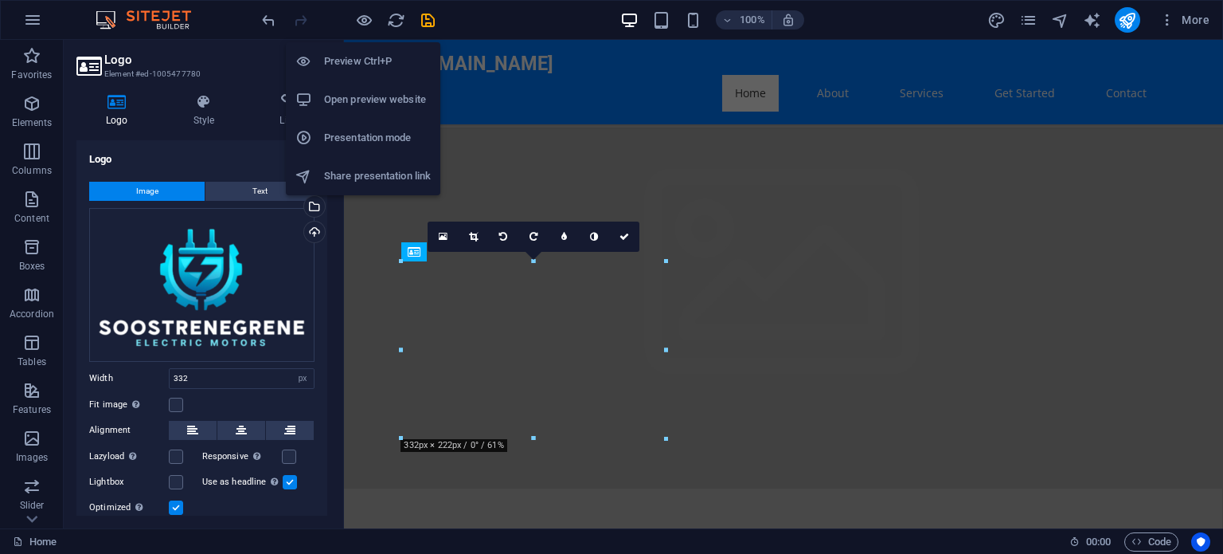
click at [362, 57] on h6 "Preview Ctrl+P" at bounding box center [377, 61] width 107 height 19
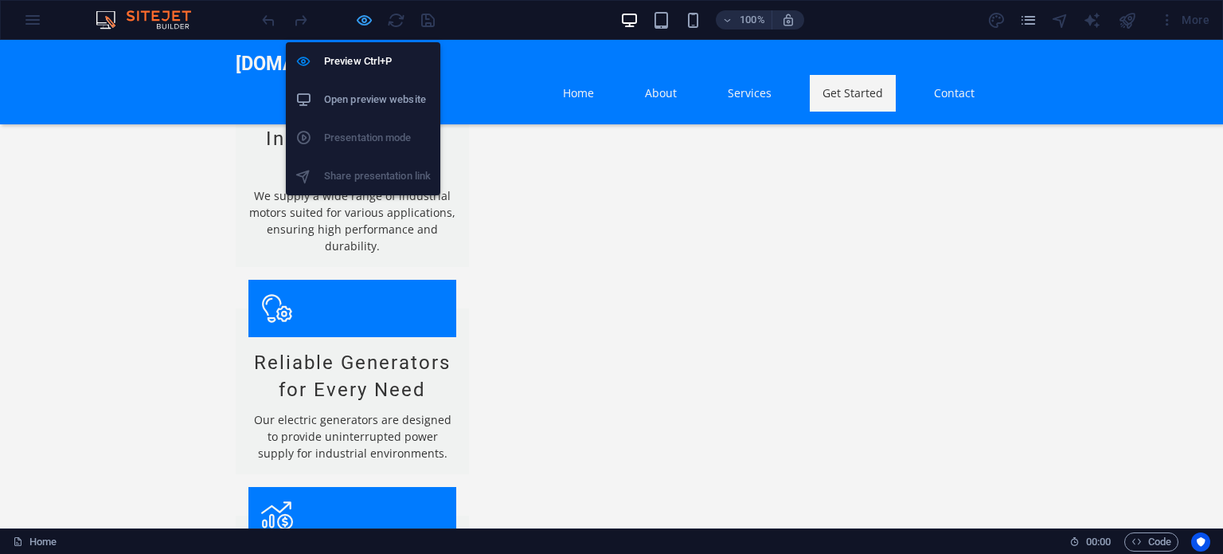
click at [360, 16] on icon "button" at bounding box center [364, 20] width 18 height 18
click at [347, 61] on h6 "Preview Ctrl+P" at bounding box center [377, 61] width 107 height 19
drag, startPoint x: 354, startPoint y: 61, endPoint x: 878, endPoint y: 381, distance: 614.4
click at [354, 61] on h6 "Preview Ctrl+P" at bounding box center [377, 61] width 107 height 19
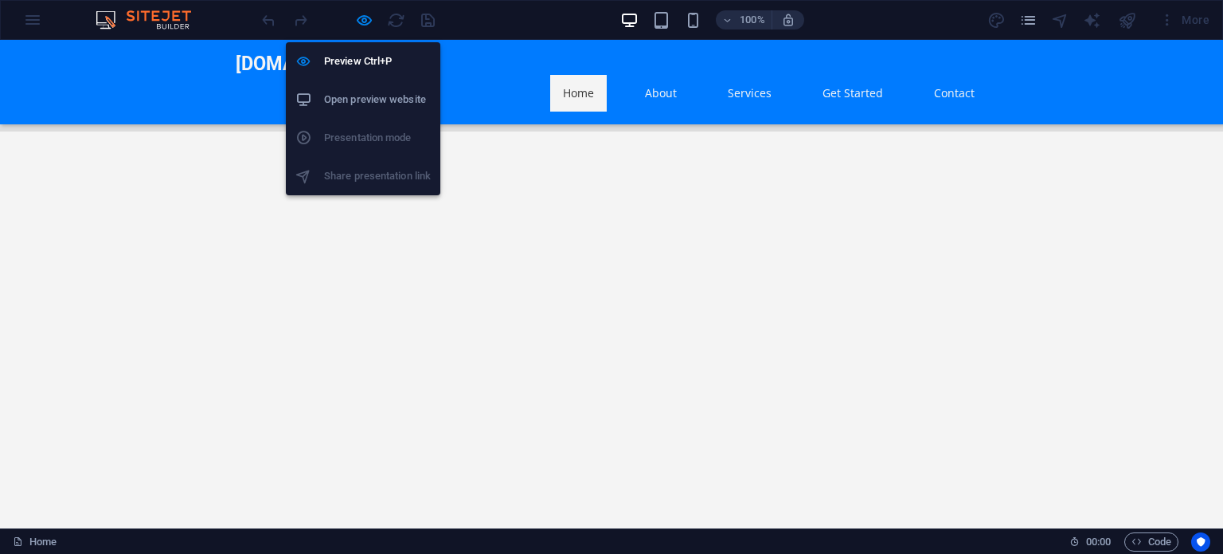
select select "px"
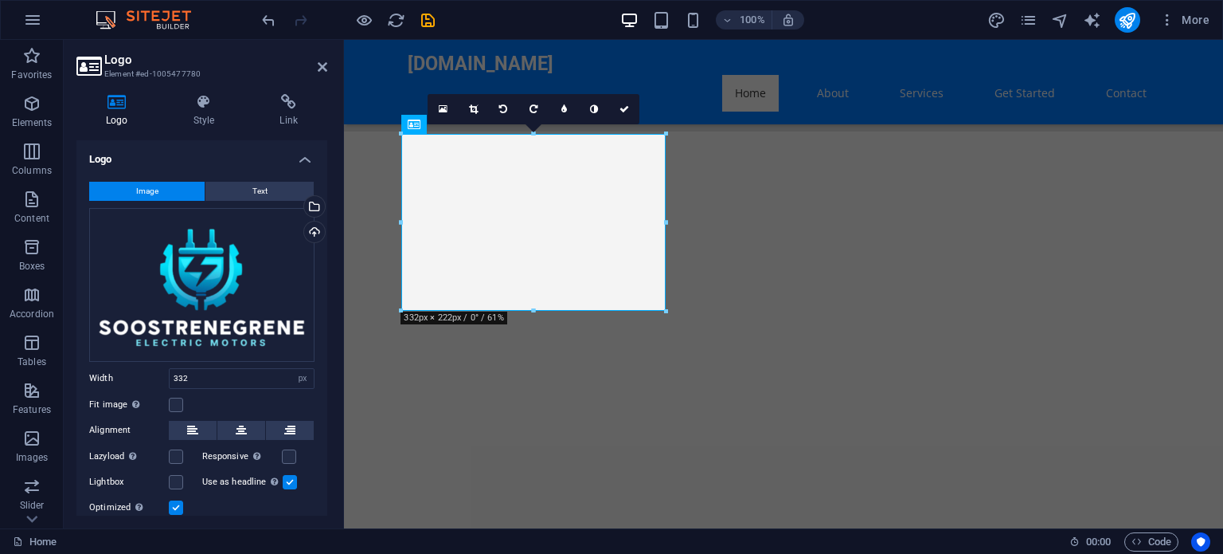
scroll to position [2052, 0]
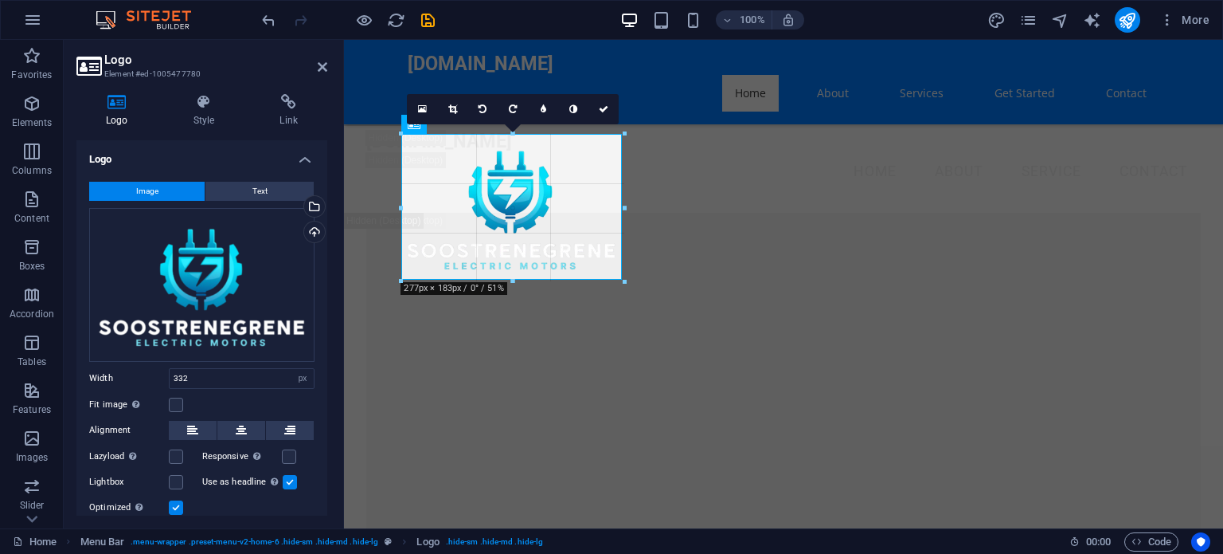
drag, startPoint x: 669, startPoint y: 307, endPoint x: 254, endPoint y: 236, distance: 421.1
type input "278"
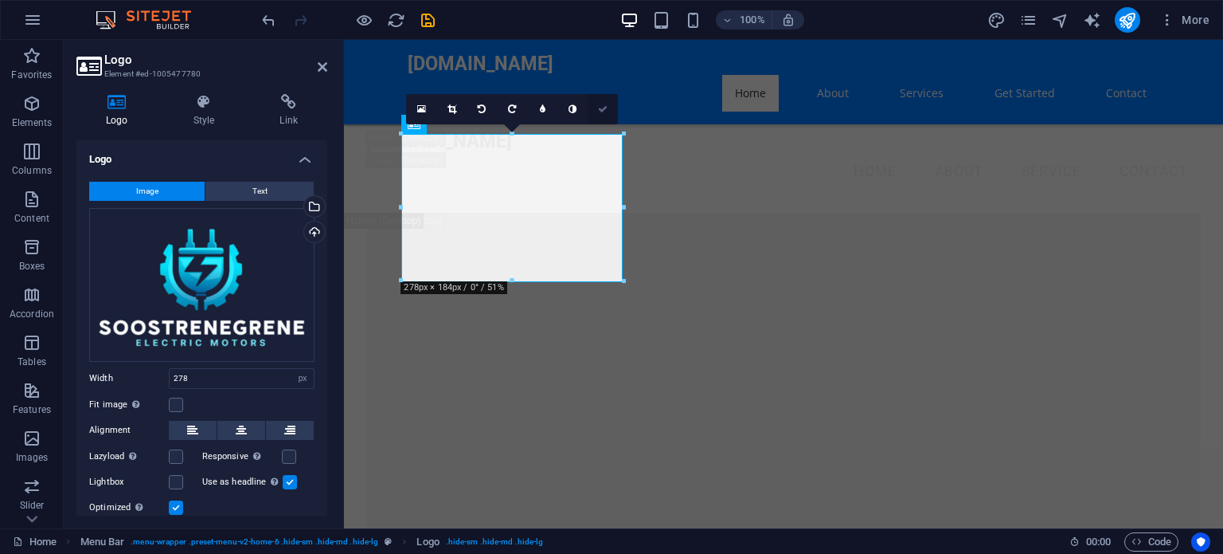
click at [602, 111] on icon at bounding box center [603, 109] width 10 height 10
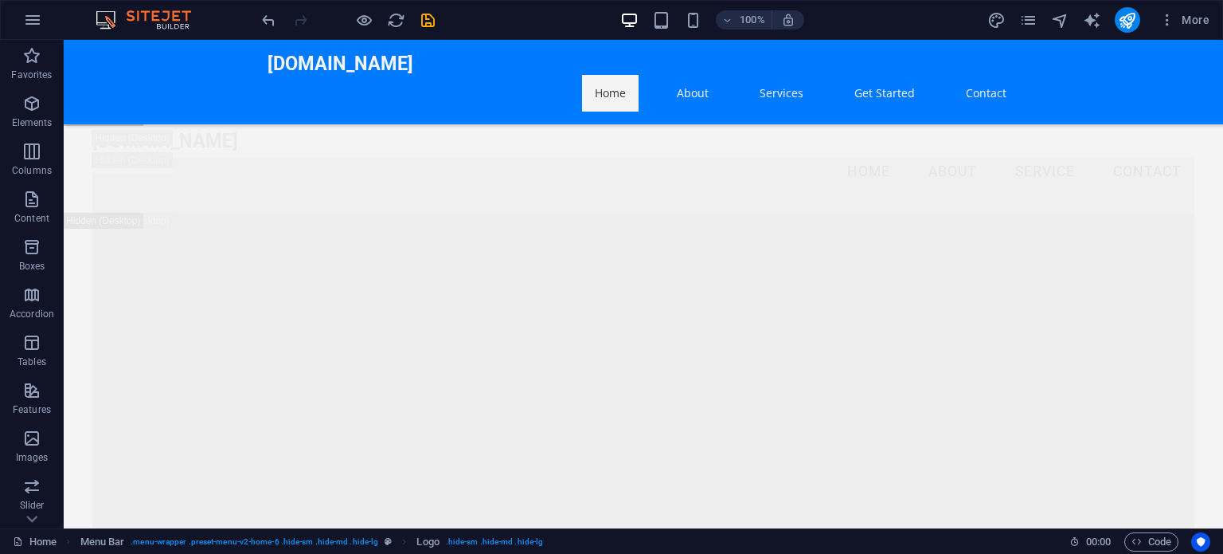
scroll to position [0, 0]
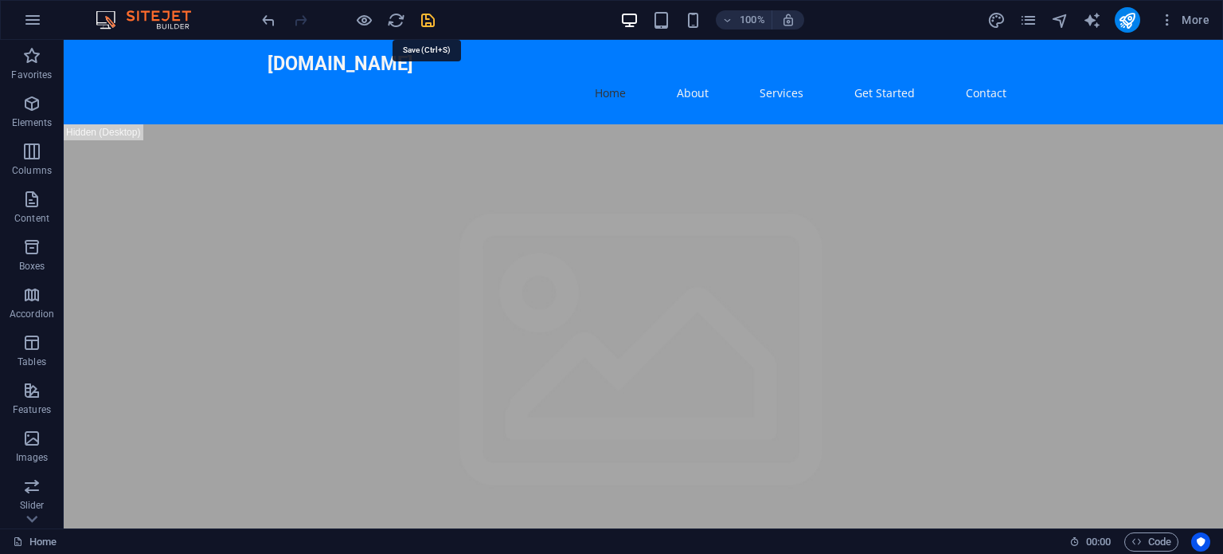
click at [426, 28] on icon "save" at bounding box center [428, 20] width 18 height 18
checkbox input "false"
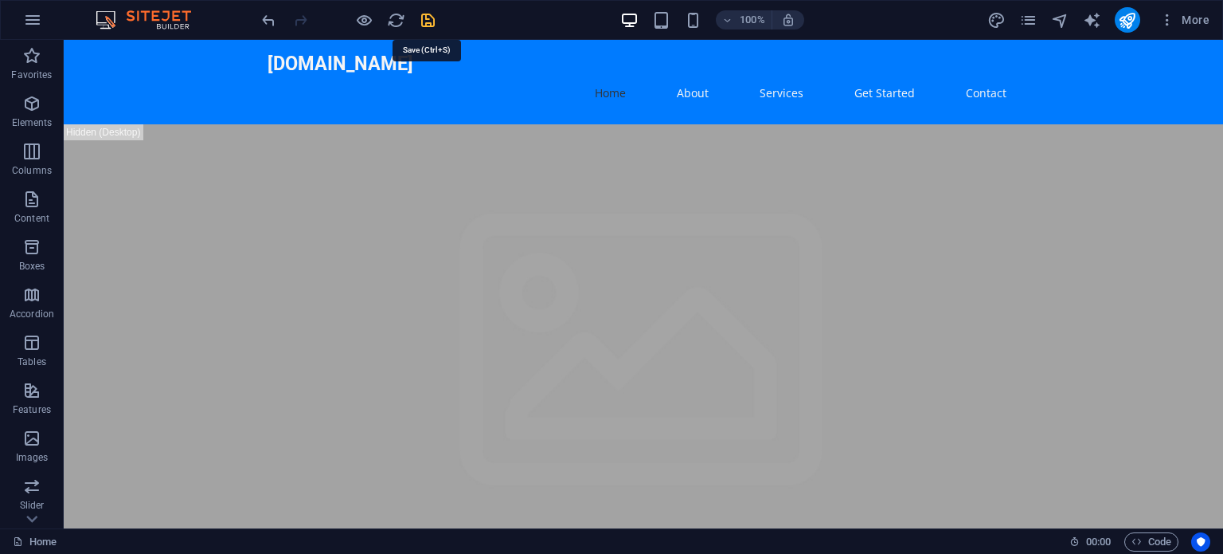
checkbox input "false"
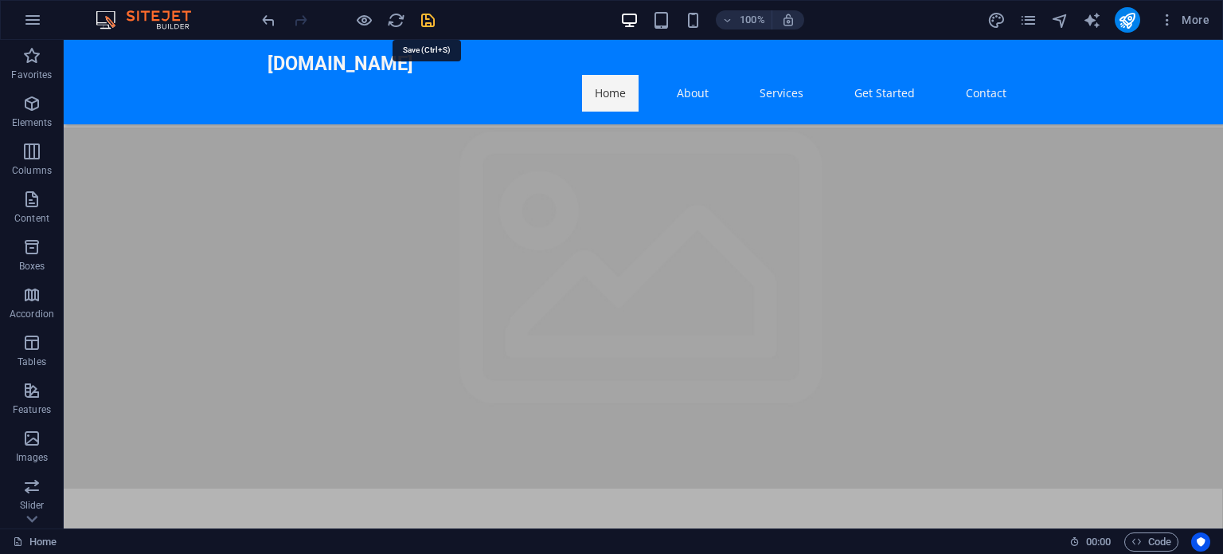
select select "px"
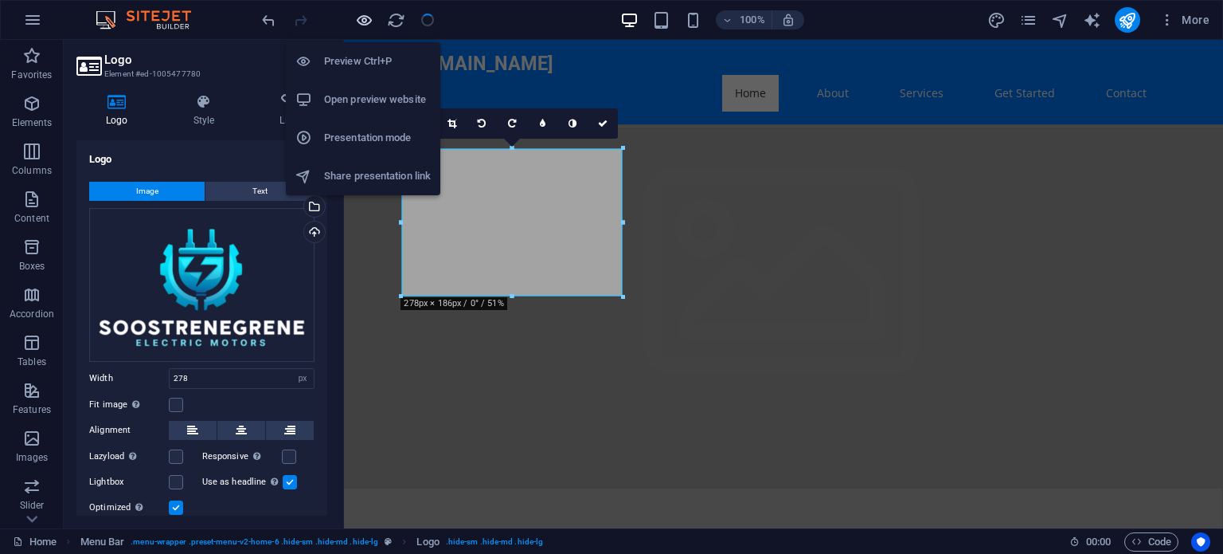
scroll to position [2038, 0]
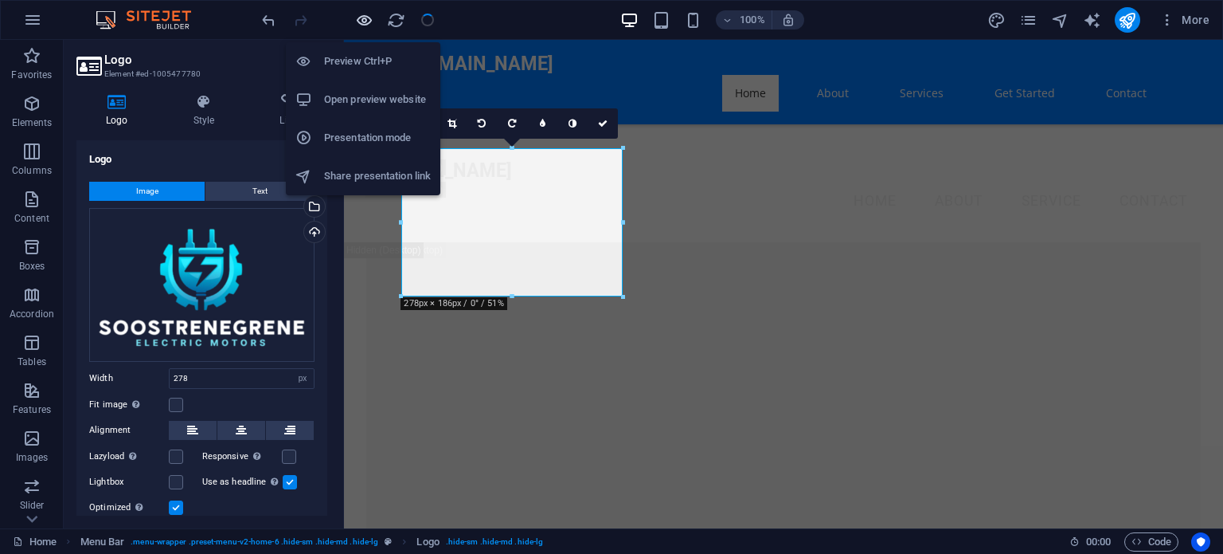
click at [363, 21] on icon "button" at bounding box center [364, 20] width 18 height 18
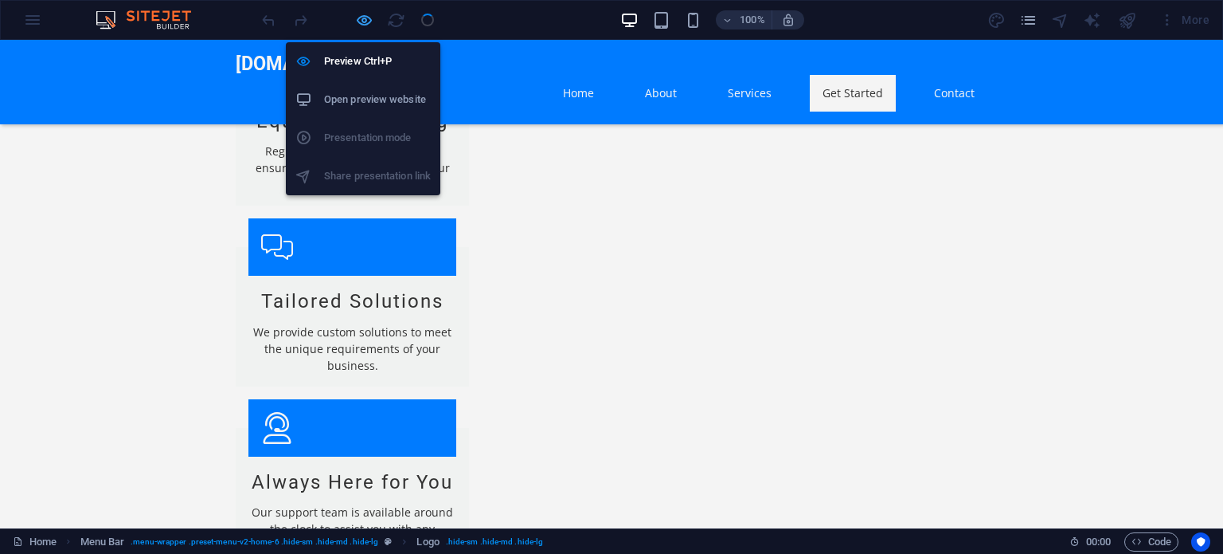
scroll to position [1382, 0]
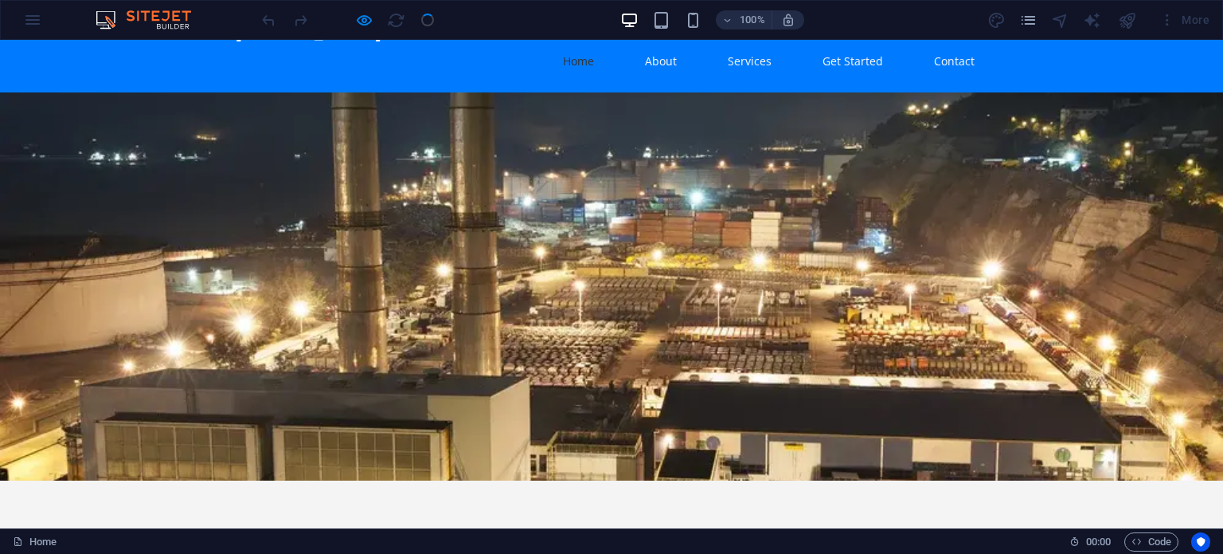
scroll to position [0, 0]
